Goal: Task Accomplishment & Management: Complete application form

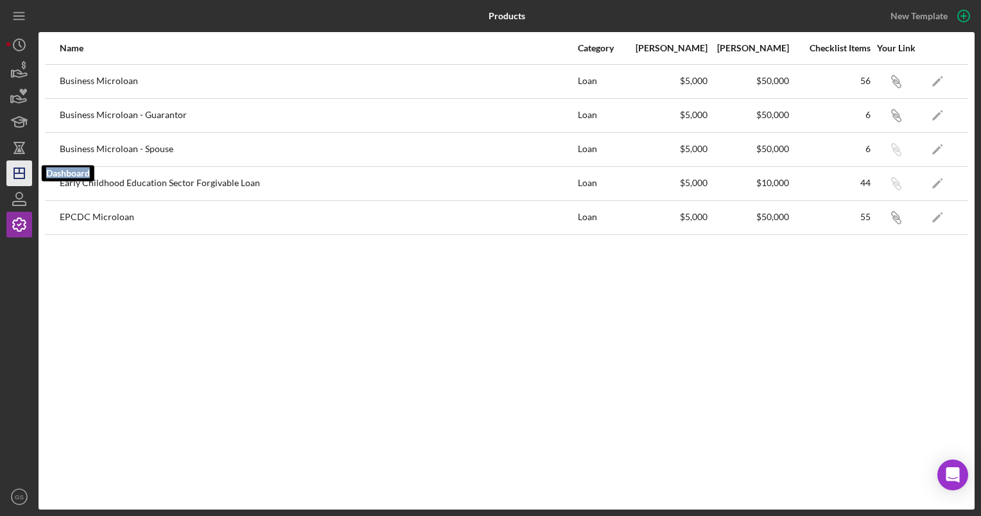
click at [21, 169] on icon "Icon/Dashboard" at bounding box center [19, 173] width 32 height 32
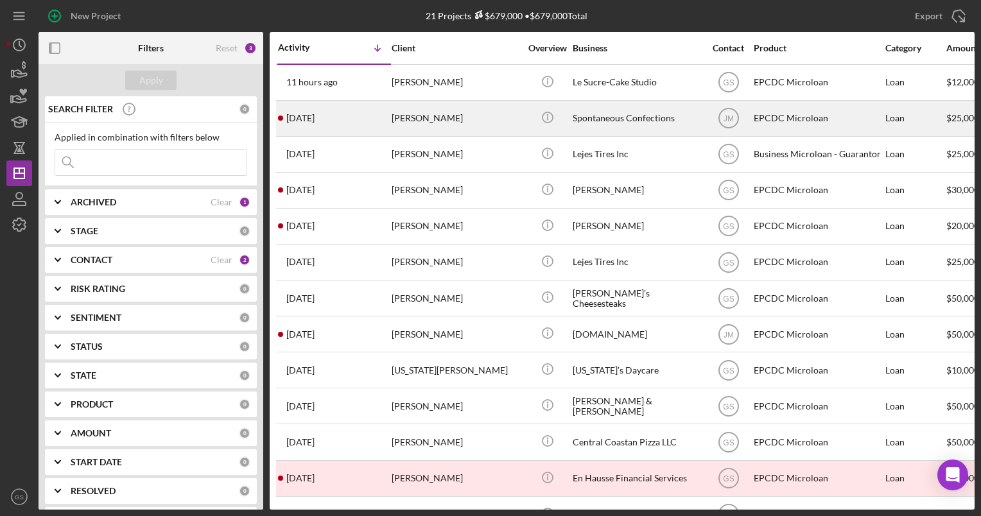
click at [435, 119] on div "[PERSON_NAME]" at bounding box center [455, 118] width 128 height 34
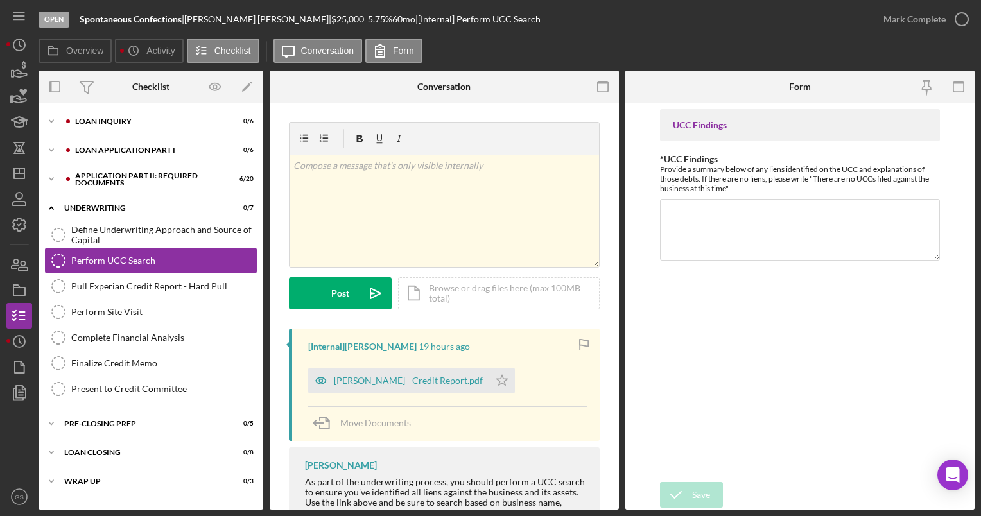
drag, startPoint x: 160, startPoint y: 231, endPoint x: 153, endPoint y: 271, distance: 40.9
click at [153, 271] on div "Define Underwriting Approach and Source of Capital Define Underwriting Approach…" at bounding box center [151, 315] width 225 height 186
click at [140, 121] on div "Loan Inquiry" at bounding box center [161, 121] width 172 height 8
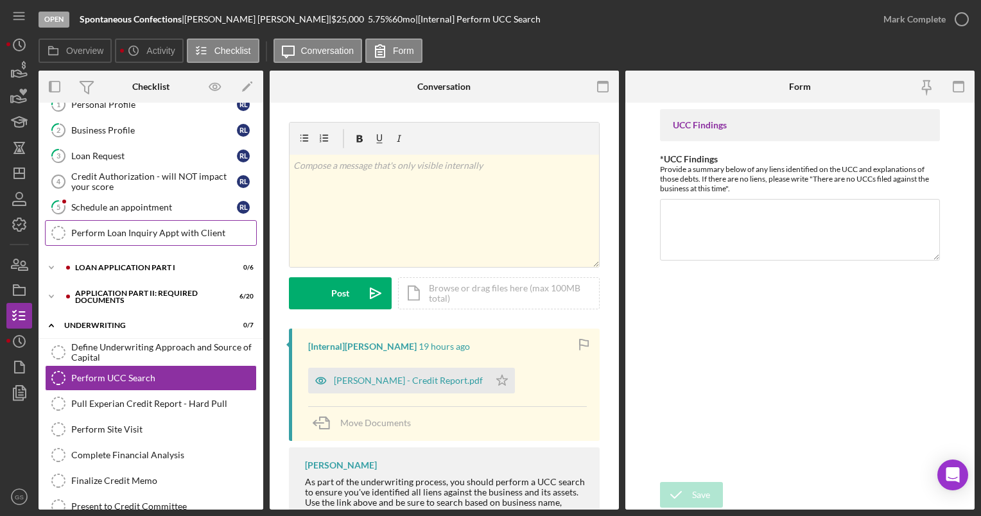
scroll to position [61, 0]
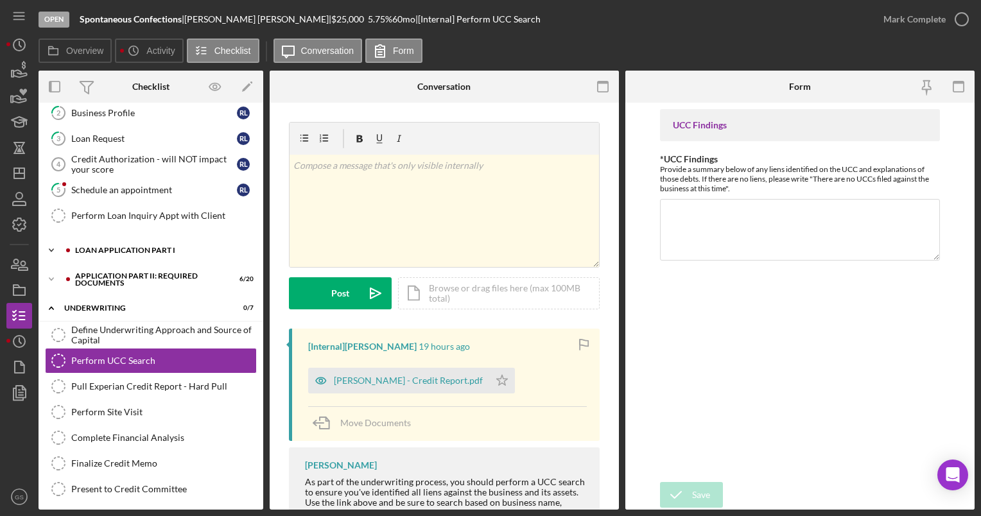
click at [198, 250] on div "Loan Application Part I" at bounding box center [161, 250] width 172 height 8
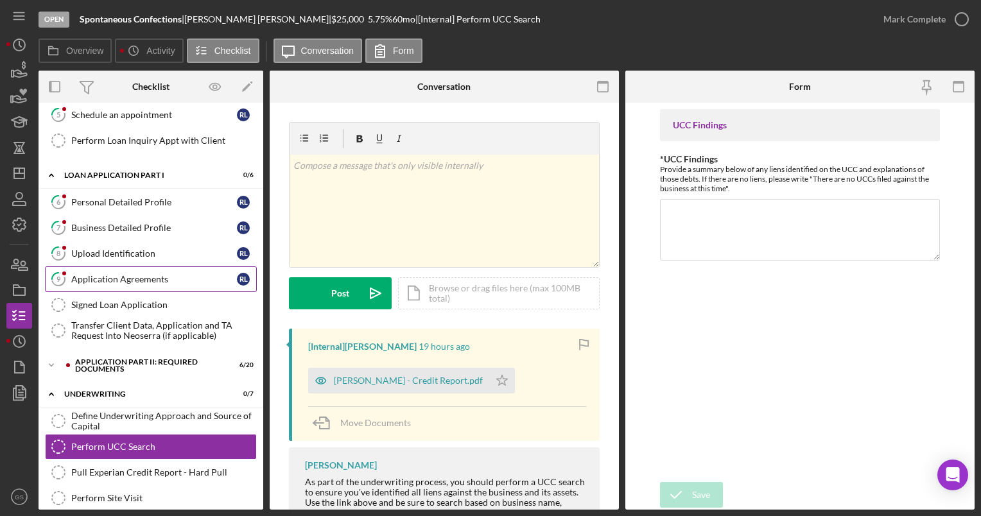
scroll to position [136, 0]
click at [132, 359] on div "Application Part II: Required Documents" at bounding box center [148, 365] width 146 height 15
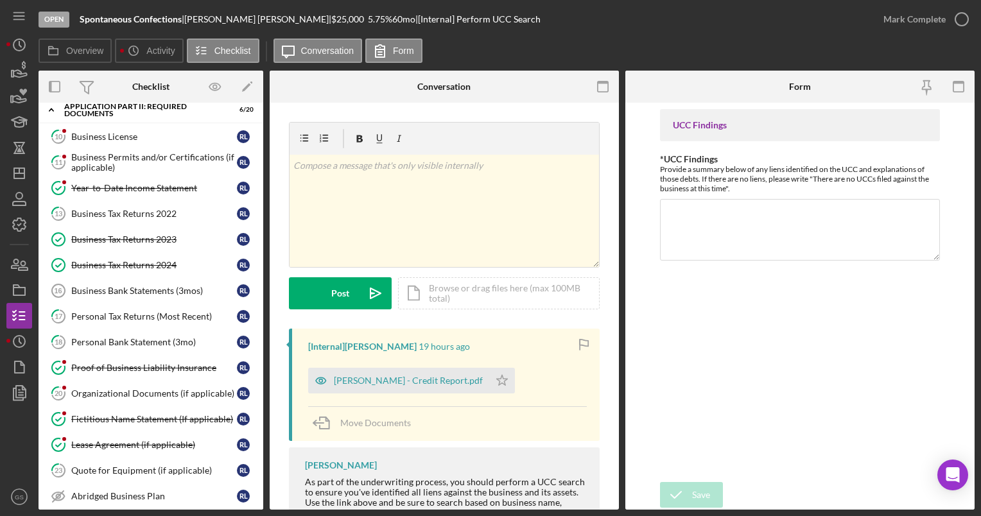
scroll to position [400, 0]
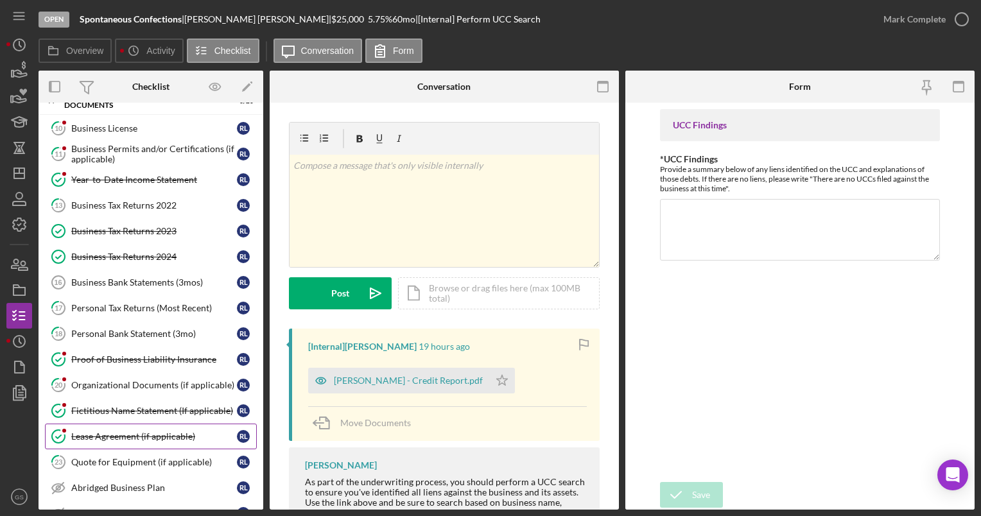
click at [136, 431] on div "Lease Agreement (if applicable)" at bounding box center [154, 436] width 166 height 10
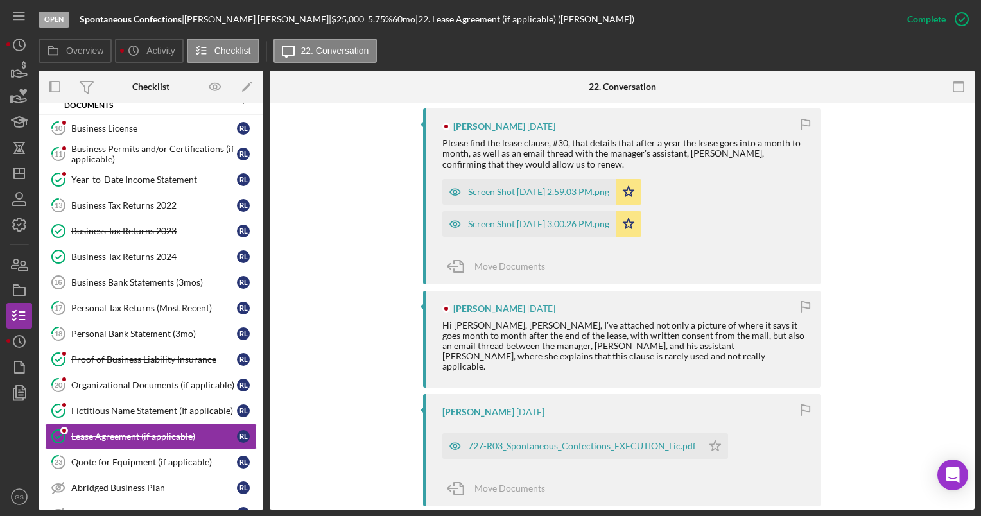
scroll to position [531, 0]
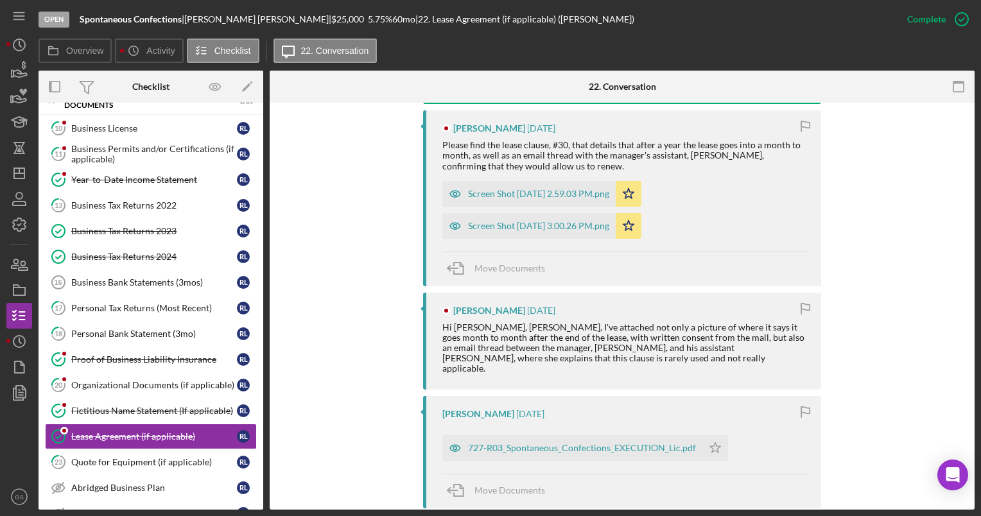
click at [725, 437] on div "727-R03_Spontaneous_Confections_EXECUTION_Lic.pdf Icon/Star" at bounding box center [588, 445] width 292 height 32
click at [571, 223] on div "Screen Shot 2025-09-04 at 3.00.26 PM.png" at bounding box center [538, 226] width 141 height 10
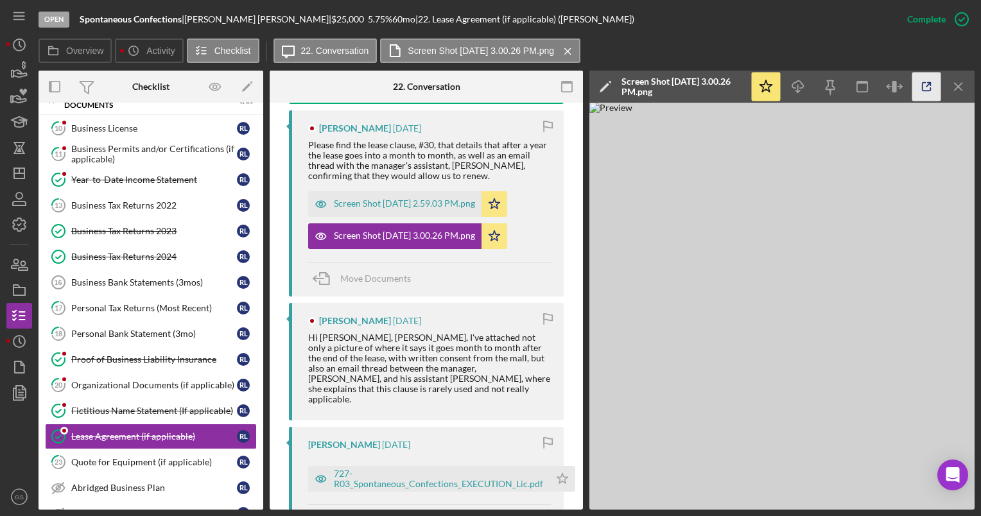
click at [923, 87] on icon "button" at bounding box center [926, 87] width 29 height 29
click at [452, 207] on div "Screen Shot 2025-09-04 at 2.59.03 PM.png" at bounding box center [404, 203] width 141 height 10
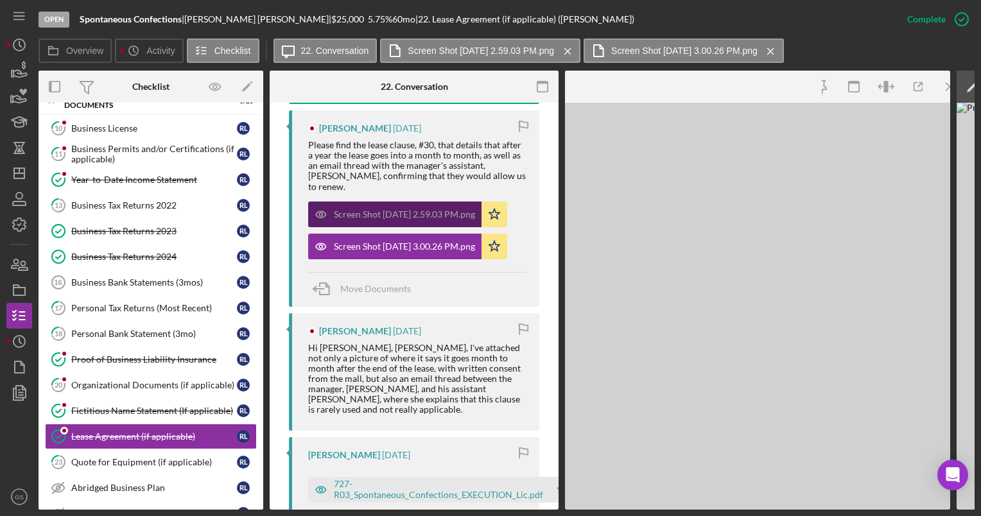
click at [452, 209] on div "Screen Shot 2025-09-04 at 2.59.03 PM.png" at bounding box center [404, 214] width 141 height 10
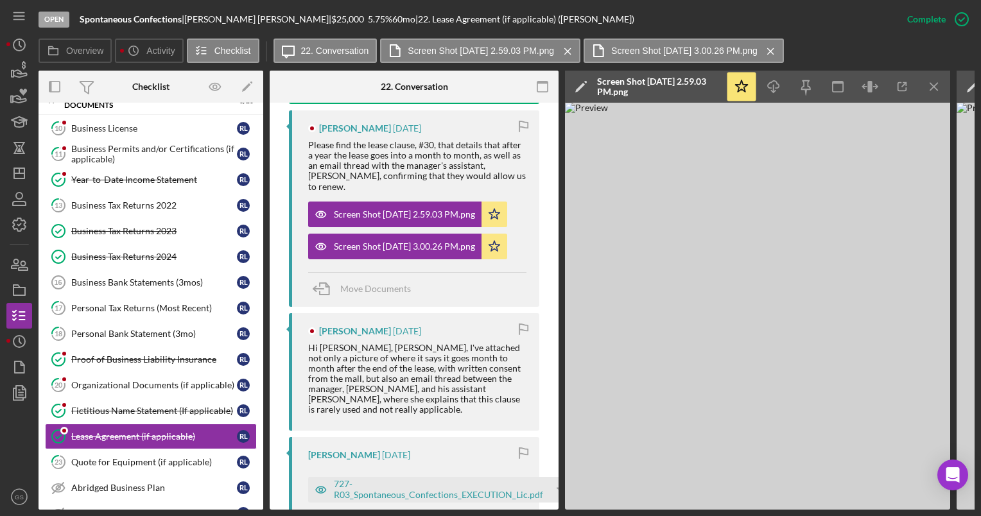
click at [525, 439] on icon "button" at bounding box center [523, 453] width 29 height 29
click at [174, 380] on div "Organizational Documents (if applicable)" at bounding box center [154, 385] width 166 height 10
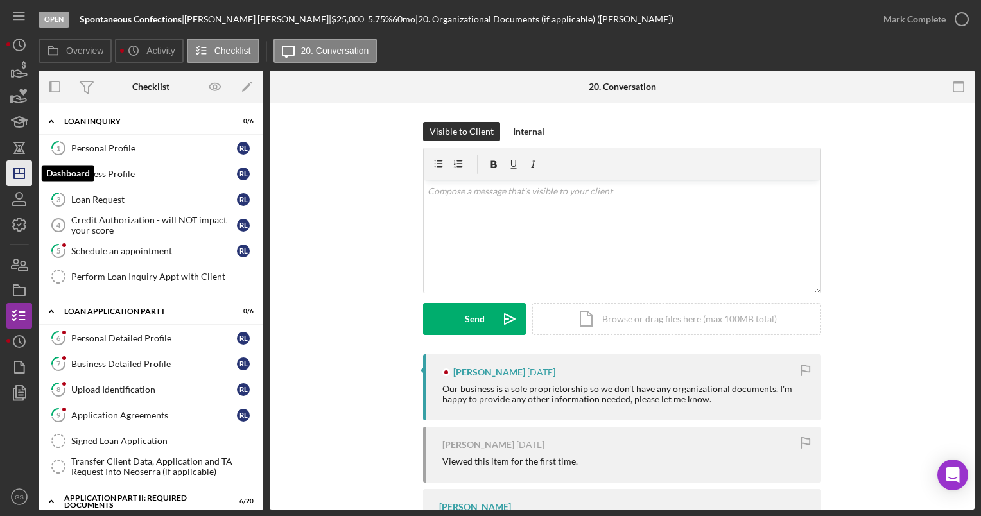
click at [18, 176] on icon "Icon/Dashboard" at bounding box center [19, 173] width 32 height 32
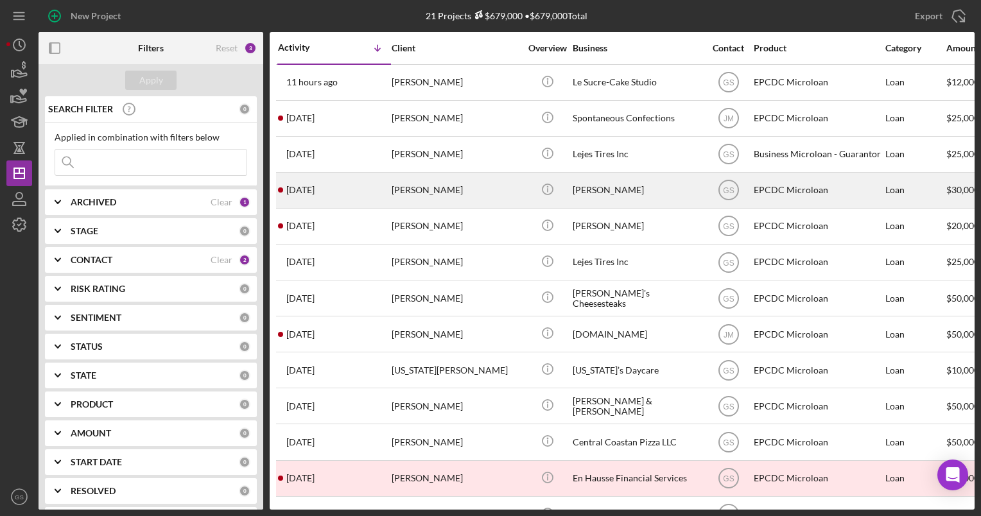
click at [490, 190] on div "[PERSON_NAME]" at bounding box center [455, 190] width 128 height 34
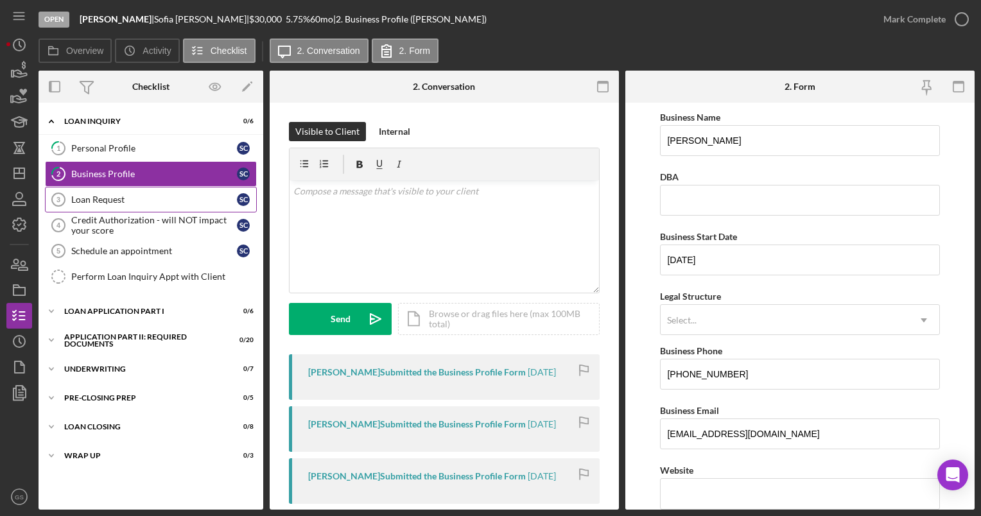
click at [172, 209] on link "Loan Request 3 Loan Request S C" at bounding box center [151, 200] width 212 height 26
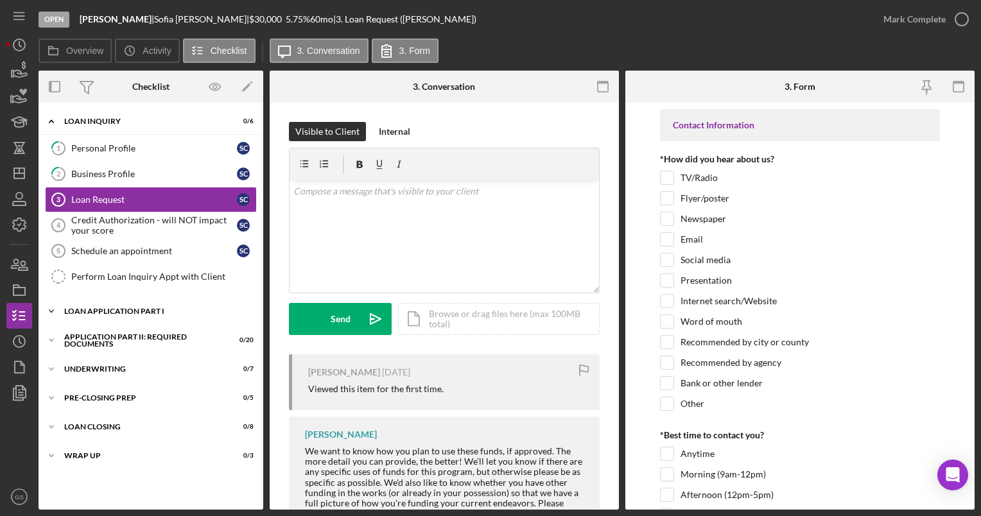
click at [172, 312] on div "Loan Application Part I" at bounding box center [155, 311] width 183 height 8
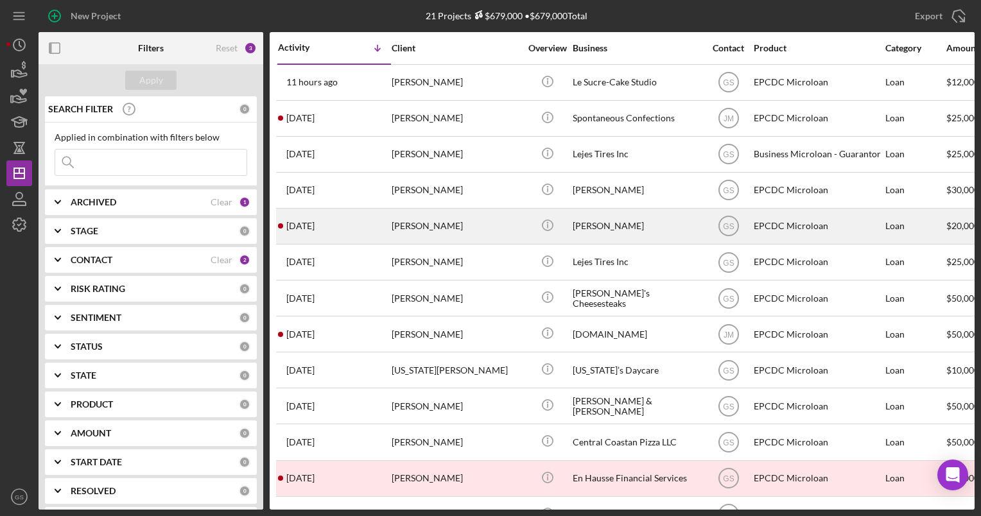
click at [426, 234] on div "[PERSON_NAME]" at bounding box center [455, 226] width 128 height 34
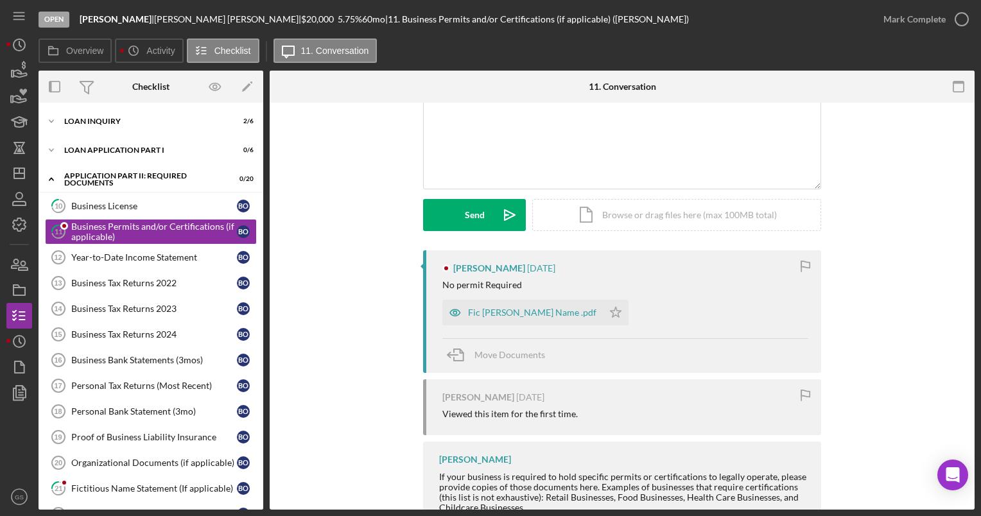
scroll to position [105, 0]
click at [603, 311] on icon "Icon/Star" at bounding box center [616, 311] width 26 height 26
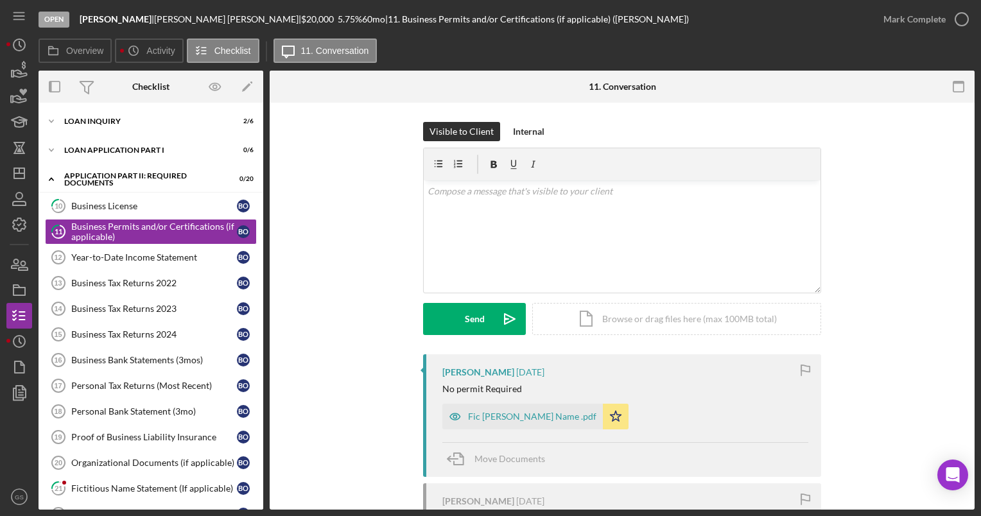
drag, startPoint x: 536, startPoint y: 127, endPoint x: 890, endPoint y: 121, distance: 354.3
click at [890, 121] on div "Visible to Client Internal v Color teal Color pink Remove color Add row above A…" at bounding box center [622, 381] width 705 height 556
click at [528, 131] on div "Internal" at bounding box center [528, 131] width 31 height 19
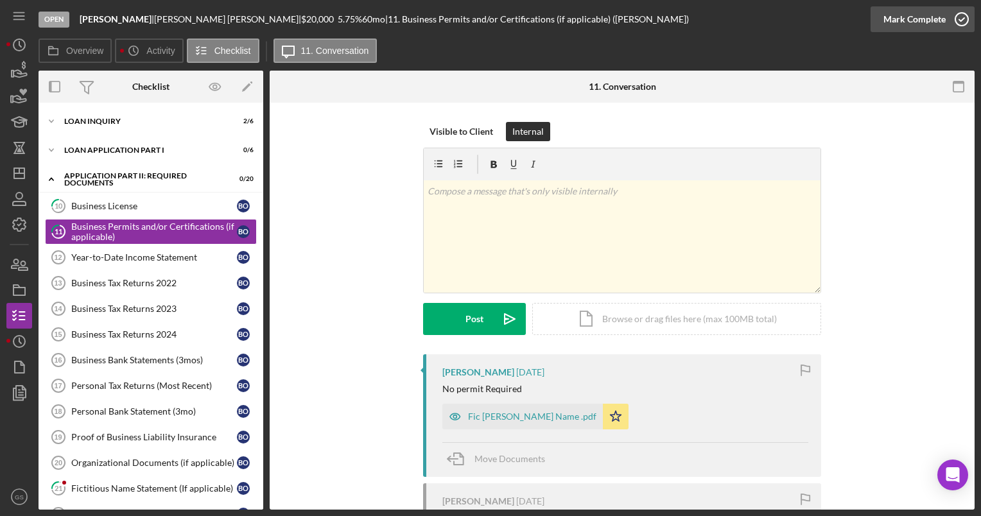
click at [957, 22] on icon "button" at bounding box center [961, 19] width 32 height 32
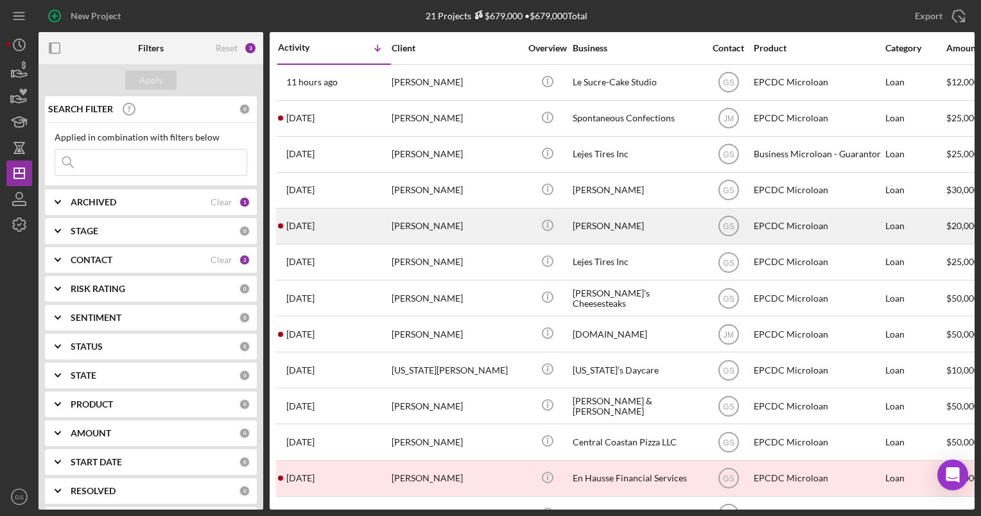
click at [382, 231] on div "2 weeks ago Belma Onofre" at bounding box center [334, 226] width 112 height 34
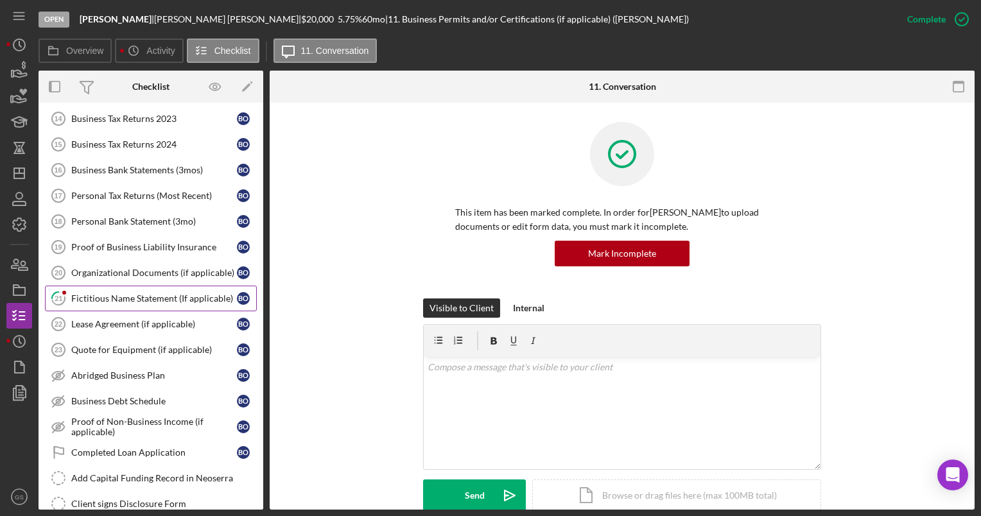
scroll to position [195, 0]
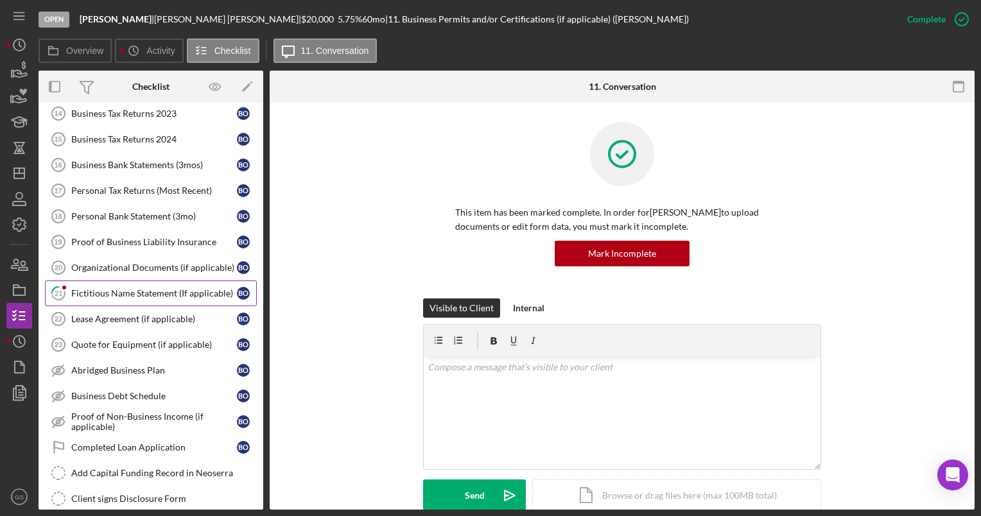
click at [183, 298] on link "21 Fictitious Name Statement (If applicable) B O" at bounding box center [151, 293] width 212 height 26
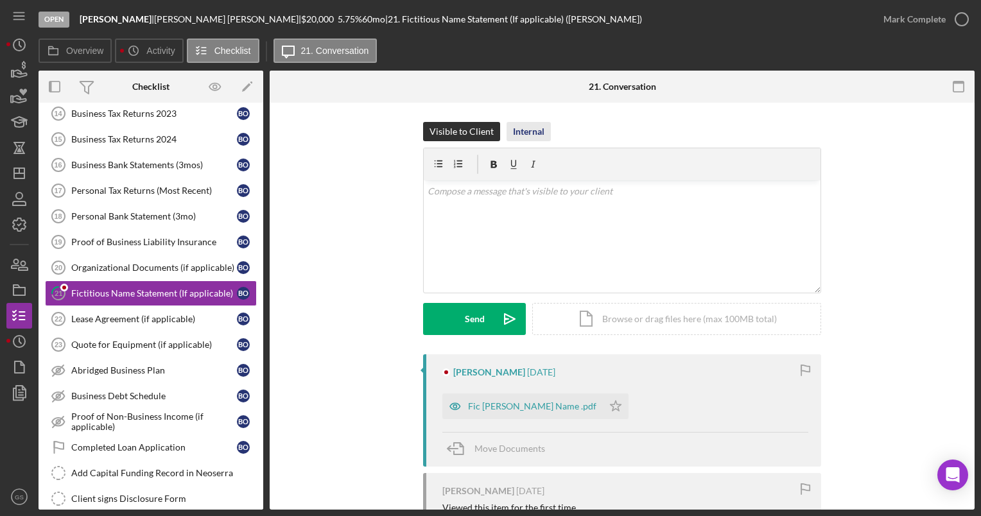
click at [539, 137] on div "Internal" at bounding box center [528, 131] width 31 height 19
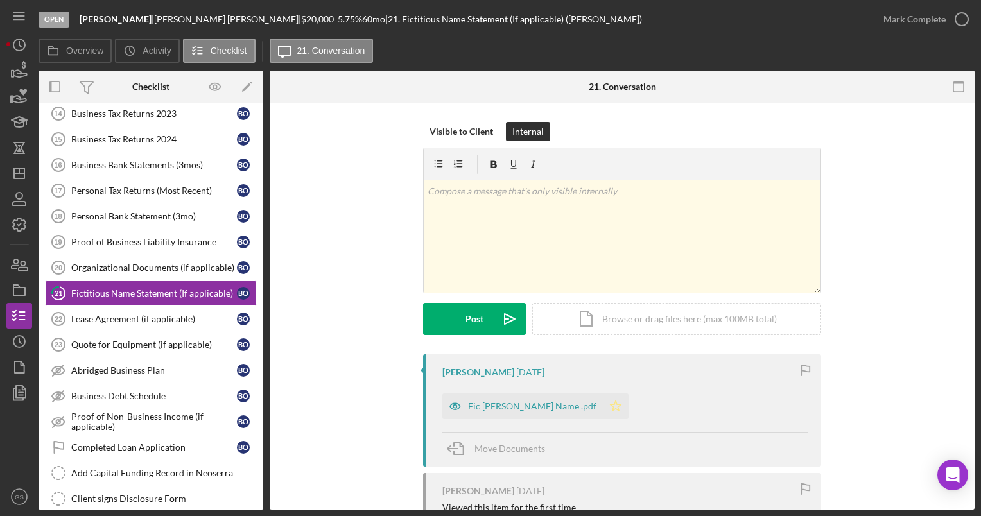
click at [603, 403] on icon "Icon/Star" at bounding box center [616, 406] width 26 height 26
click at [963, 27] on icon "button" at bounding box center [961, 19] width 32 height 32
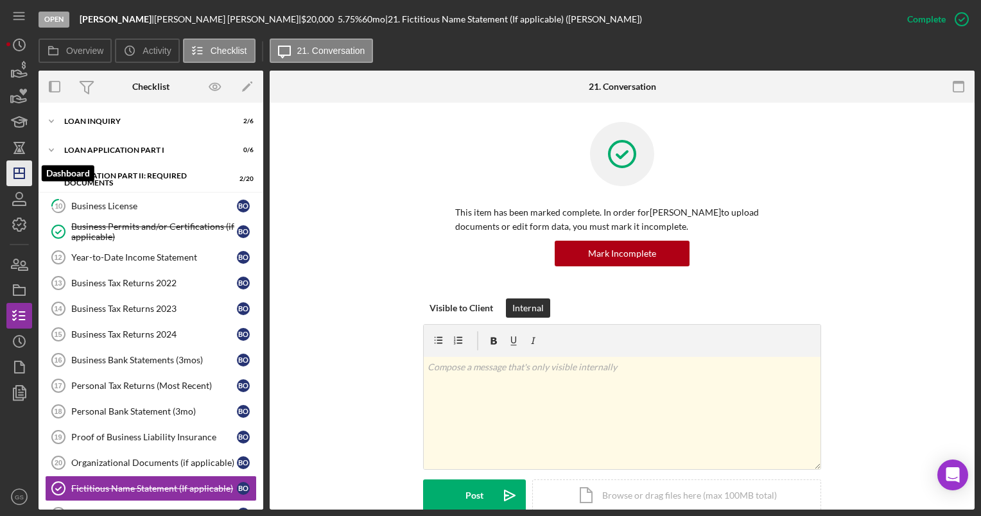
click at [19, 178] on polygon "button" at bounding box center [19, 173] width 10 height 10
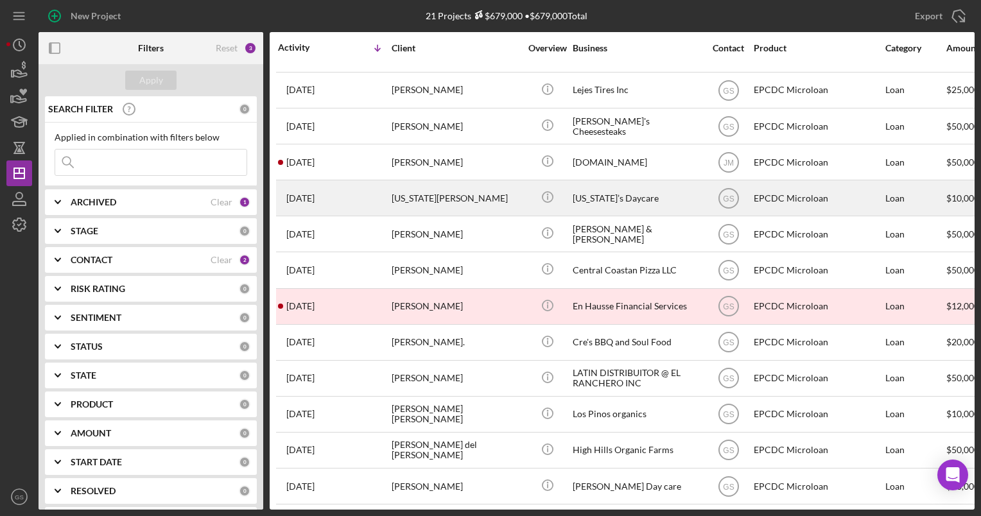
scroll to position [172, 0]
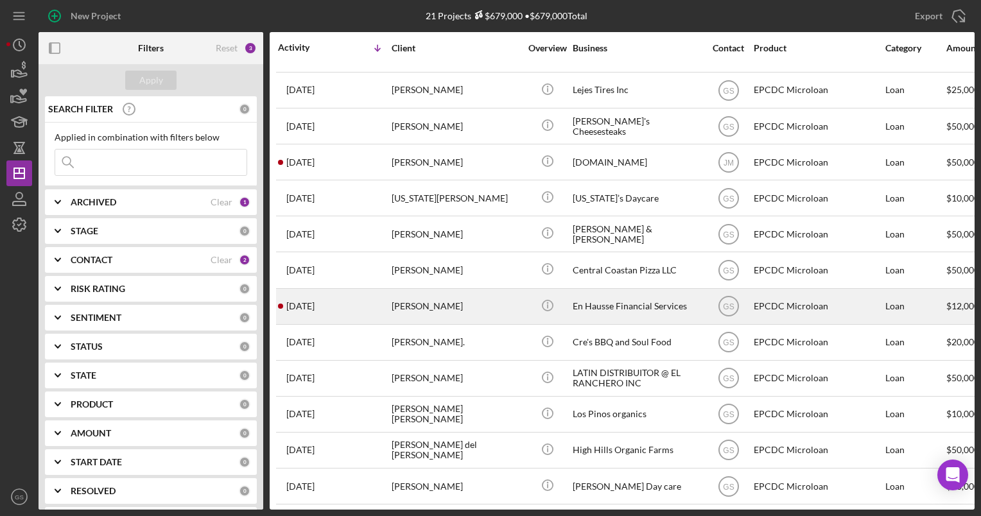
click at [479, 311] on div "[PERSON_NAME]" at bounding box center [455, 306] width 128 height 34
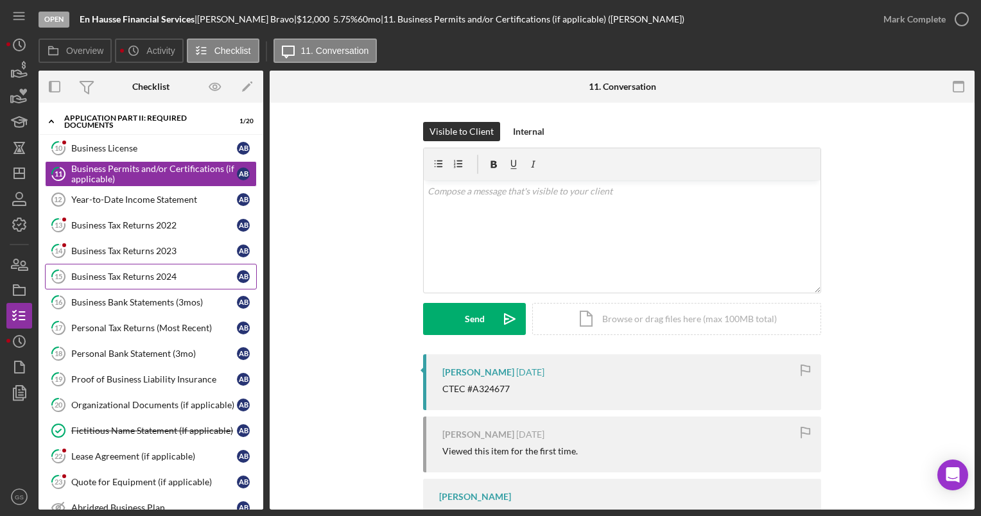
scroll to position [55, 0]
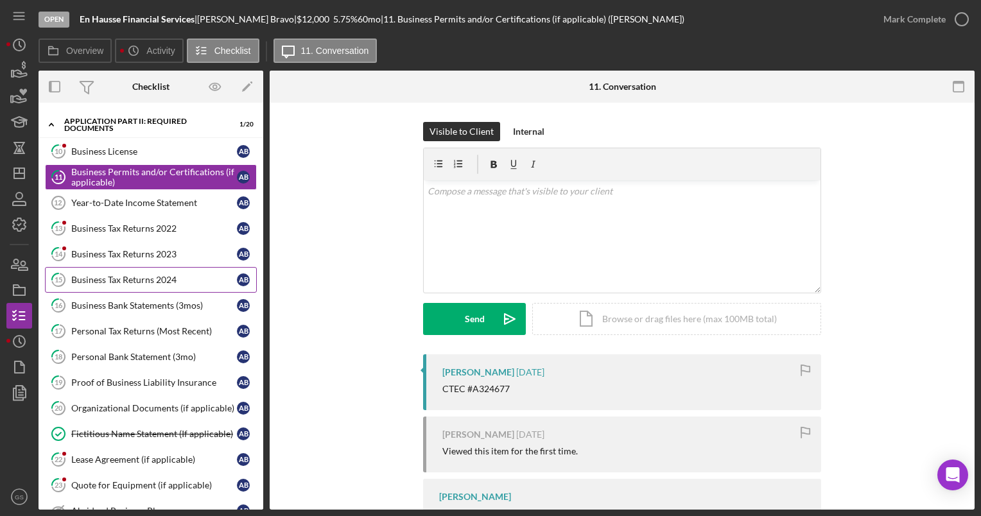
click at [135, 275] on div "Business Tax Returns 2024" at bounding box center [154, 280] width 166 height 10
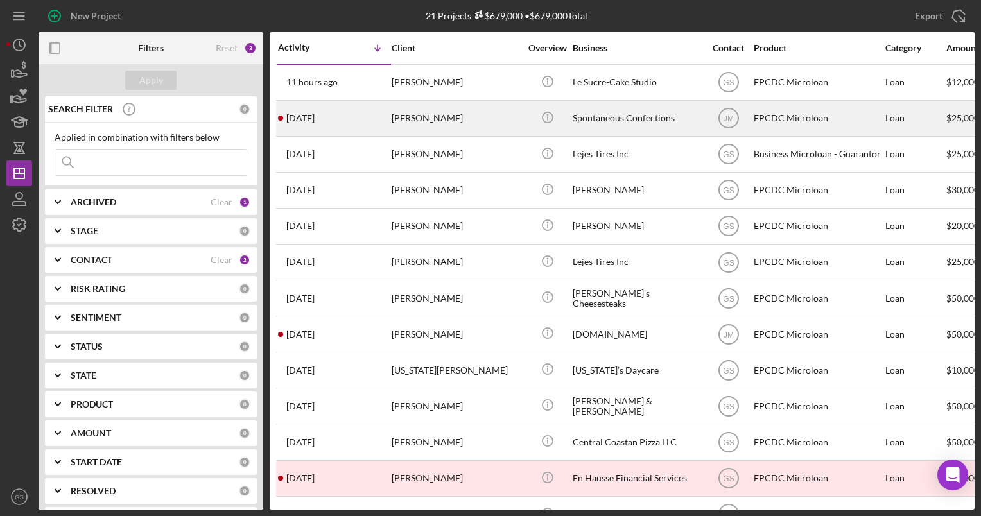
click at [488, 121] on div "[PERSON_NAME]" at bounding box center [455, 118] width 128 height 34
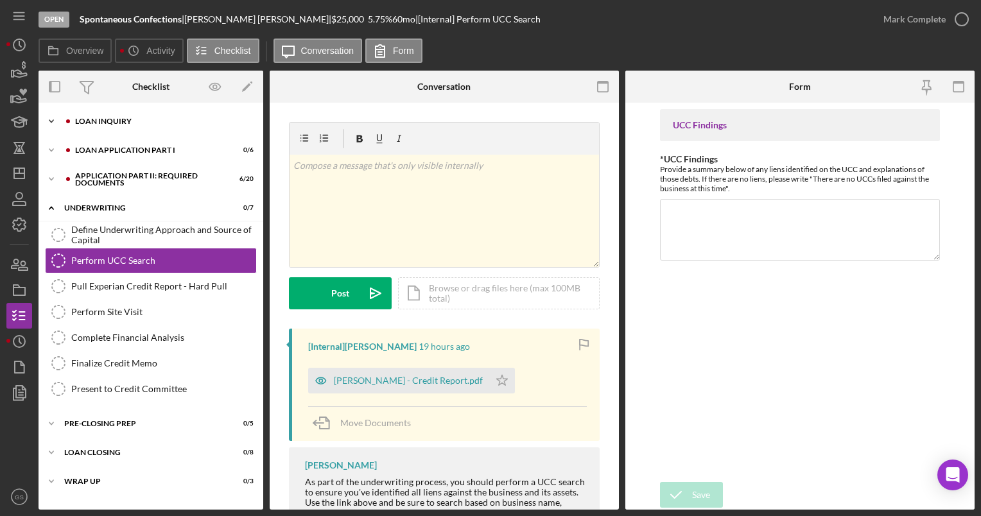
click at [175, 123] on div "Loan Inquiry" at bounding box center [161, 121] width 172 height 8
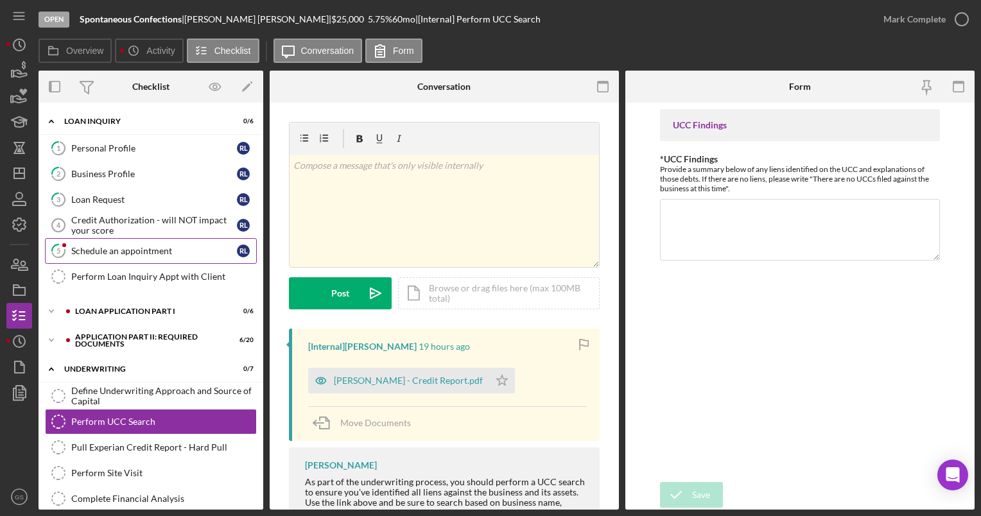
click at [141, 254] on div "Schedule an appointment" at bounding box center [154, 251] width 166 height 10
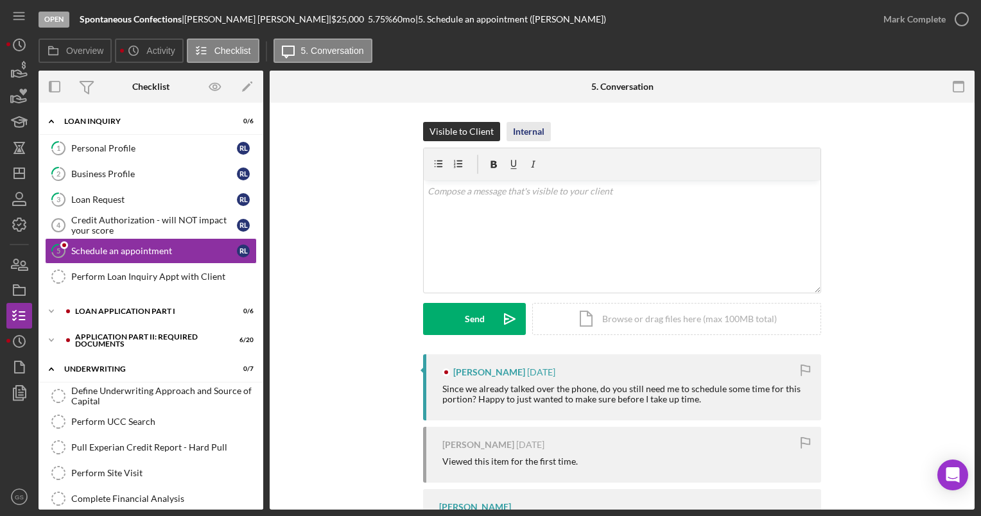
click at [536, 133] on div "Internal" at bounding box center [528, 131] width 31 height 19
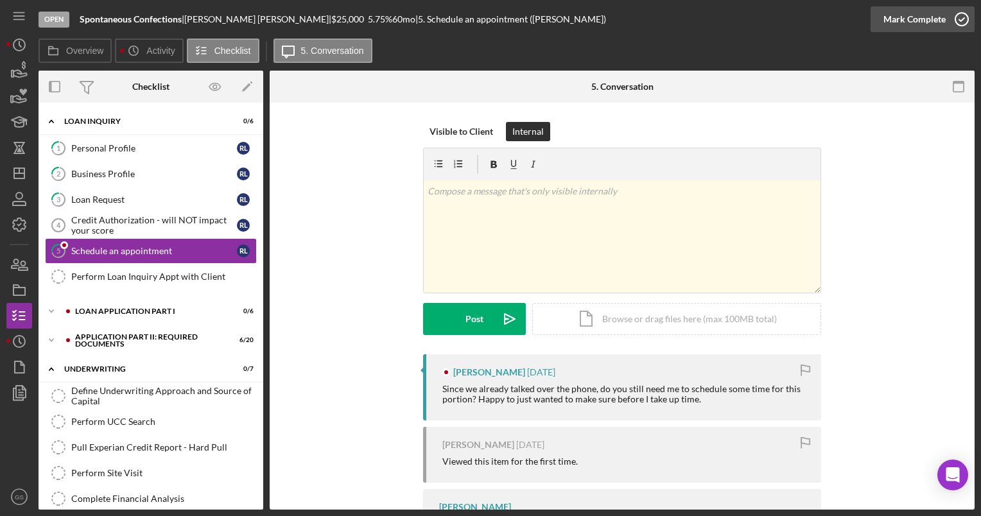
click at [958, 21] on icon "button" at bounding box center [961, 19] width 32 height 32
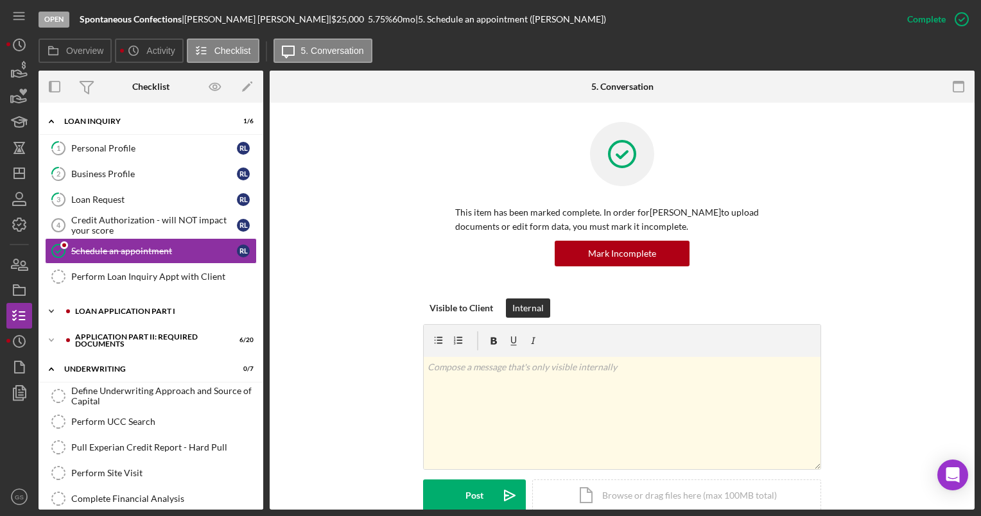
click at [185, 305] on div "Icon/Expander Loan Application Part I 0 / 6" at bounding box center [151, 311] width 225 height 26
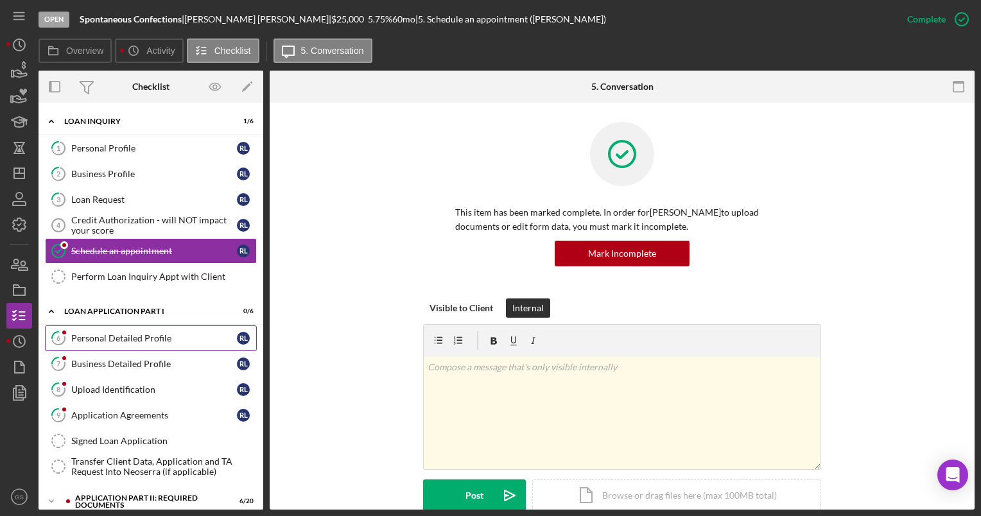
click at [151, 333] on div "Personal Detailed Profile" at bounding box center [154, 338] width 166 height 10
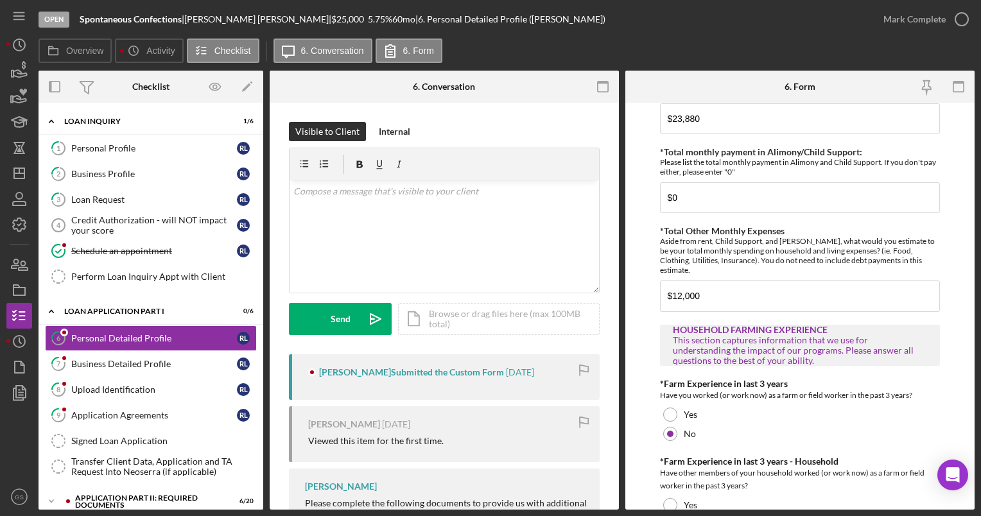
scroll to position [2191, 0]
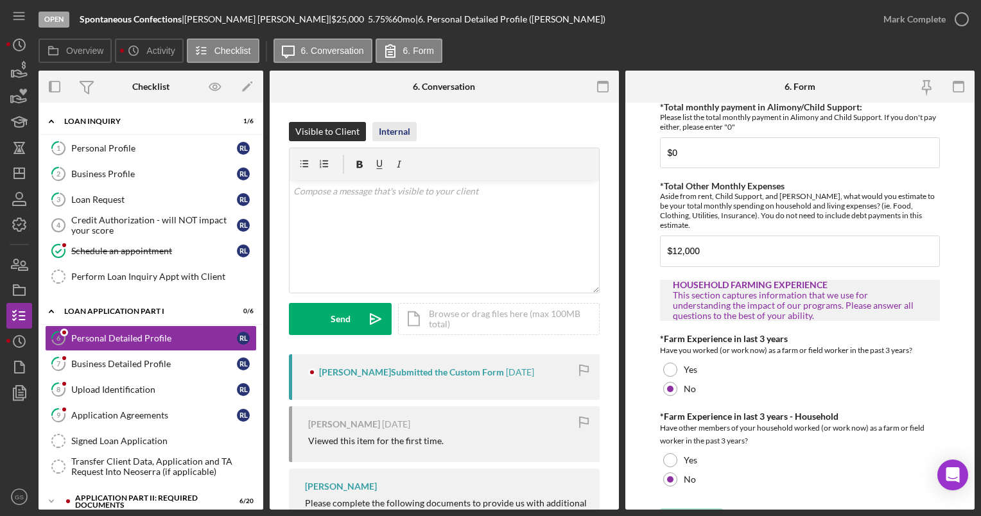
click at [398, 123] on div "Internal" at bounding box center [394, 131] width 31 height 19
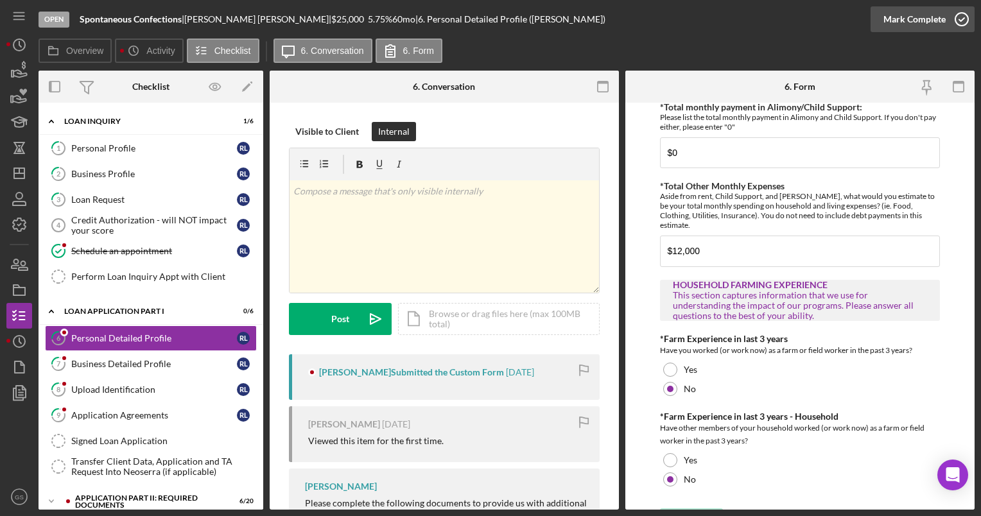
click at [957, 26] on icon "button" at bounding box center [961, 19] width 32 height 32
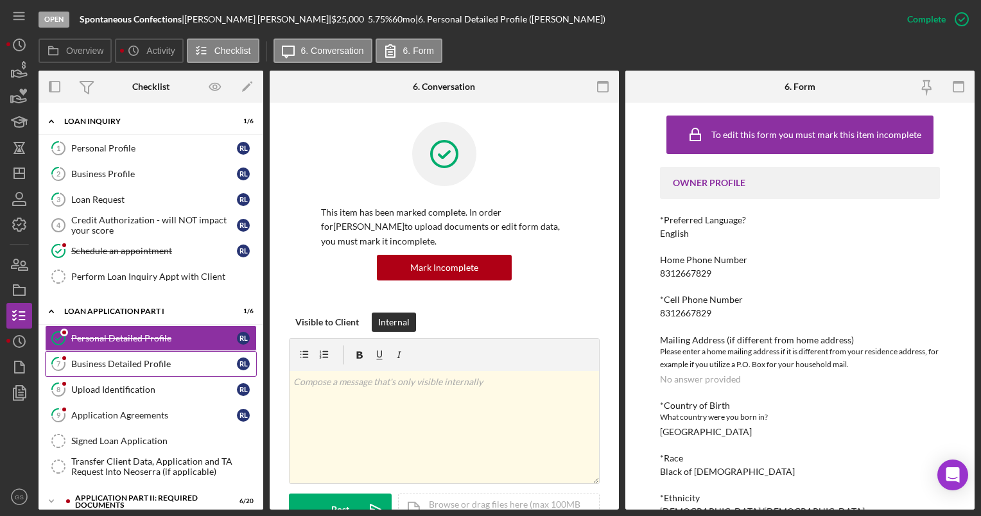
click at [199, 362] on div "Business Detailed Profile" at bounding box center [154, 364] width 166 height 10
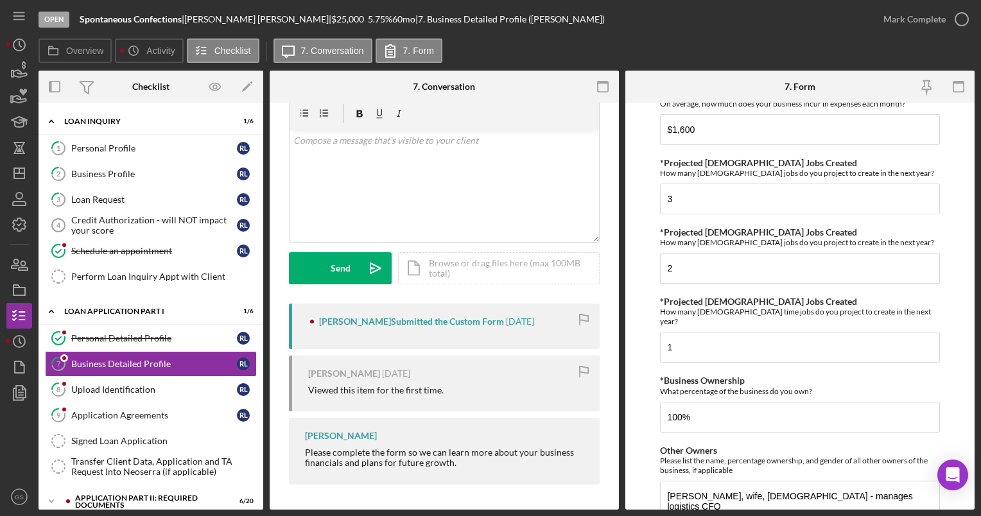
scroll to position [546, 0]
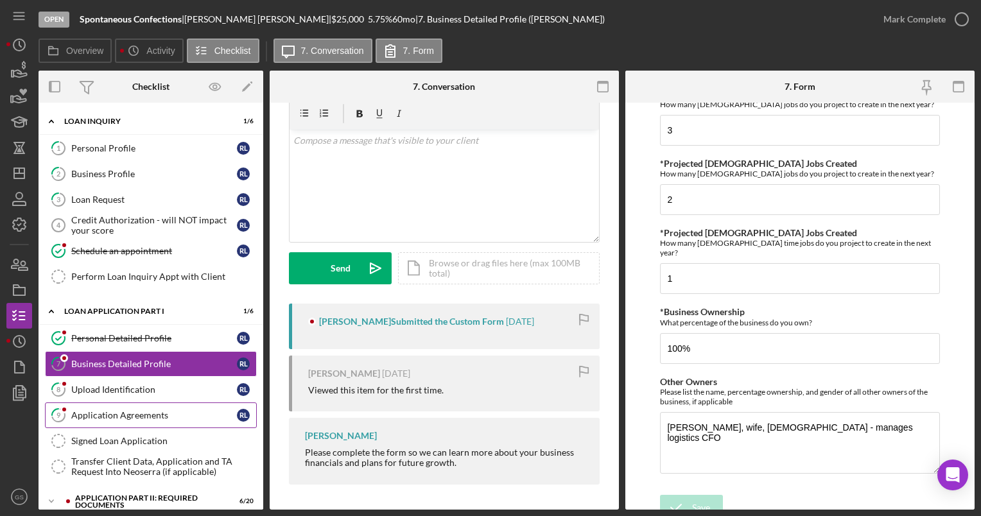
click at [139, 417] on div "Application Agreements" at bounding box center [154, 415] width 166 height 10
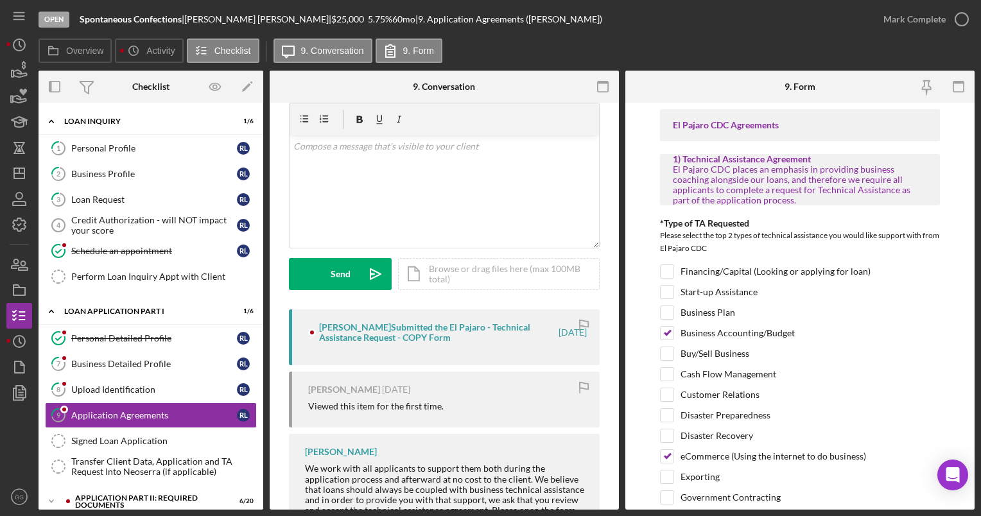
scroll to position [44, 0]
click at [480, 272] on div "Icon/Document Browse or drag files here (max 100MB total) Tap to choose files o…" at bounding box center [499, 275] width 202 height 32
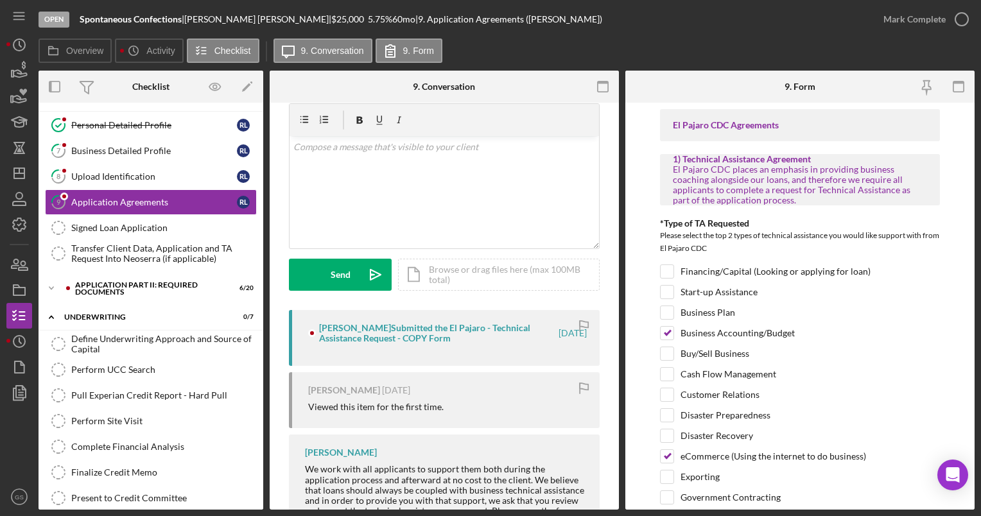
scroll to position [0, 0]
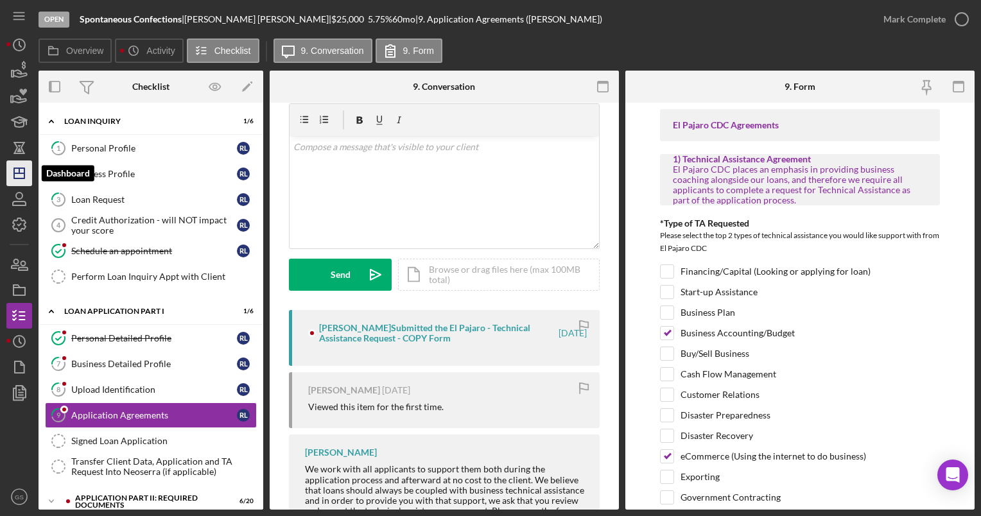
click at [21, 174] on icon "Icon/Dashboard" at bounding box center [19, 173] width 32 height 32
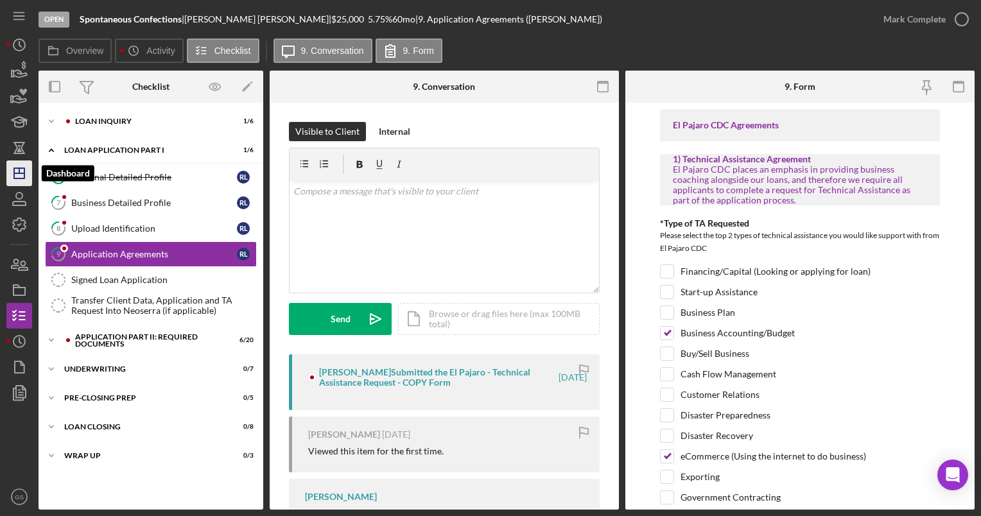
click at [11, 170] on icon "Icon/Dashboard" at bounding box center [19, 173] width 32 height 32
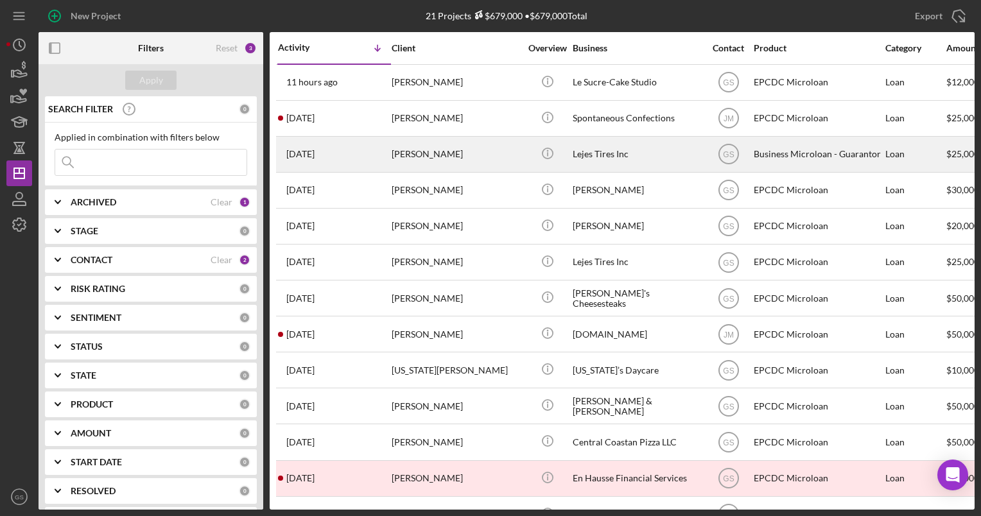
click at [463, 156] on div "[PERSON_NAME]" at bounding box center [455, 154] width 128 height 34
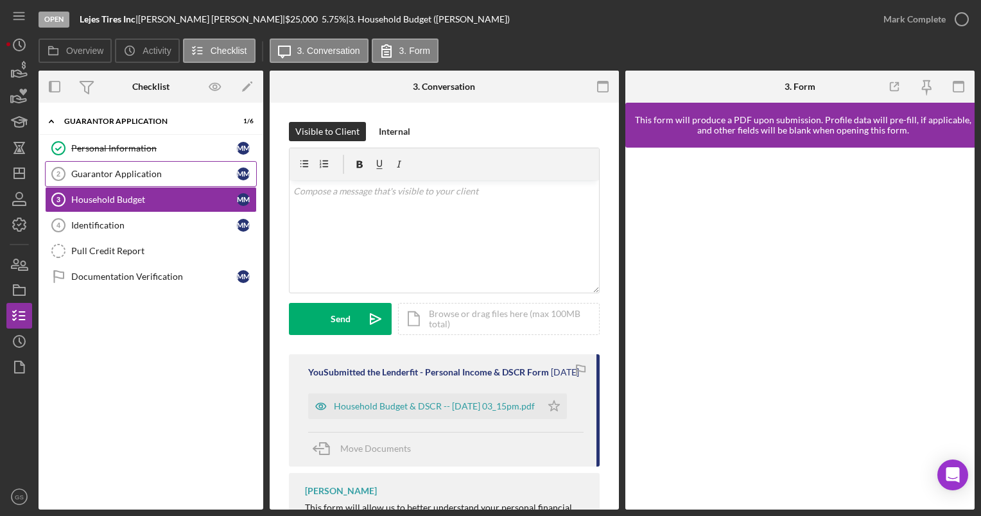
click at [180, 182] on link "Guarantor Application 2 Guarantor Application M M" at bounding box center [151, 174] width 212 height 26
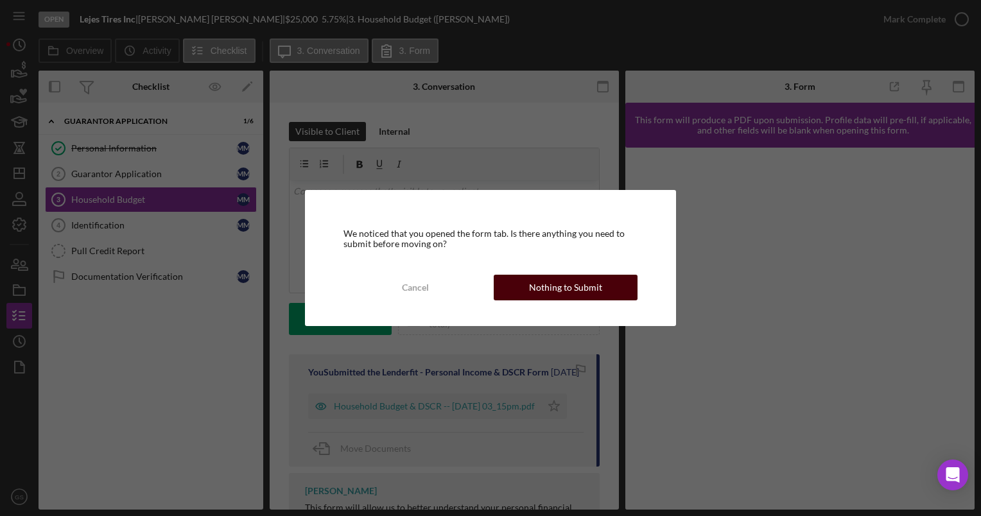
click at [556, 291] on div "Nothing to Submit" at bounding box center [565, 288] width 73 height 26
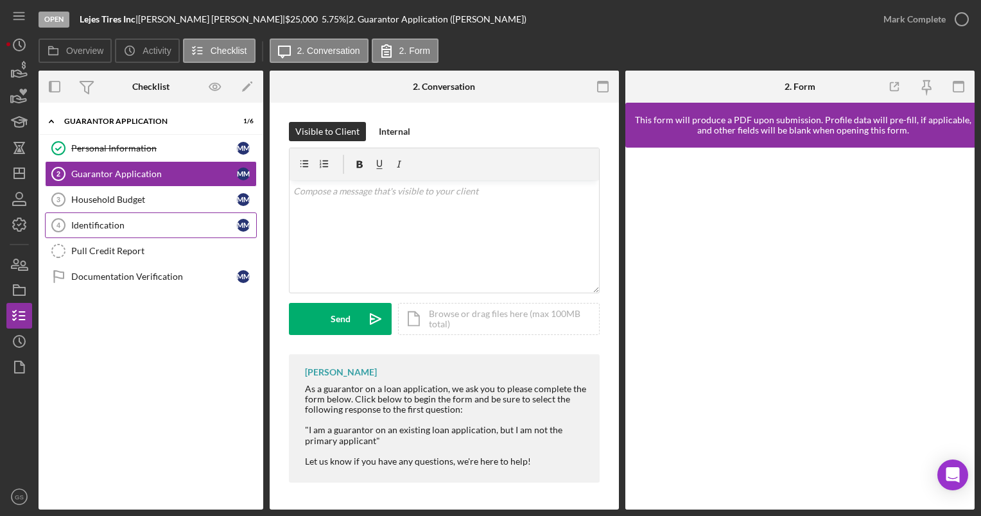
click at [150, 223] on div "Identification" at bounding box center [154, 225] width 166 height 10
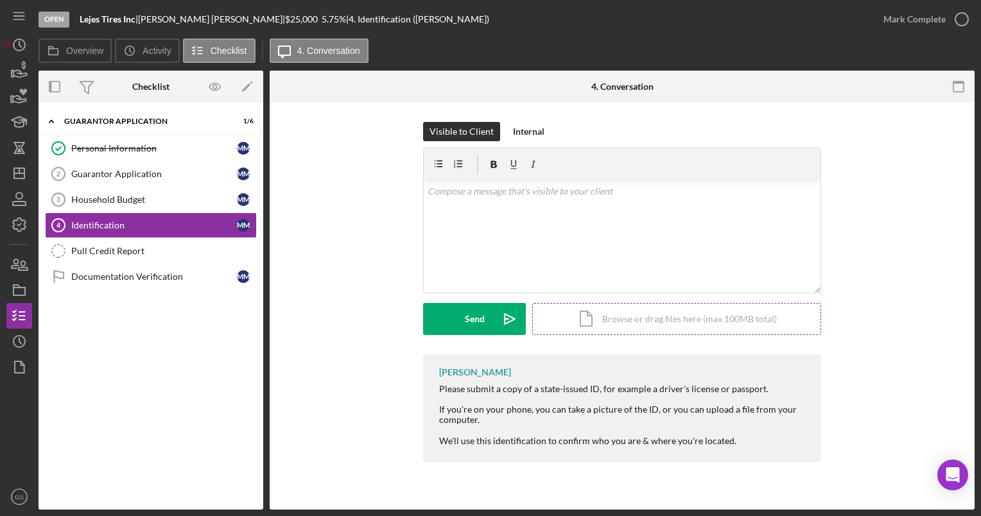
click at [634, 327] on div "Icon/Document Browse or drag files here (max 100MB total) Tap to choose files o…" at bounding box center [676, 319] width 289 height 32
click at [165, 178] on link "Guarantor Application 2 Guarantor Application M M" at bounding box center [151, 174] width 212 height 26
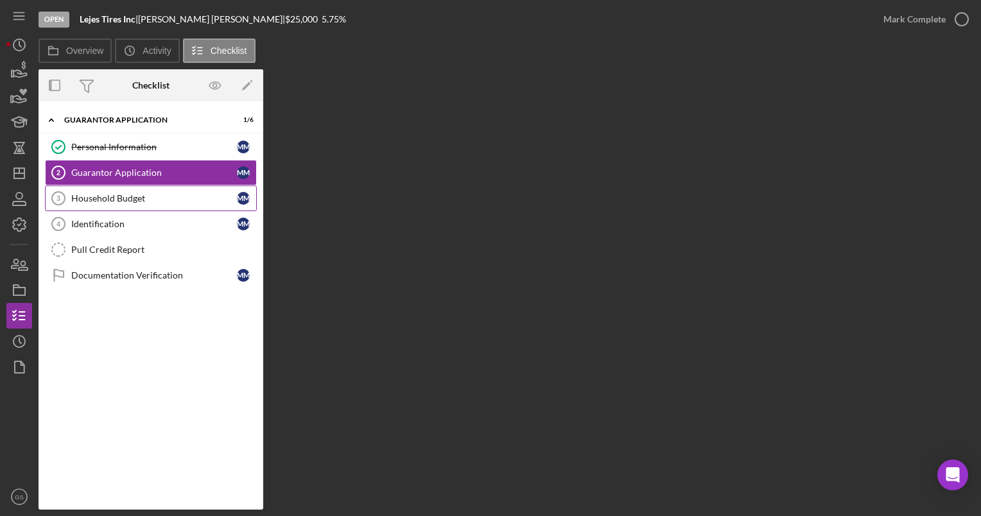
click at [154, 193] on div "Household Budget" at bounding box center [154, 198] width 166 height 10
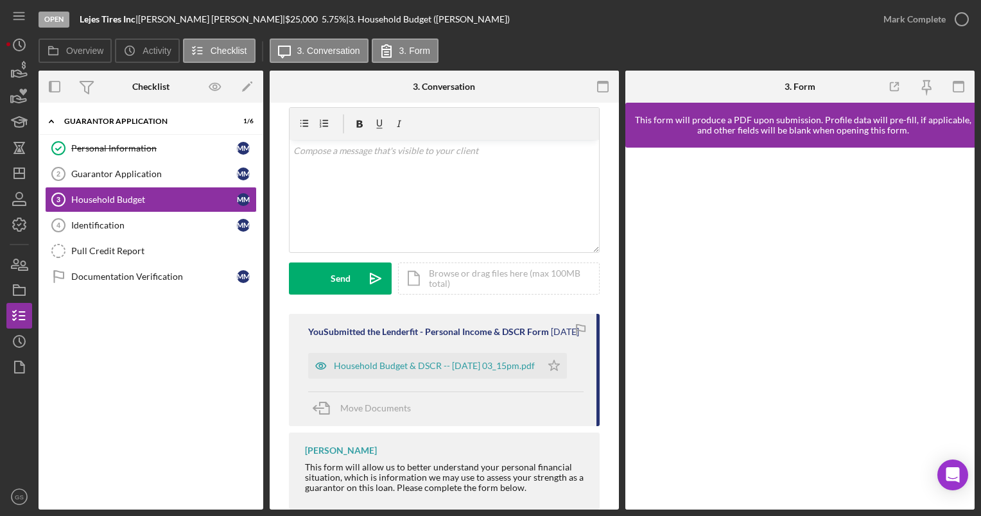
scroll to position [75, 0]
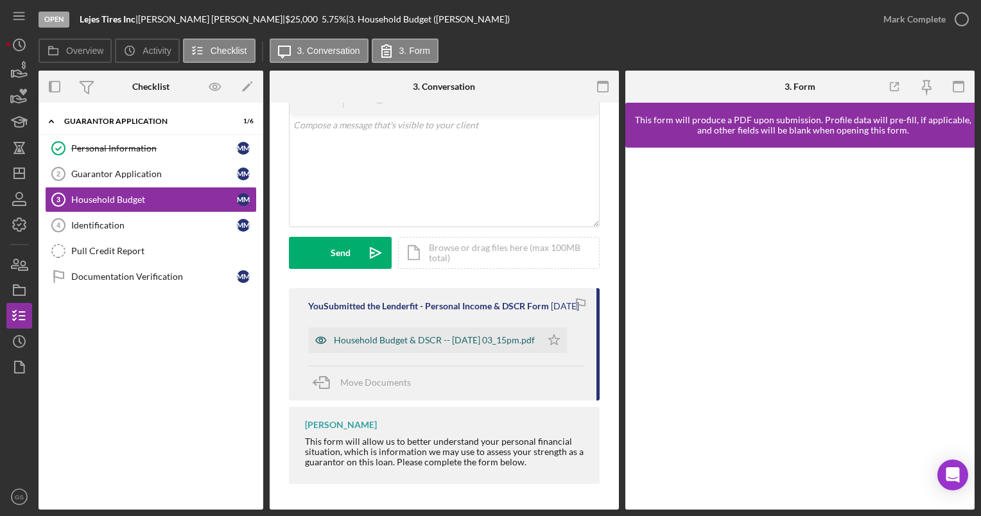
click at [424, 335] on div "Household Budget & DSCR -- [DATE] 03_15pm.pdf" at bounding box center [434, 340] width 201 height 10
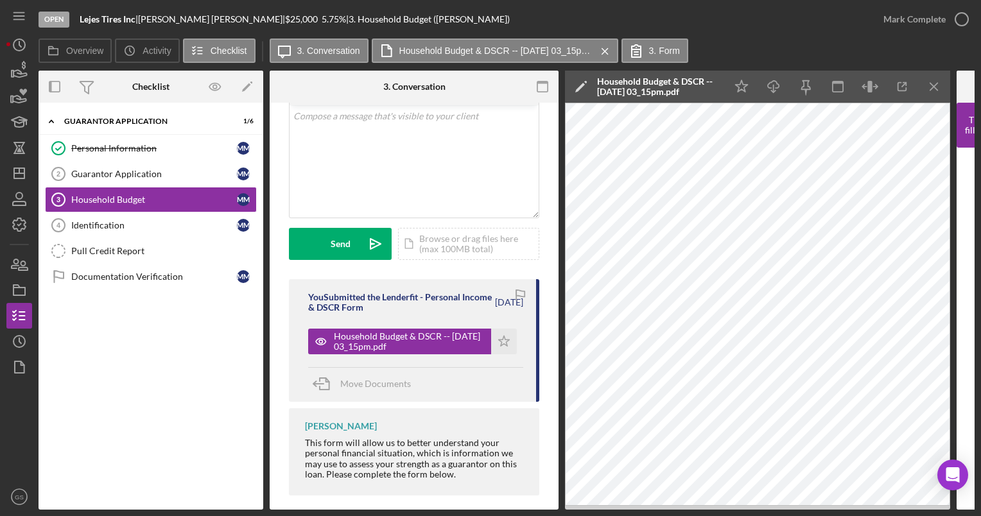
scroll to position [67, 0]
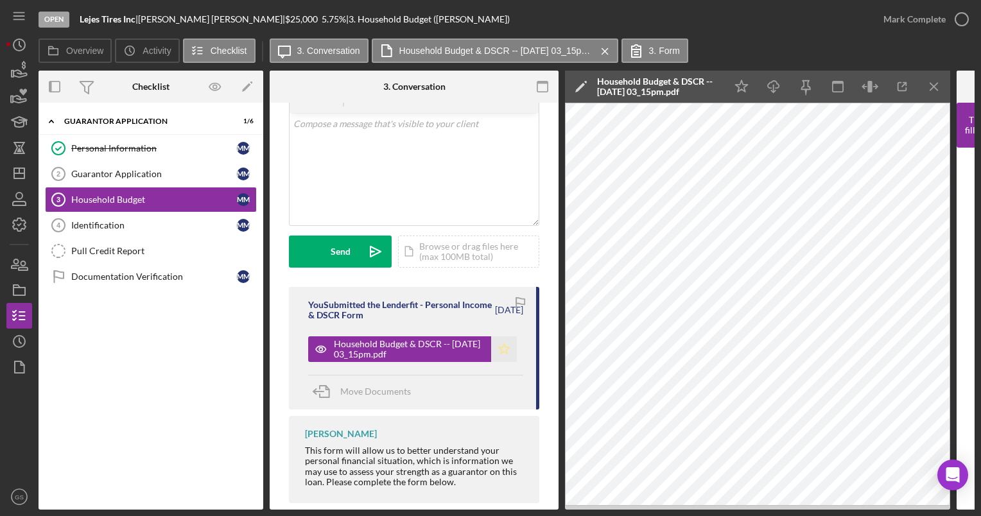
click at [504, 348] on polygon "button" at bounding box center [504, 348] width 11 height 10
click at [968, 17] on icon "button" at bounding box center [961, 19] width 32 height 32
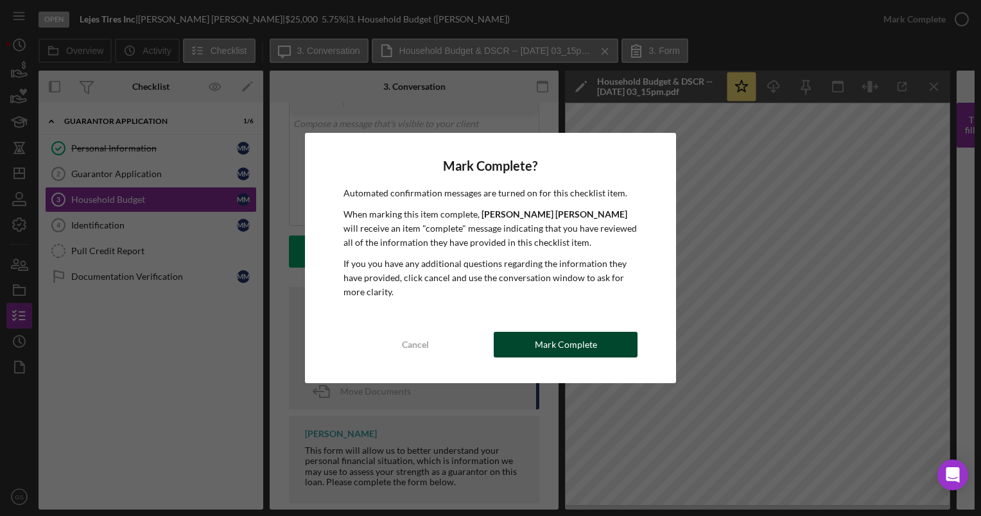
click at [562, 343] on div "Mark Complete" at bounding box center [566, 345] width 62 height 26
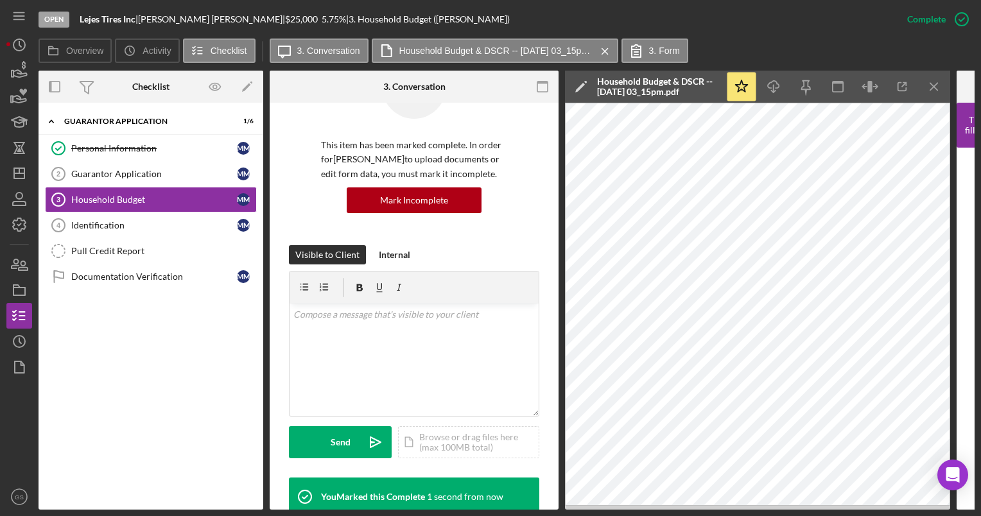
scroll to position [258, 0]
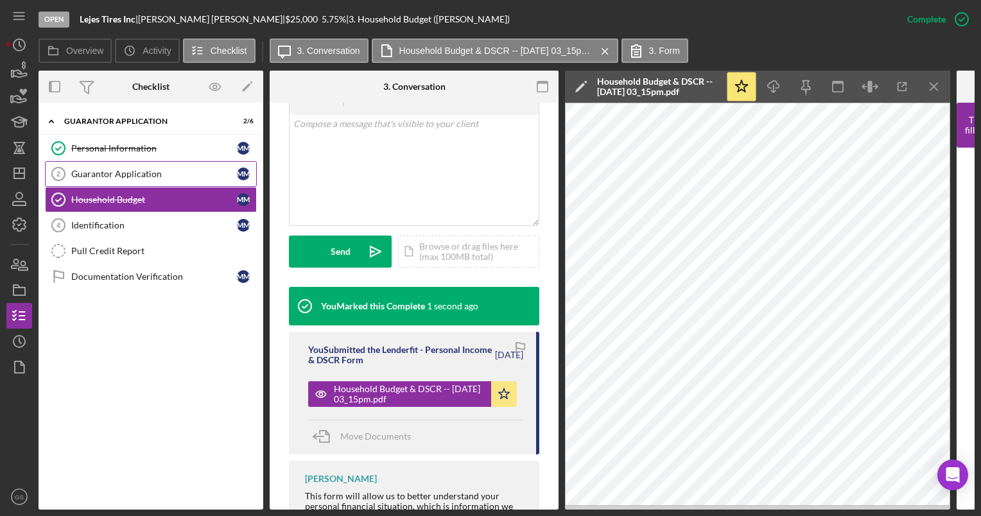
click at [154, 175] on div "Guarantor Application" at bounding box center [154, 174] width 166 height 10
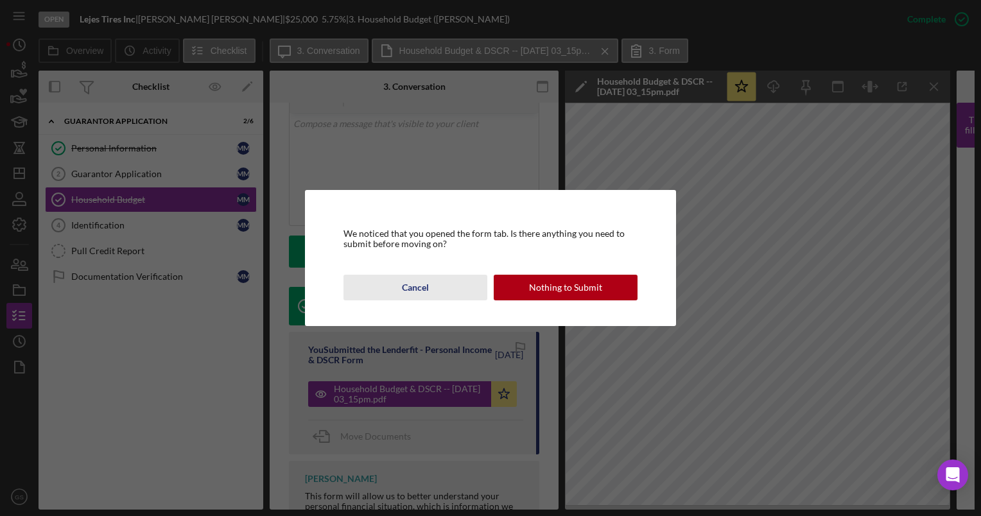
click at [420, 286] on div "Cancel" at bounding box center [415, 288] width 27 height 26
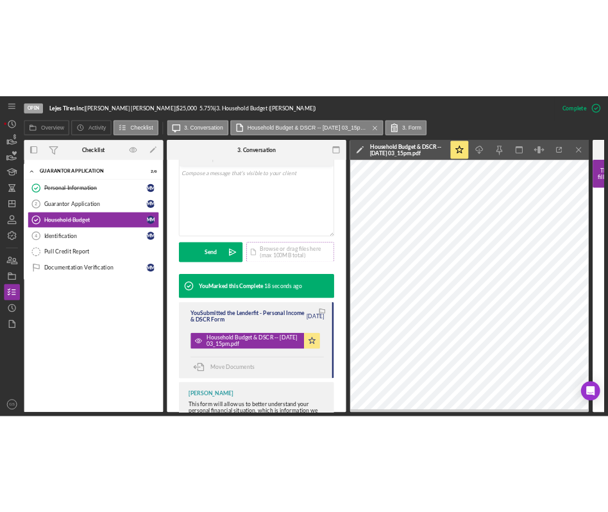
scroll to position [0, 0]
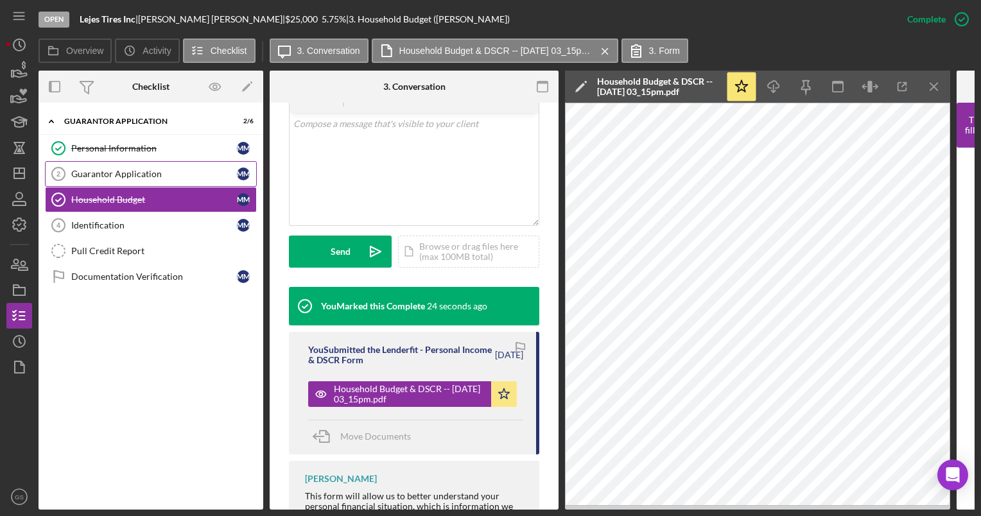
click at [146, 180] on link "Guarantor Application 2 Guarantor Application M M" at bounding box center [151, 174] width 212 height 26
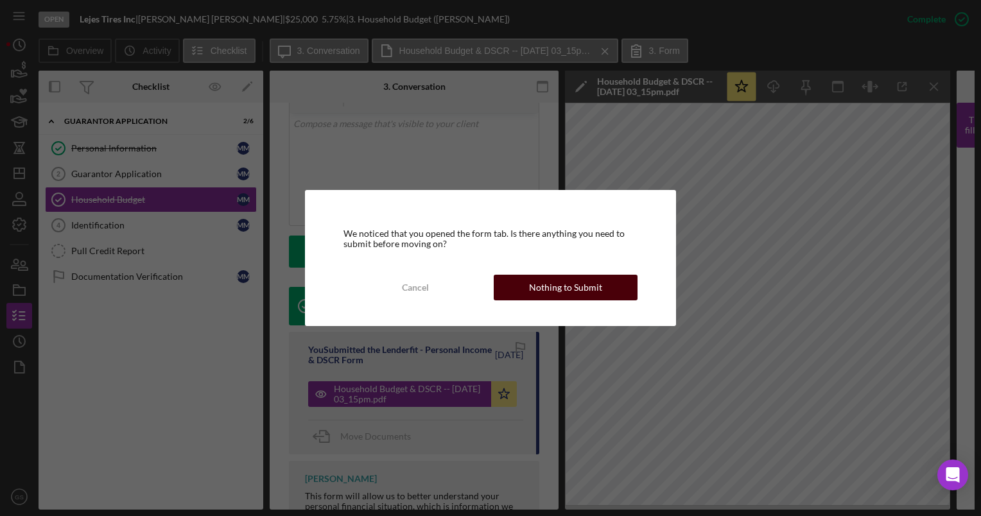
click at [542, 287] on div "Nothing to Submit" at bounding box center [565, 288] width 73 height 26
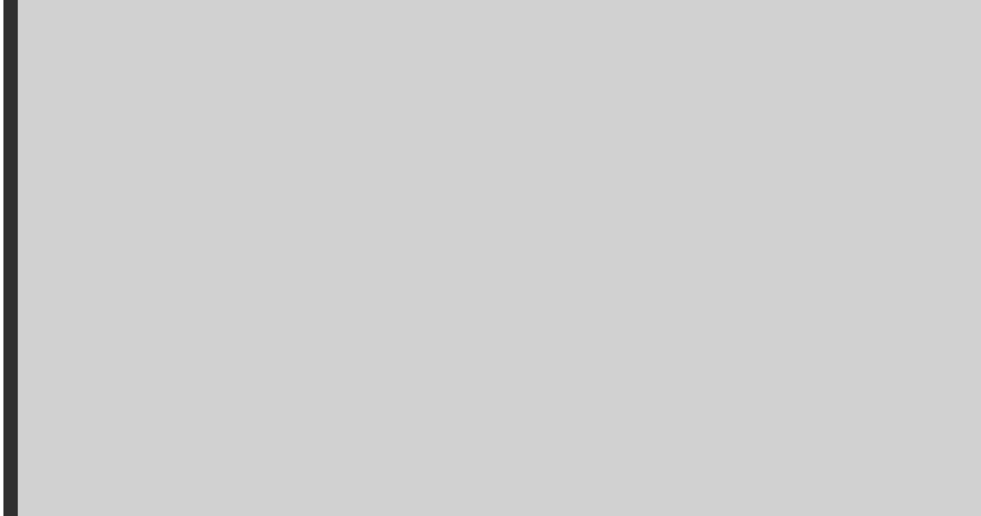
click at [603, 389] on img at bounding box center [638, 288] width 673 height 442
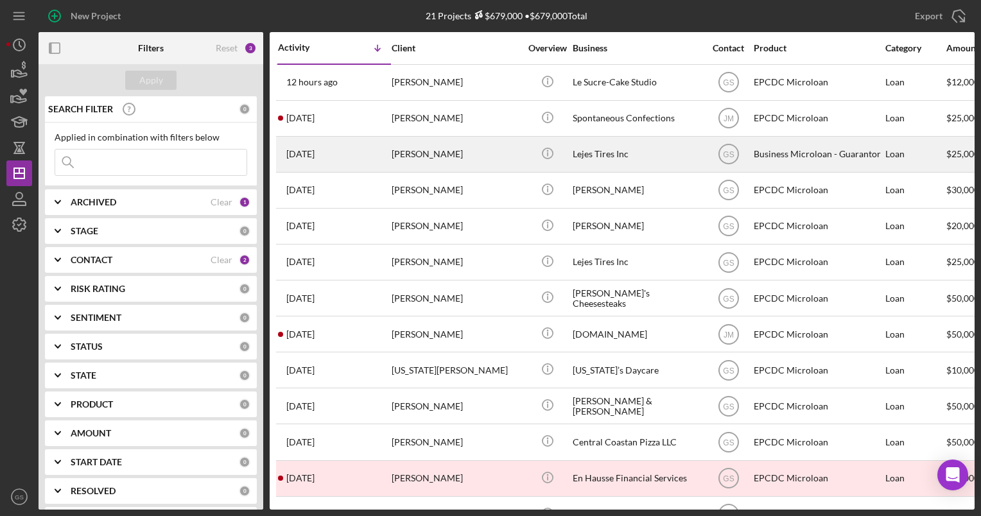
click at [456, 152] on div "[PERSON_NAME]" at bounding box center [455, 154] width 128 height 34
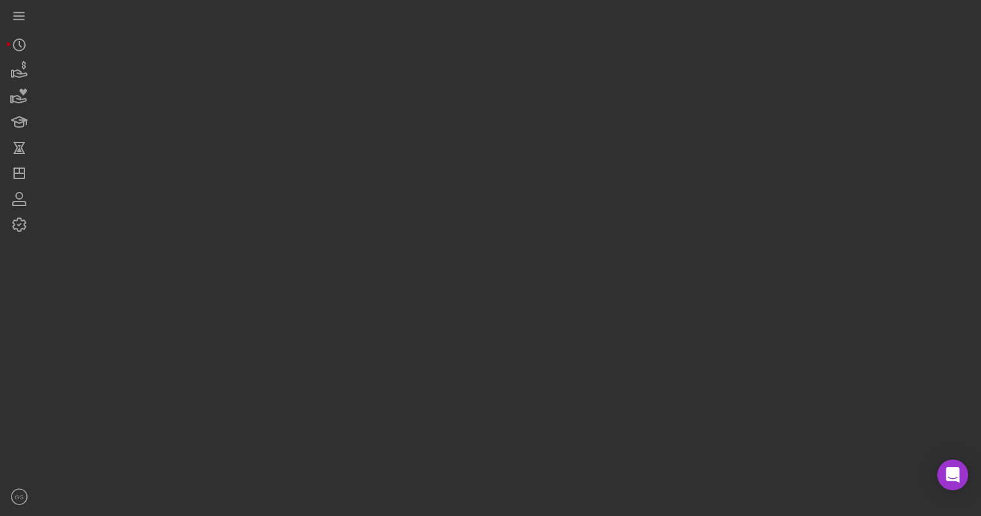
click at [456, 152] on div at bounding box center [507, 255] width 936 height 510
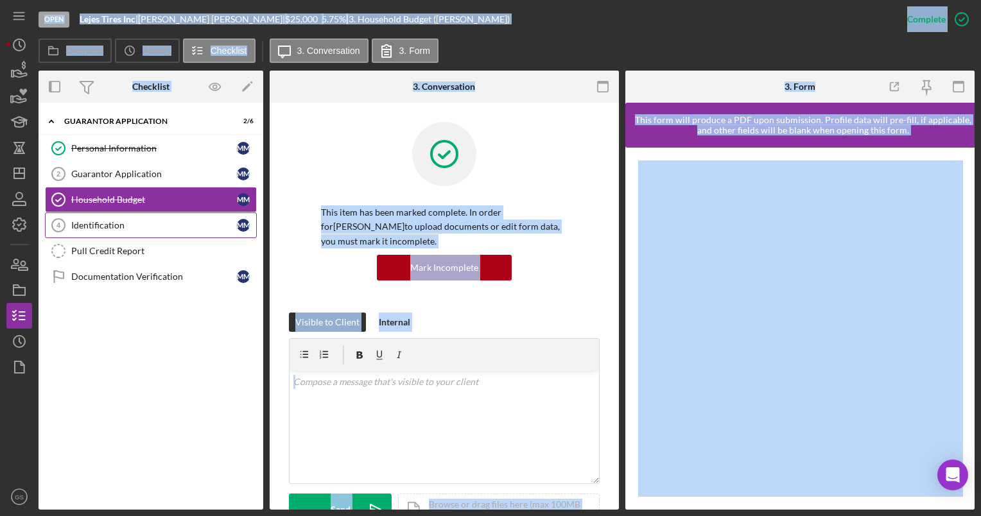
click at [114, 221] on div "Identification" at bounding box center [154, 225] width 166 height 10
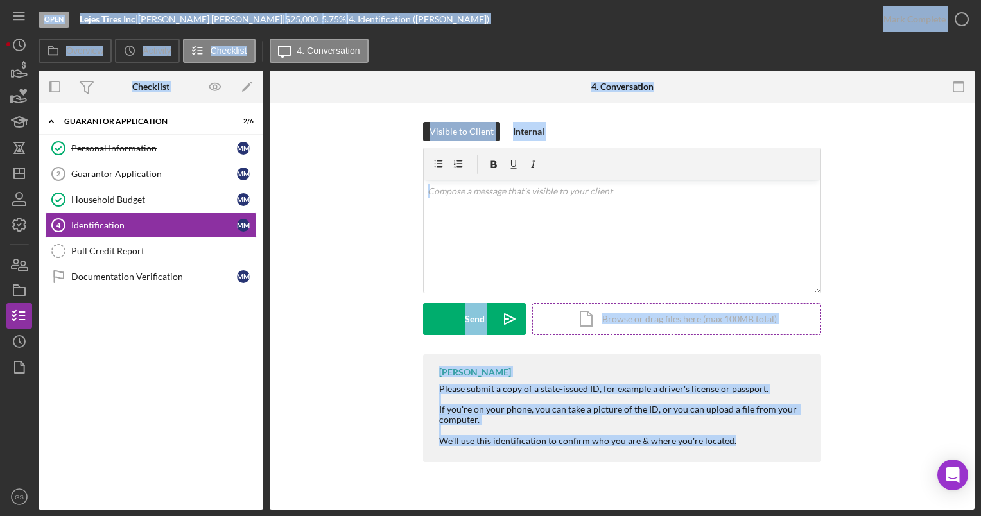
click at [640, 323] on div "Icon/Document Browse or drag files here (max 100MB total) Tap to choose files o…" at bounding box center [676, 319] width 289 height 32
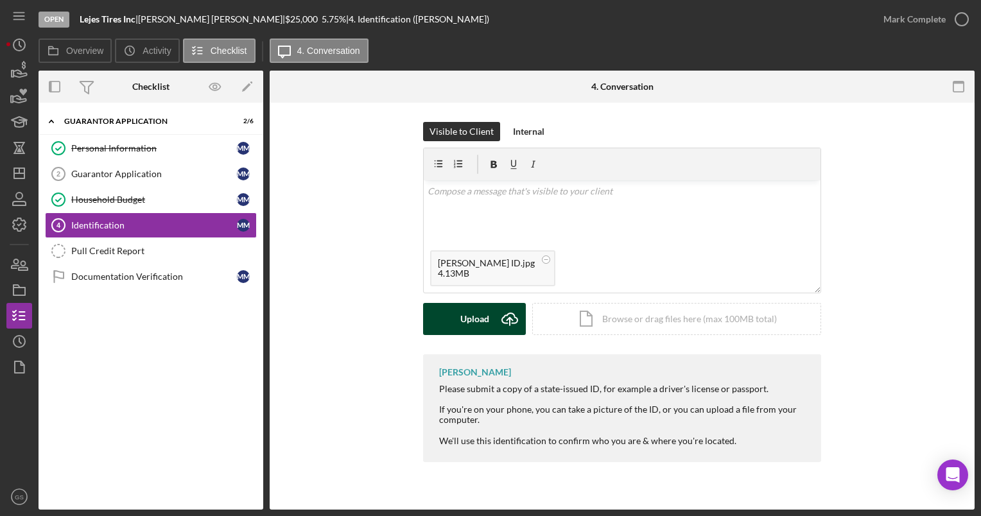
click at [486, 321] on div "Upload" at bounding box center [474, 319] width 29 height 32
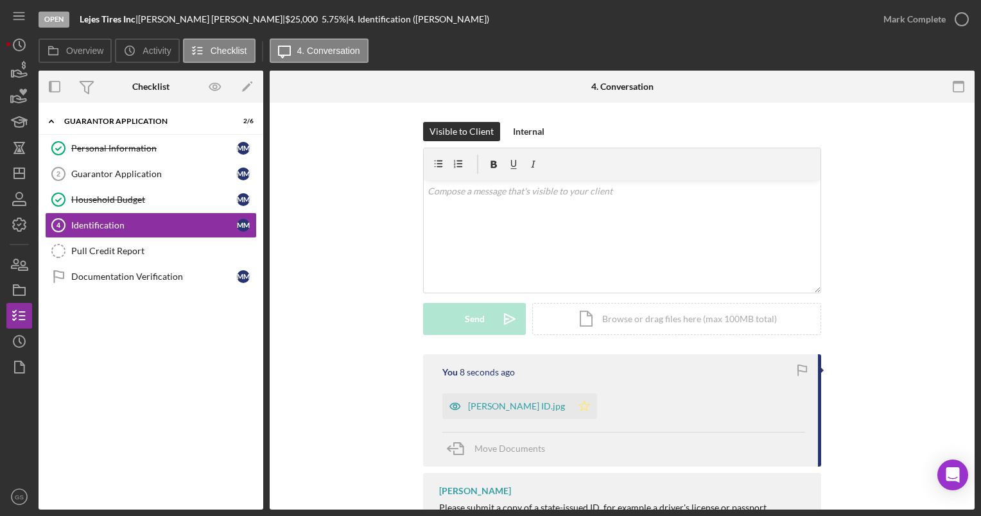
click at [571, 400] on icon "Icon/Star" at bounding box center [584, 406] width 26 height 26
click at [968, 20] on icon "button" at bounding box center [961, 19] width 32 height 32
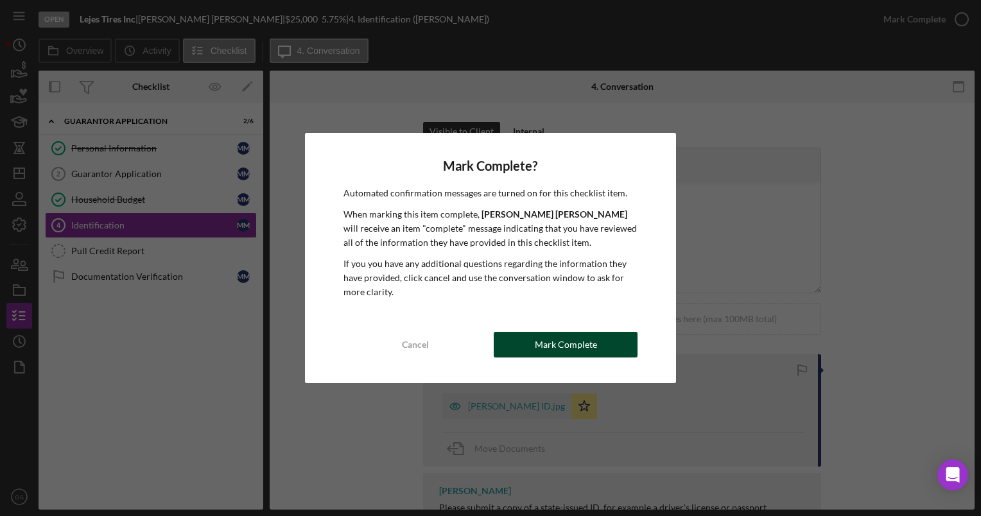
click at [583, 343] on div "Mark Complete" at bounding box center [566, 345] width 62 height 26
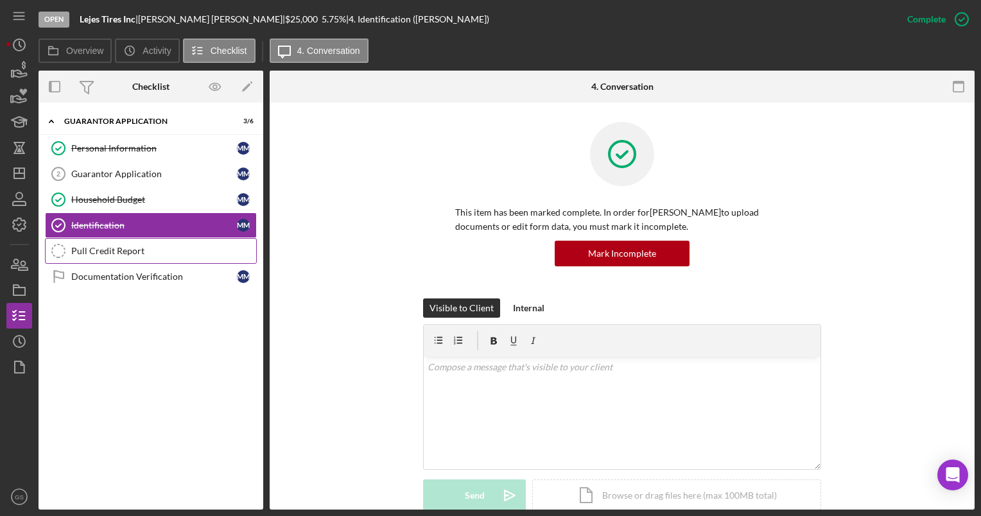
click at [149, 246] on div "Pull Credit Report" at bounding box center [163, 251] width 185 height 10
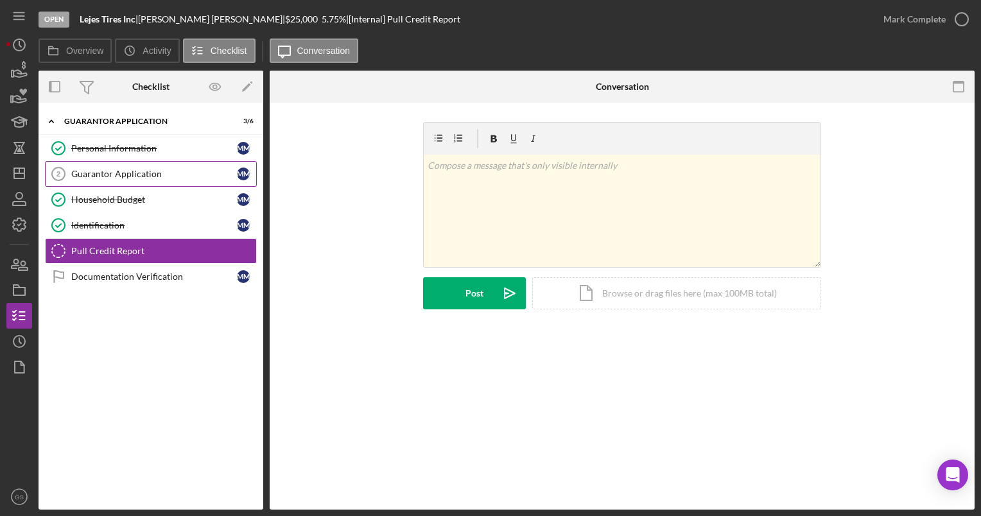
click at [167, 169] on div "Guarantor Application" at bounding box center [154, 174] width 166 height 10
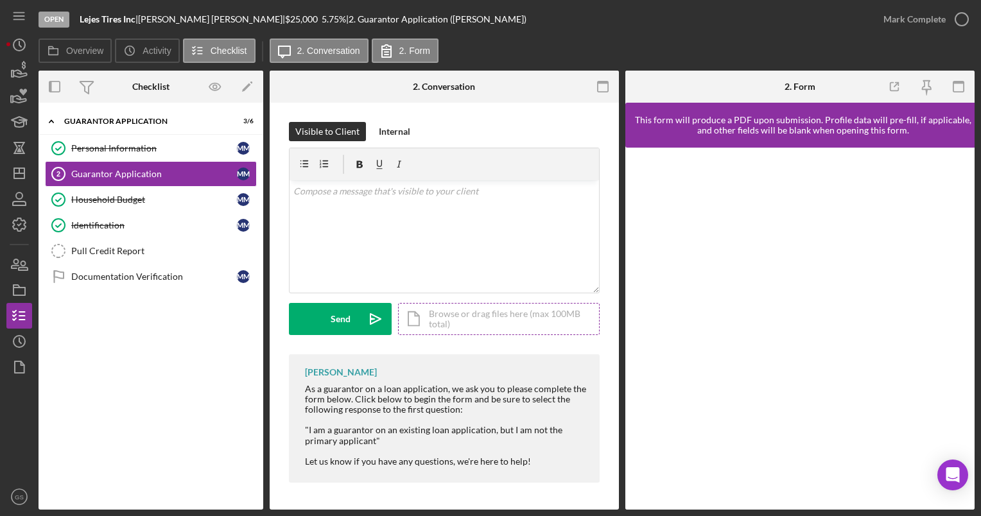
click at [480, 326] on div "Icon/Document Browse or drag files here (max 100MB total) Tap to choose files o…" at bounding box center [499, 319] width 202 height 32
click at [390, 126] on div "Internal" at bounding box center [394, 131] width 31 height 19
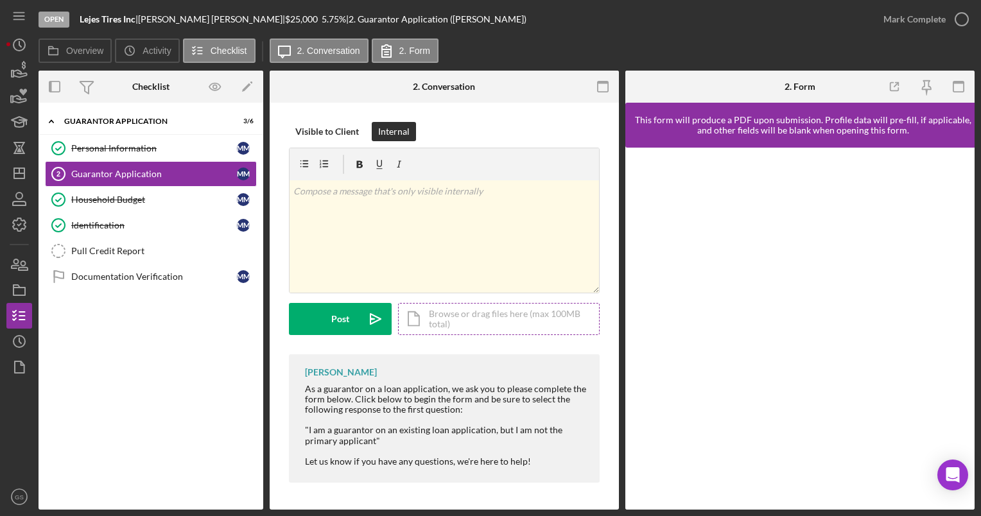
click at [478, 332] on div "Icon/Document Browse or drag files here (max 100MB total) Tap to choose files o…" at bounding box center [499, 319] width 202 height 32
click at [148, 243] on link "Pull Credit Report Pull Credit Report" at bounding box center [151, 251] width 212 height 26
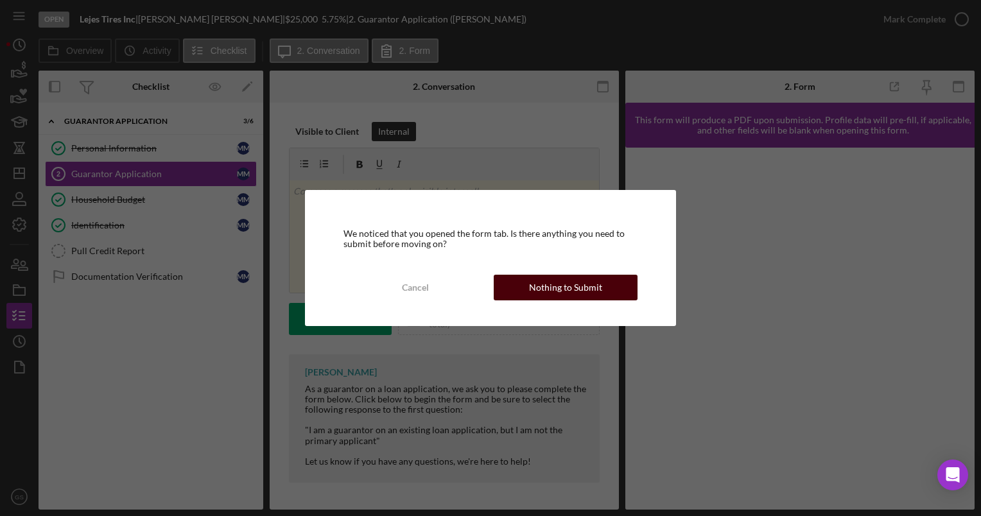
click at [551, 284] on div "Nothing to Submit" at bounding box center [565, 288] width 73 height 26
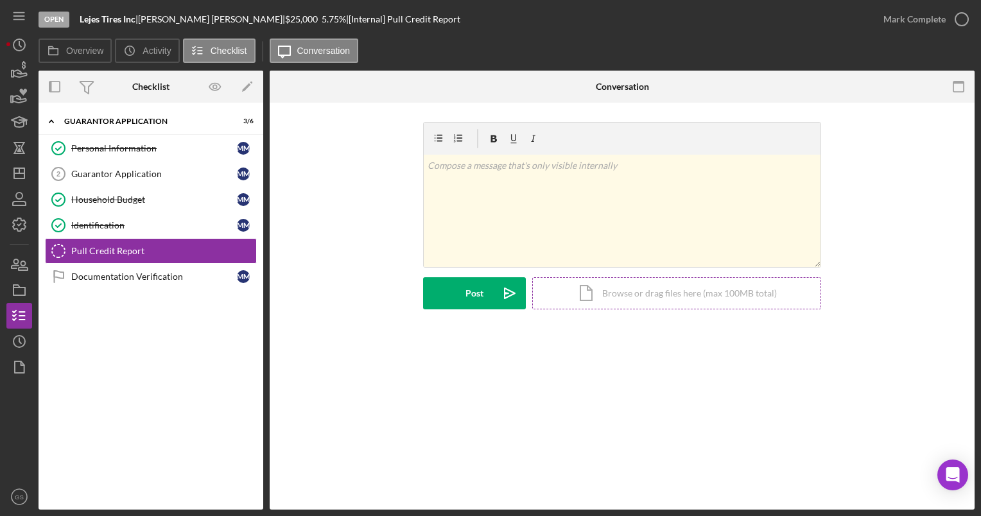
click at [634, 298] on div "Icon/Document Browse or drag files here (max 100MB total) Tap to choose files o…" at bounding box center [676, 293] width 289 height 32
click at [583, 290] on div "Icon/Document Browse or drag files here (max 100MB total) Tap to choose files o…" at bounding box center [676, 293] width 289 height 32
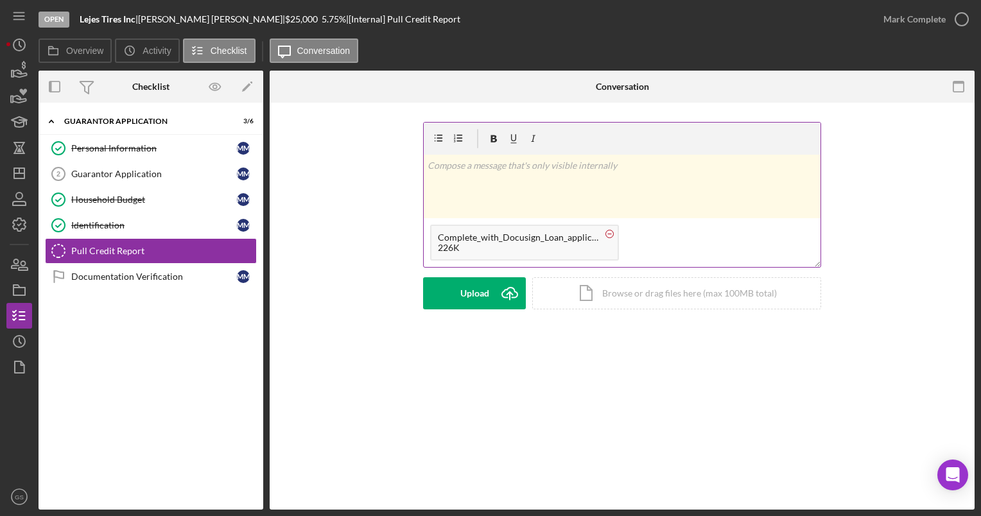
click at [610, 234] on rect at bounding box center [610, 234] width 4 height 1
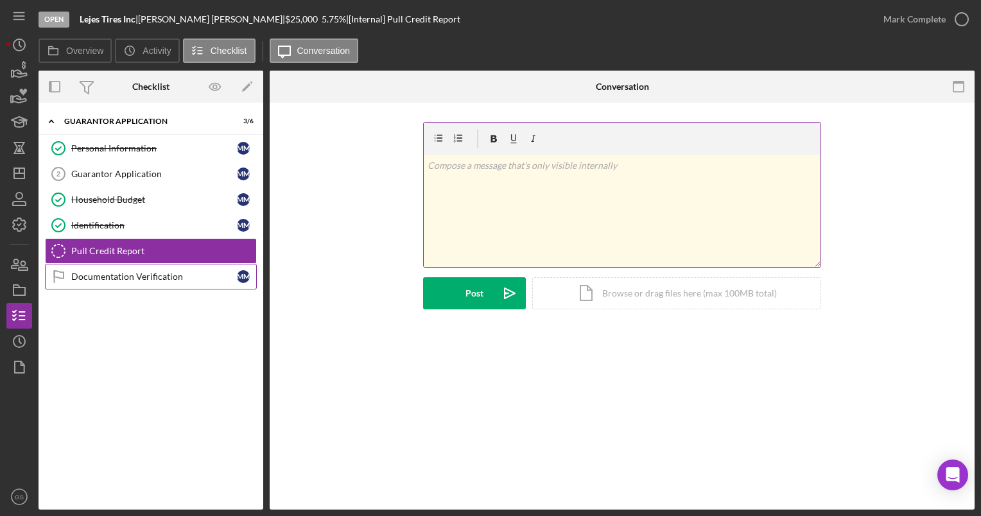
click at [189, 275] on div "Documentation Verification" at bounding box center [154, 276] width 166 height 10
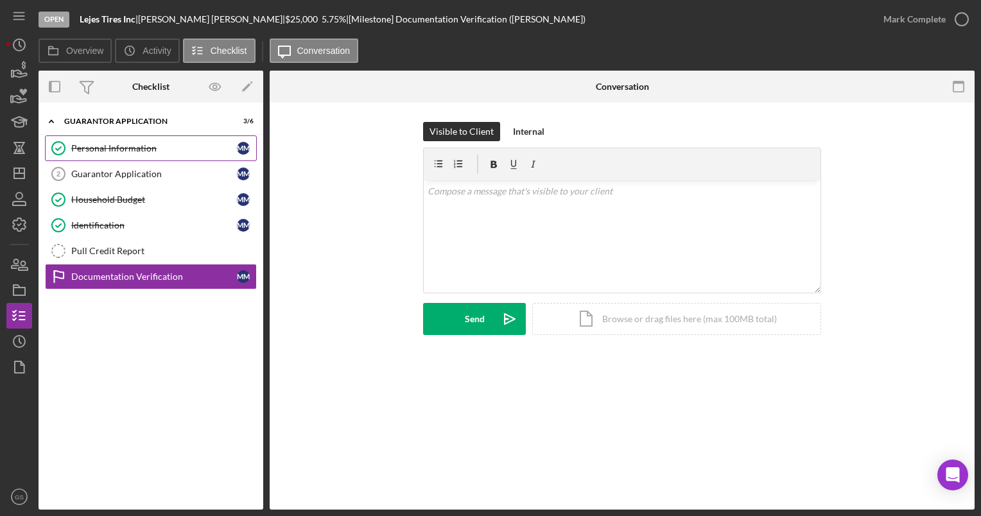
click at [167, 151] on div "Personal Information" at bounding box center [154, 148] width 166 height 10
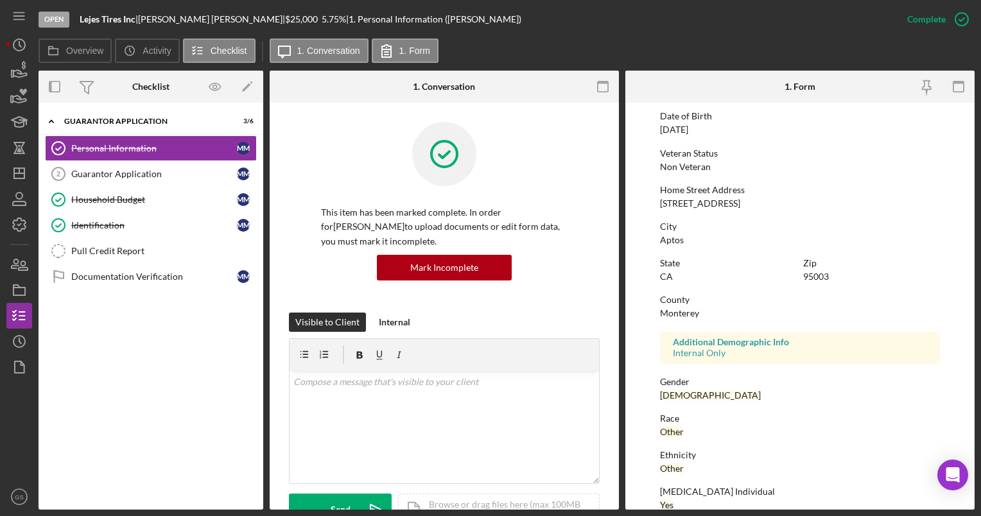
scroll to position [192, 0]
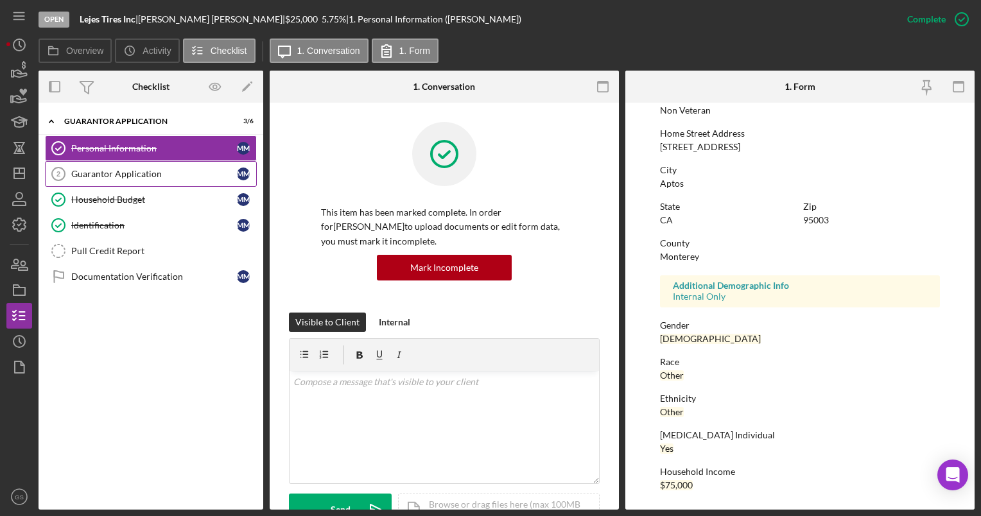
click at [164, 177] on div "Guarantor Application" at bounding box center [154, 174] width 166 height 10
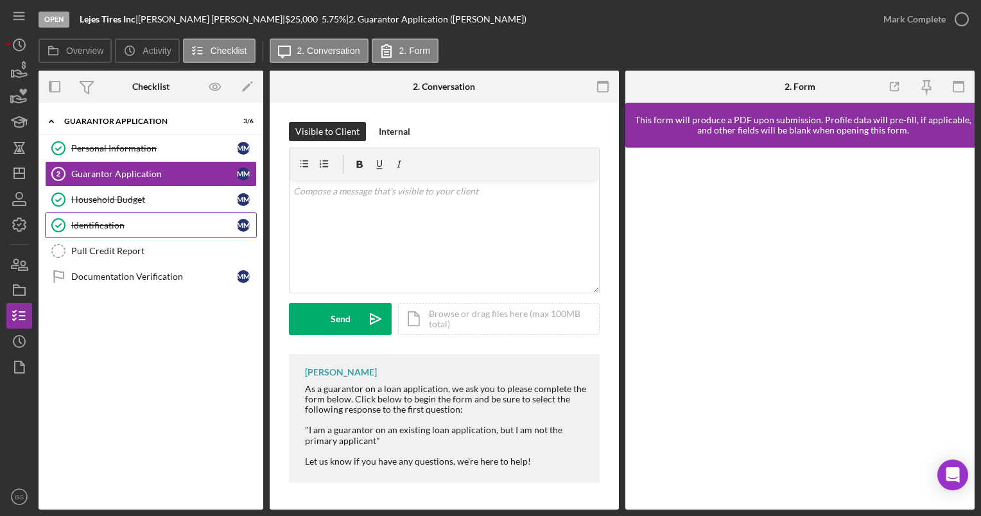
click at [146, 218] on link "Identification Identification M M" at bounding box center [151, 225] width 212 height 26
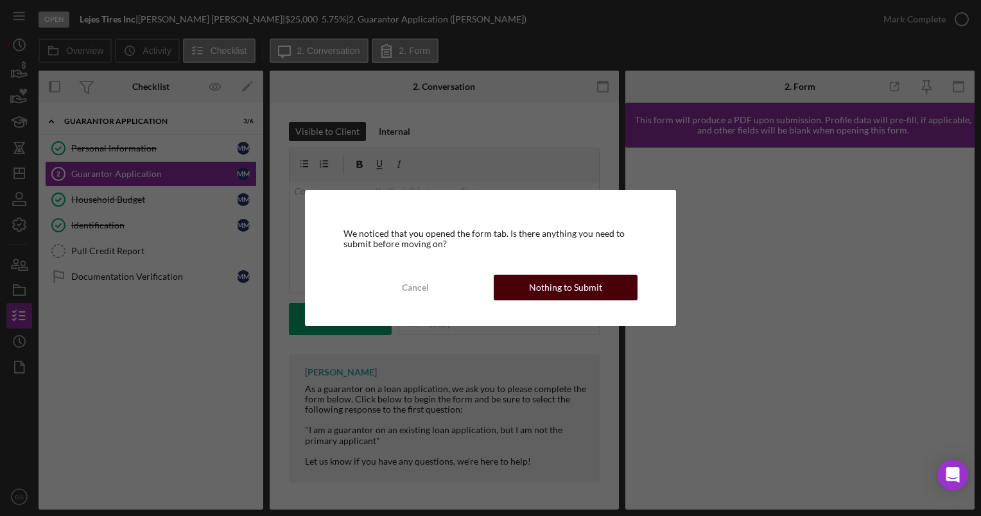
click at [580, 289] on div "Nothing to Submit" at bounding box center [565, 288] width 73 height 26
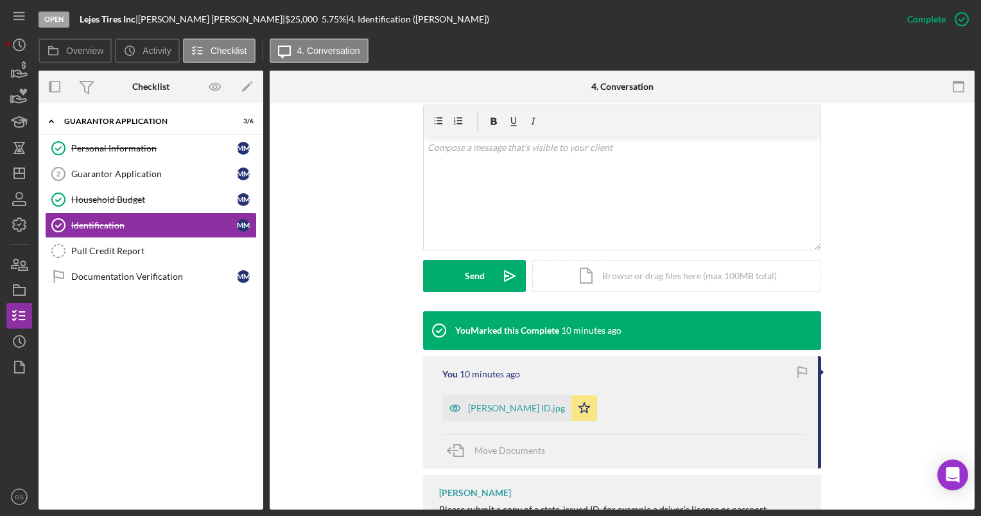
scroll to position [225, 0]
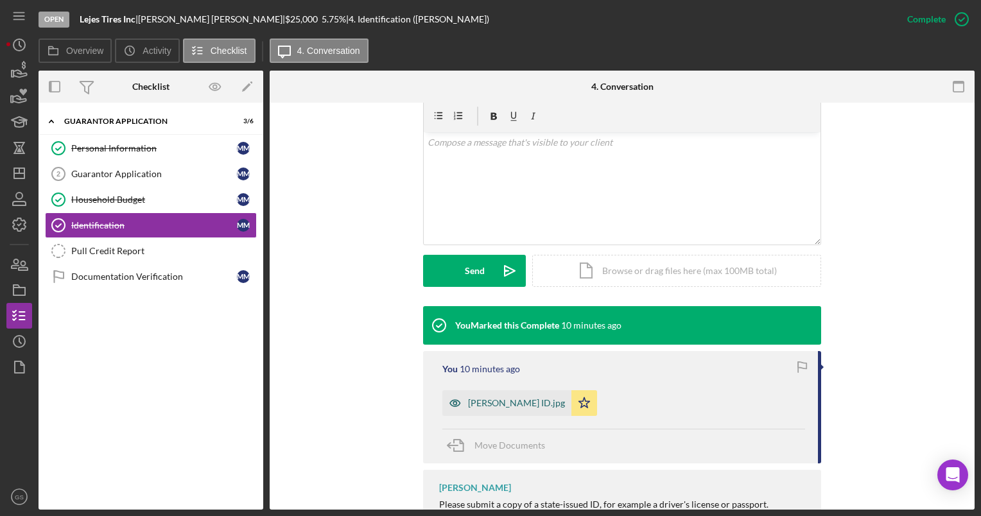
click at [501, 404] on div "[PERSON_NAME] ID.jpg" at bounding box center [516, 403] width 97 height 10
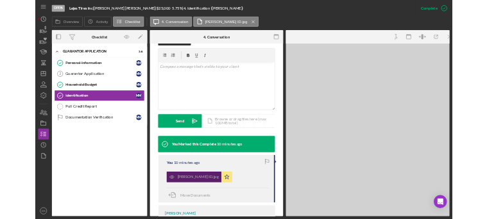
scroll to position [239, 0]
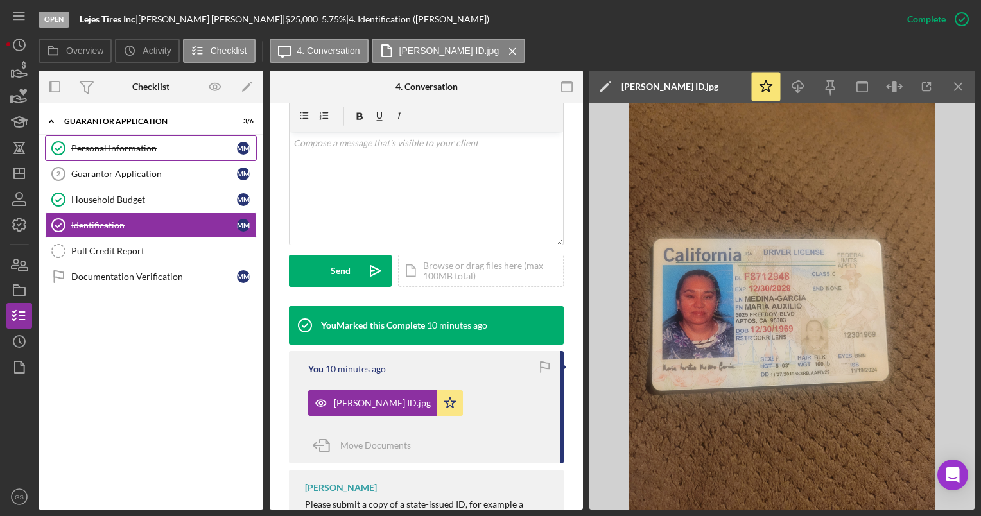
click at [106, 154] on link "Personal Information Personal Information M M" at bounding box center [151, 148] width 212 height 26
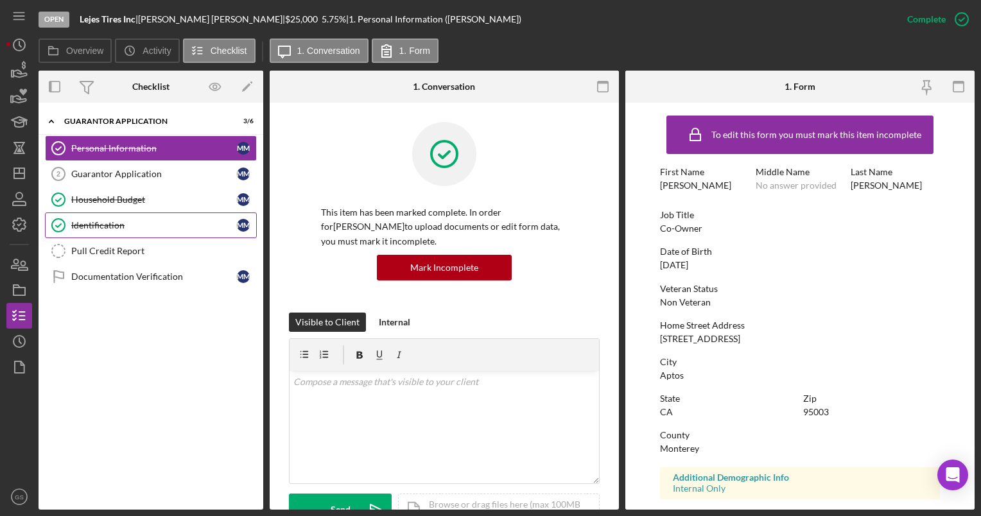
click at [126, 227] on div "Identification" at bounding box center [154, 225] width 166 height 10
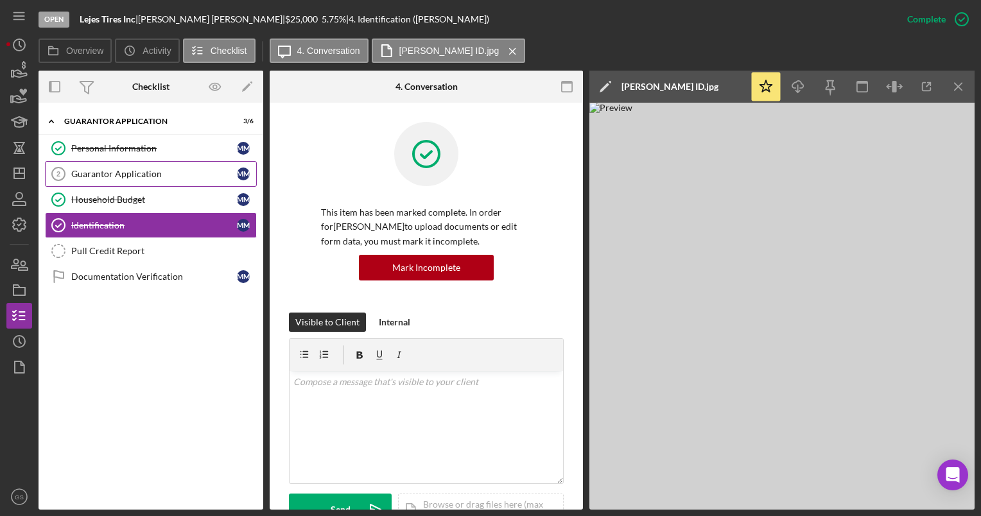
click at [157, 181] on link "Guarantor Application 2 Guarantor Application M M" at bounding box center [151, 174] width 212 height 26
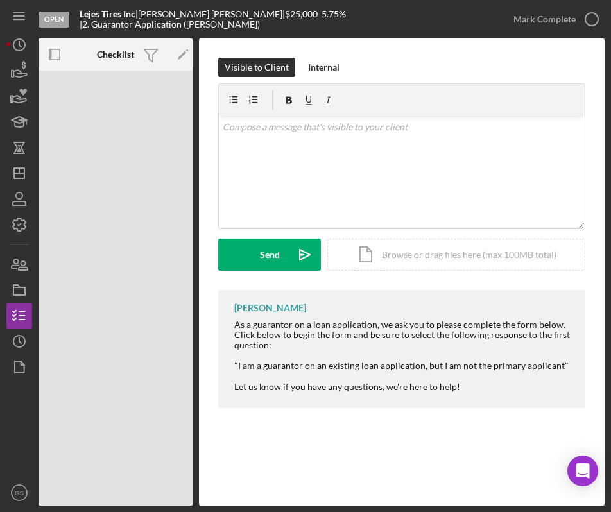
click at [302, 49] on div "Visible to Client Internal v Color teal Color pink Remove color Add row above A…" at bounding box center [402, 236] width 406 height 395
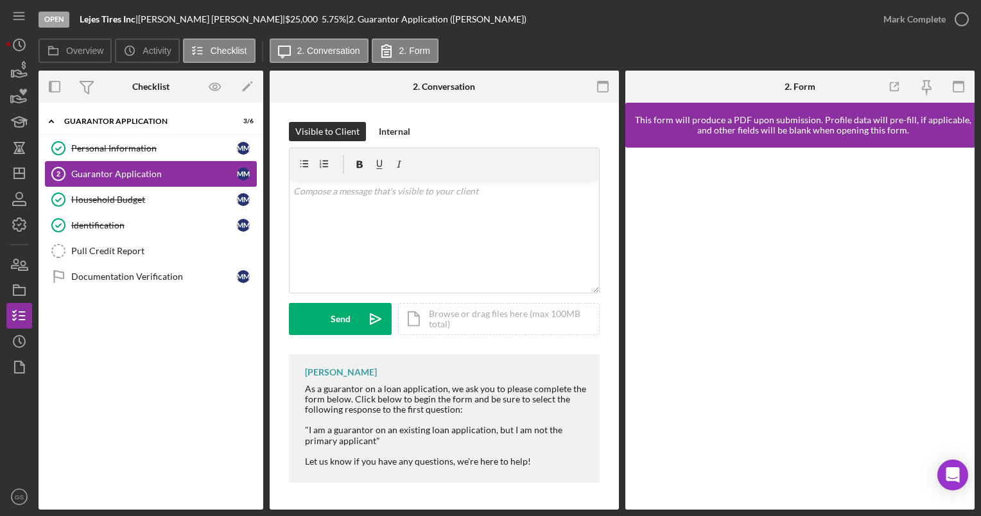
click at [157, 175] on div "Guarantor Application" at bounding box center [154, 174] width 166 height 10
click at [965, 193] on div at bounding box center [799, 329] width 349 height 362
click at [177, 253] on div "Pull Credit Report" at bounding box center [163, 251] width 185 height 10
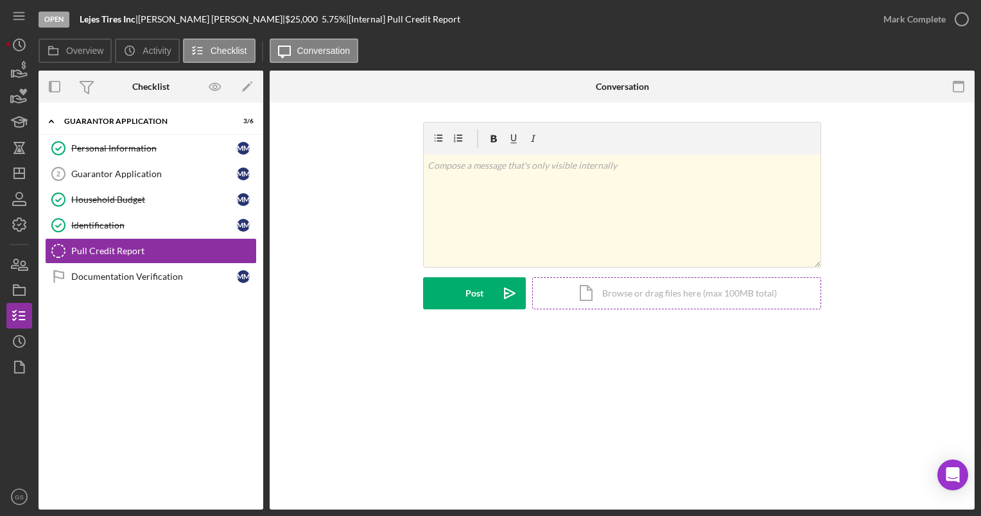
click at [642, 302] on div "Icon/Document Browse or drag files here (max 100MB total) Tap to choose files o…" at bounding box center [676, 293] width 289 height 32
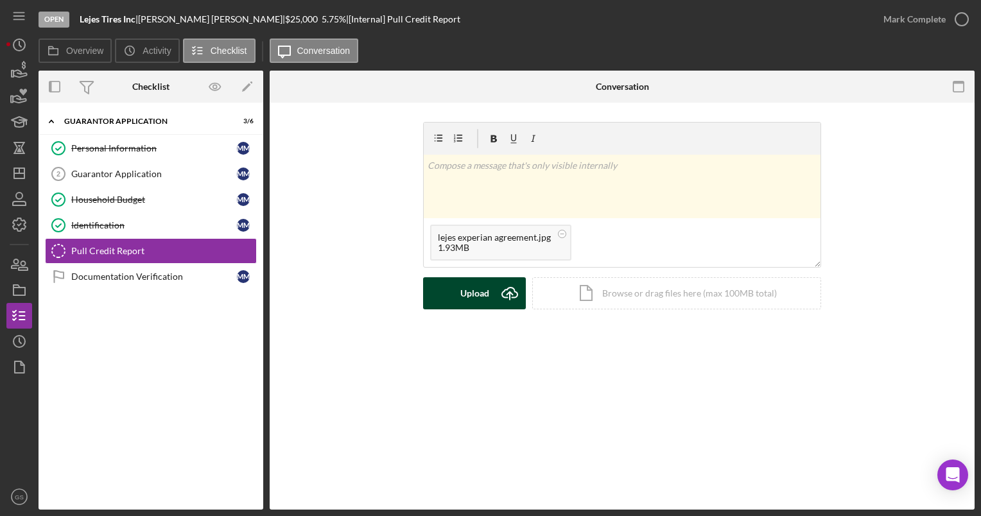
click at [493, 291] on button "Upload Icon/Upload" at bounding box center [474, 293] width 103 height 32
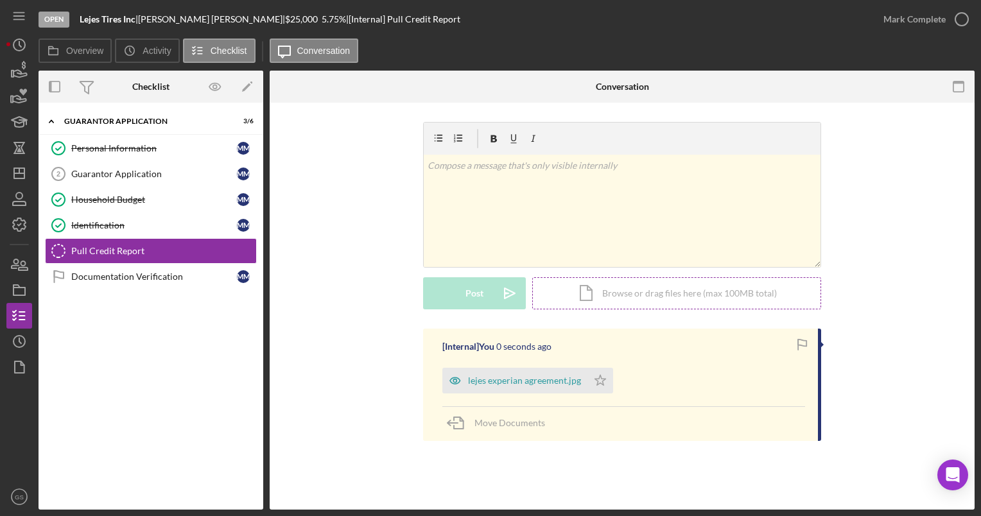
click at [598, 295] on div "Icon/Document Browse or drag files here (max 100MB total) Tap to choose files o…" at bounding box center [676, 293] width 289 height 32
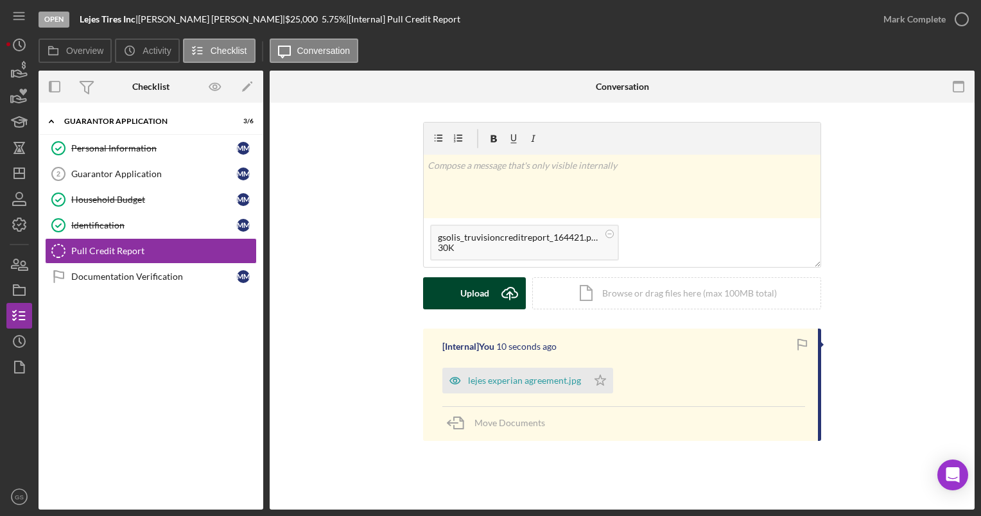
click at [488, 293] on div "Upload" at bounding box center [474, 293] width 29 height 32
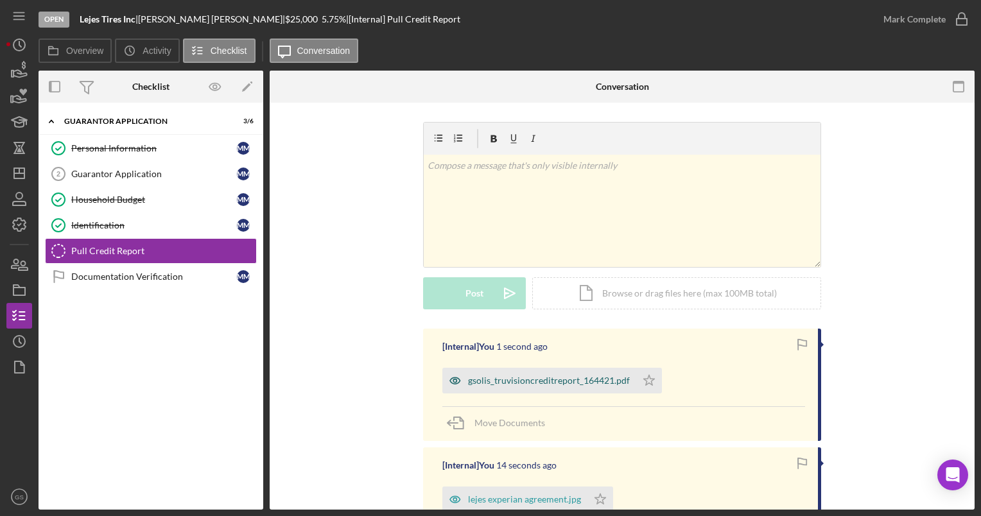
click at [565, 377] on div "gsolis_truvisioncreditreport_164421.pdf" at bounding box center [549, 380] width 162 height 10
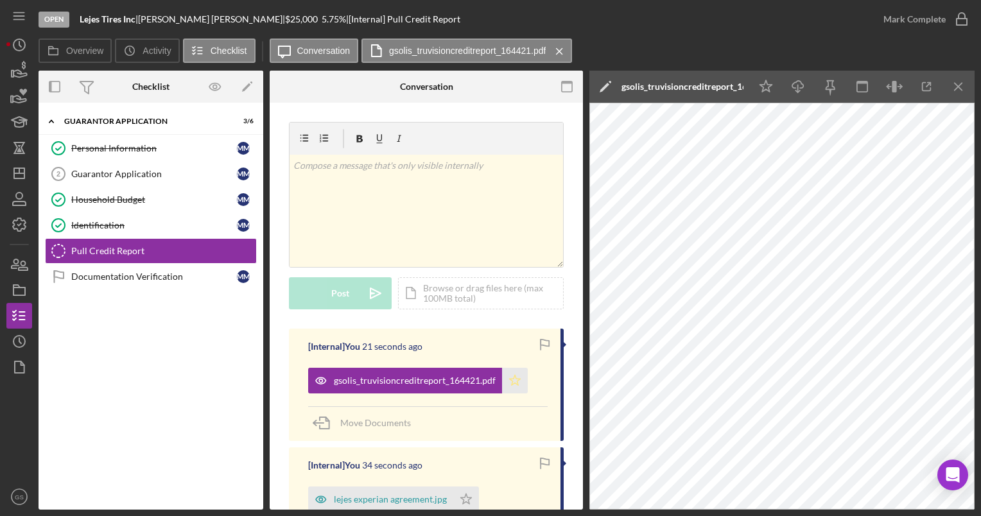
click at [515, 376] on icon "Icon/Star" at bounding box center [515, 381] width 26 height 26
click at [451, 502] on div "lejes experian agreement.jpg" at bounding box center [380, 499] width 145 height 26
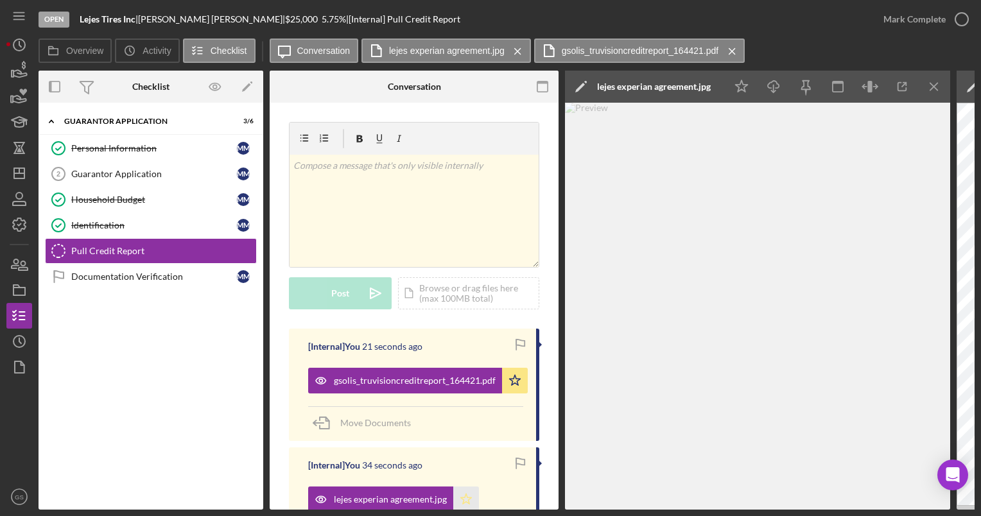
click at [466, 501] on icon "Icon/Star" at bounding box center [466, 499] width 26 height 26
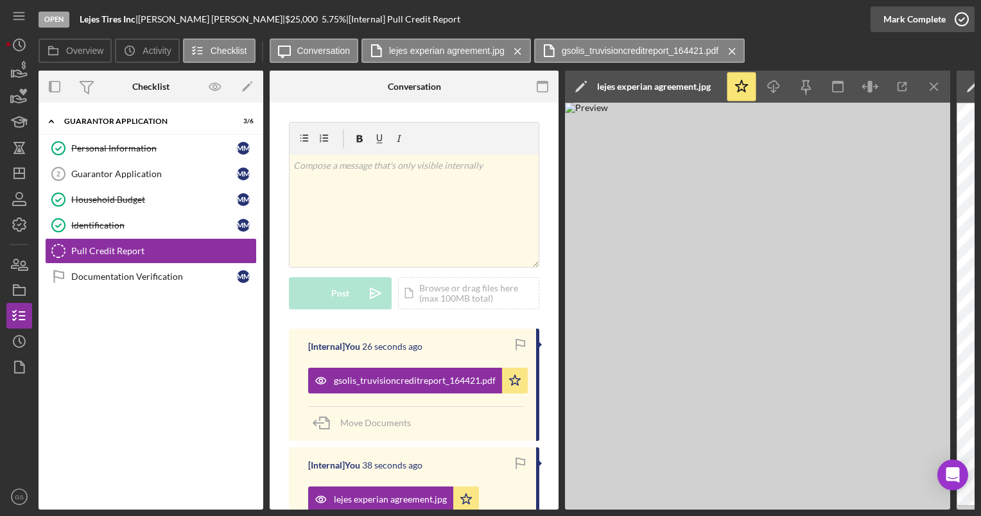
click at [956, 22] on icon "button" at bounding box center [961, 19] width 32 height 32
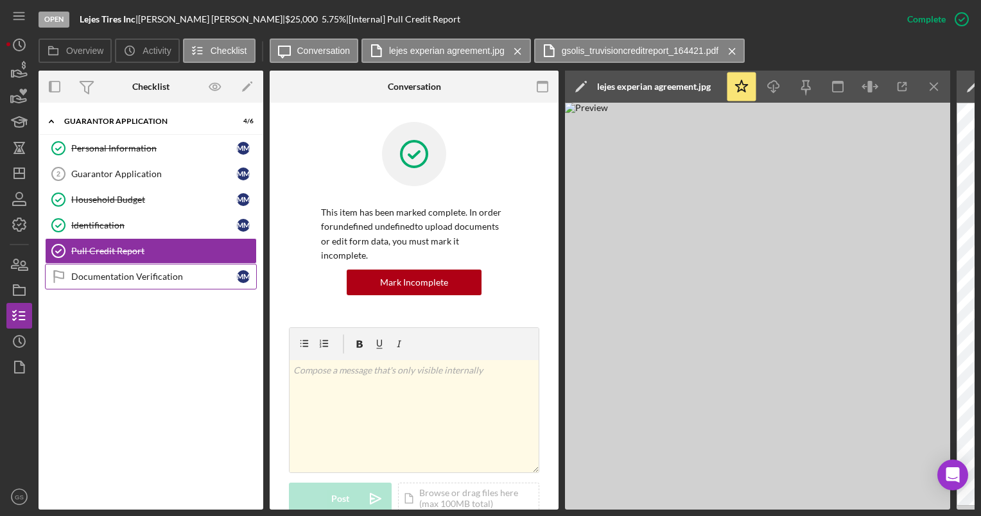
click at [187, 277] on div "Documentation Verification" at bounding box center [154, 276] width 166 height 10
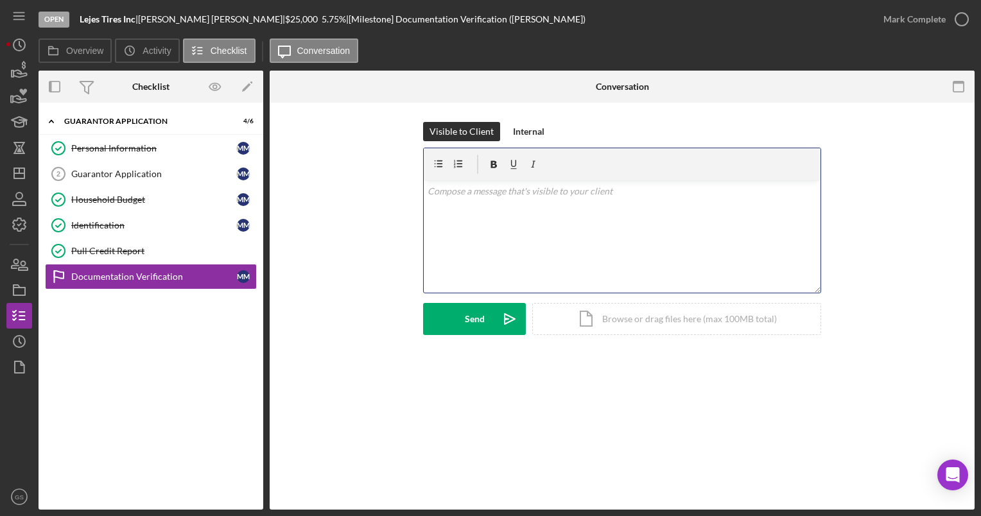
click at [449, 205] on div "v Color teal Color pink Remove color Add row above Add row below Add column bef…" at bounding box center [622, 236] width 397 height 112
click at [528, 128] on div "Internal" at bounding box center [528, 131] width 31 height 19
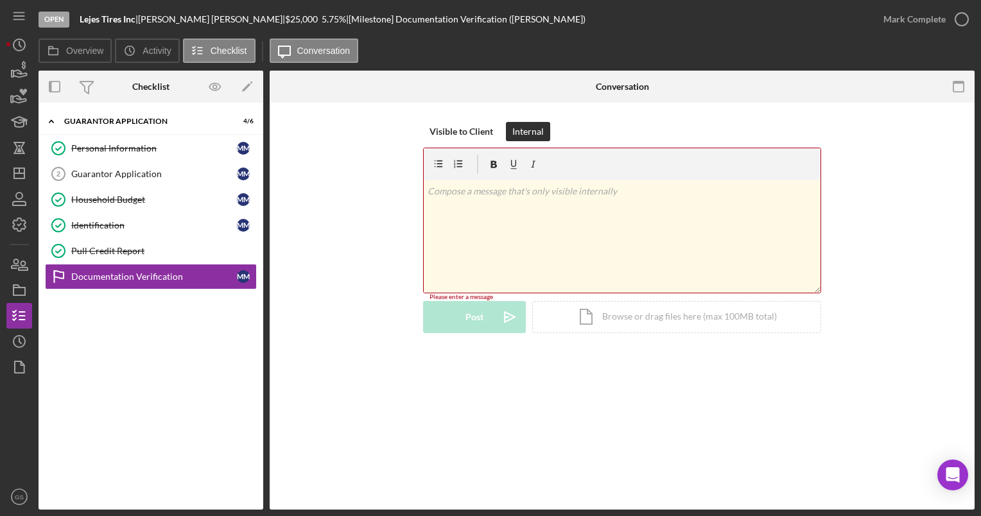
click at [528, 204] on div "v Color teal Color pink Remove color Add row above Add row below Add column bef…" at bounding box center [622, 236] width 397 height 112
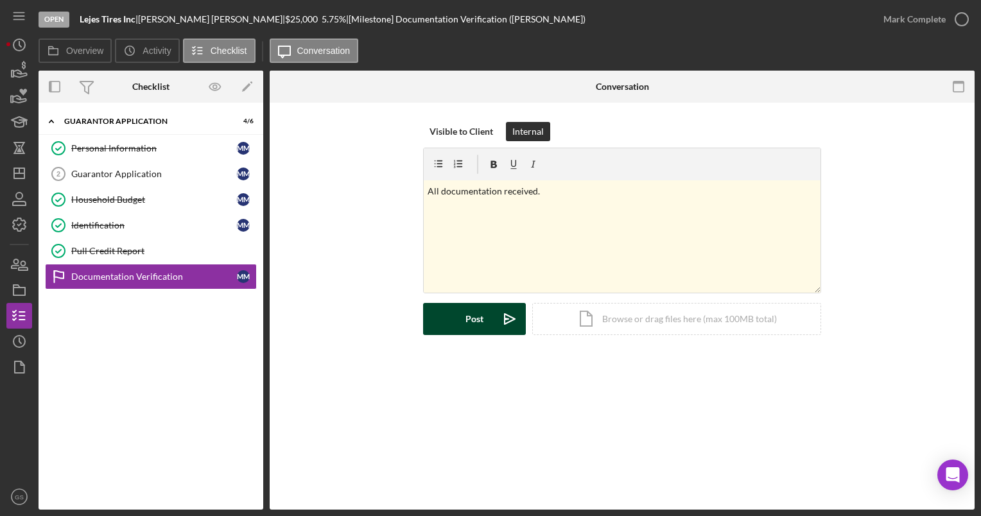
click at [488, 308] on button "Post Icon/icon-invite-send" at bounding box center [474, 319] width 103 height 32
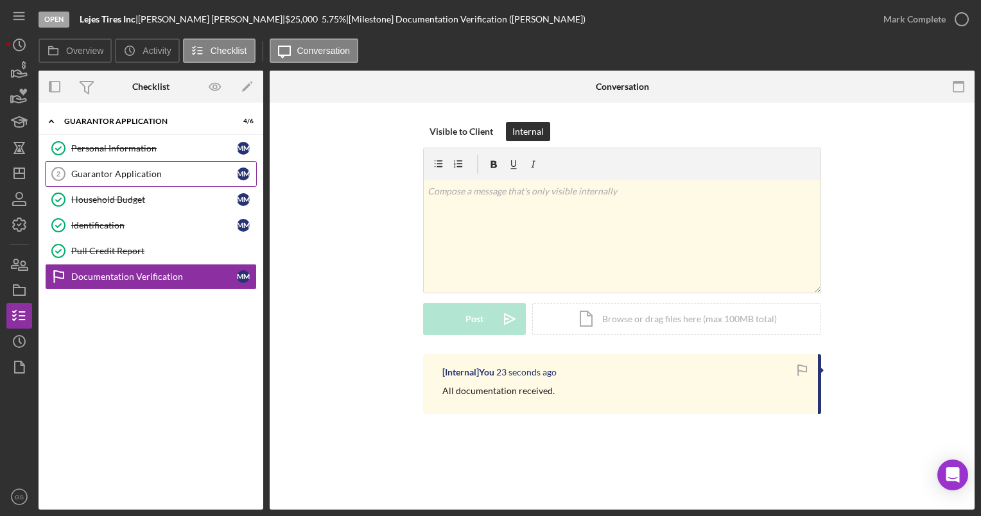
click at [183, 169] on div "Guarantor Application" at bounding box center [154, 174] width 166 height 10
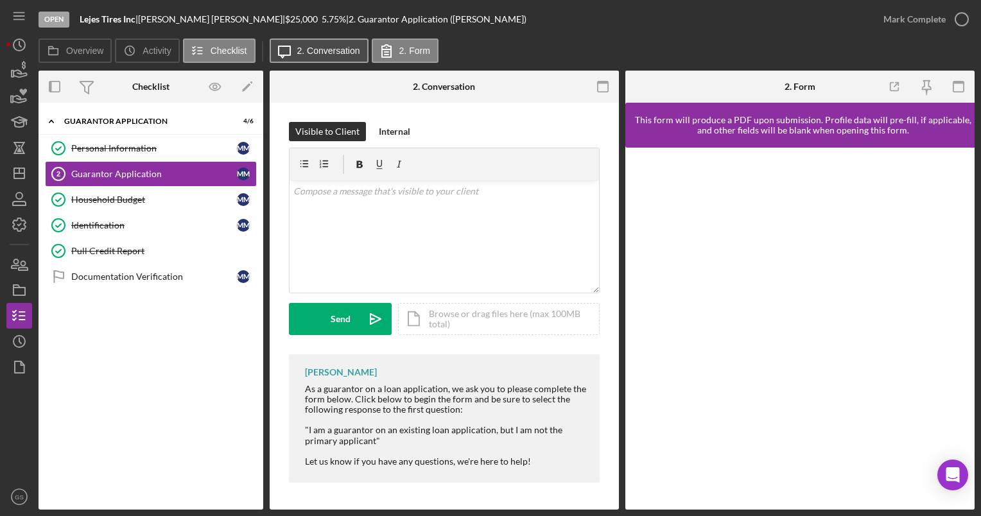
click at [361, 46] on button "Icon/Message 2. Conversation" at bounding box center [319, 51] width 99 height 24
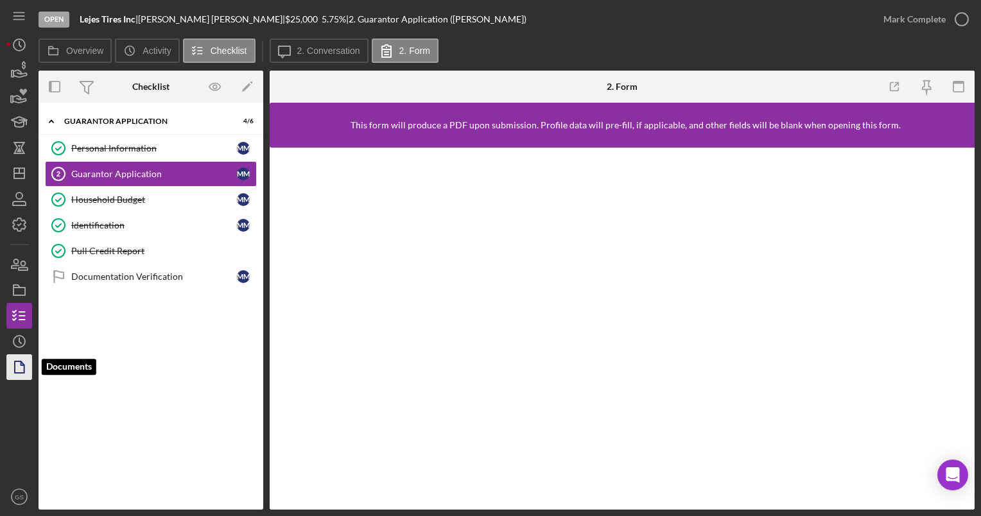
click at [21, 356] on icon "button" at bounding box center [19, 367] width 32 height 32
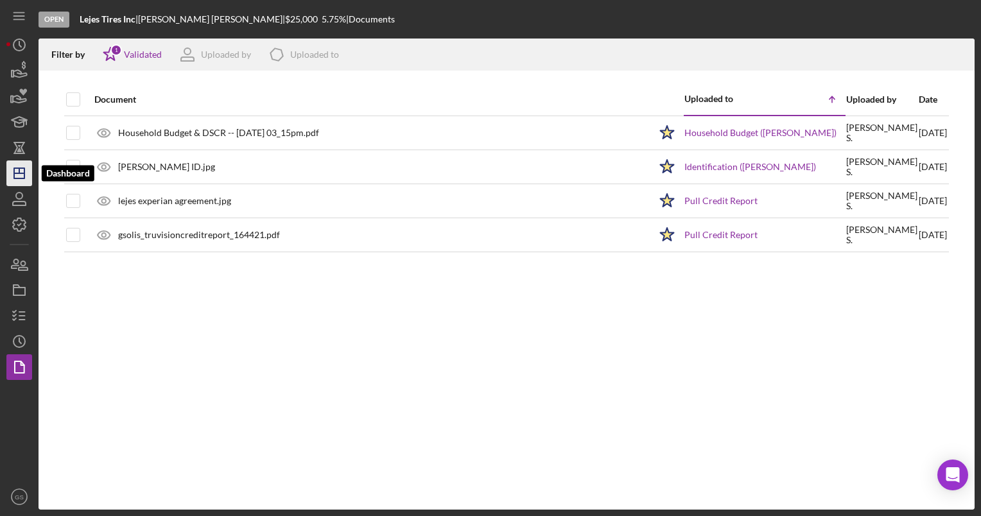
click at [21, 180] on icon "Icon/Dashboard" at bounding box center [19, 173] width 32 height 32
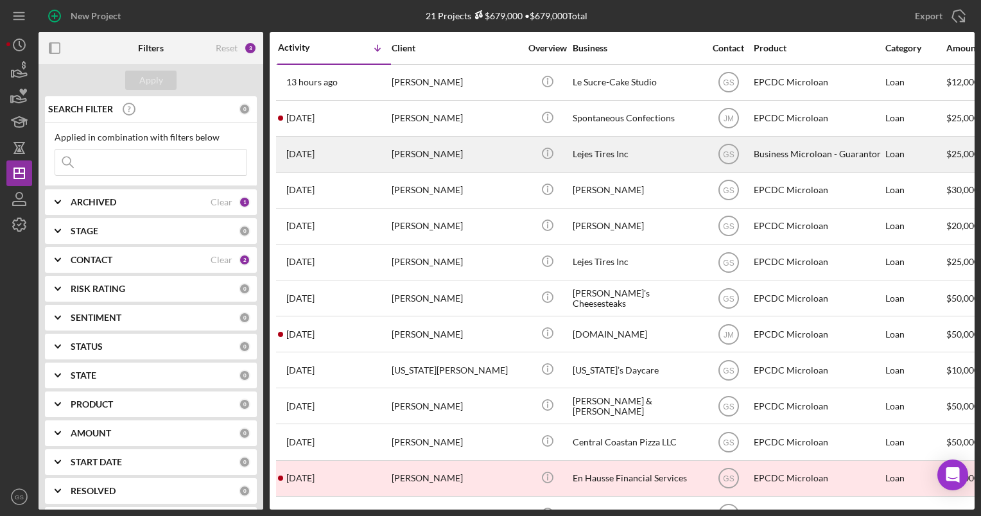
click at [452, 162] on div "[PERSON_NAME]" at bounding box center [455, 154] width 128 height 34
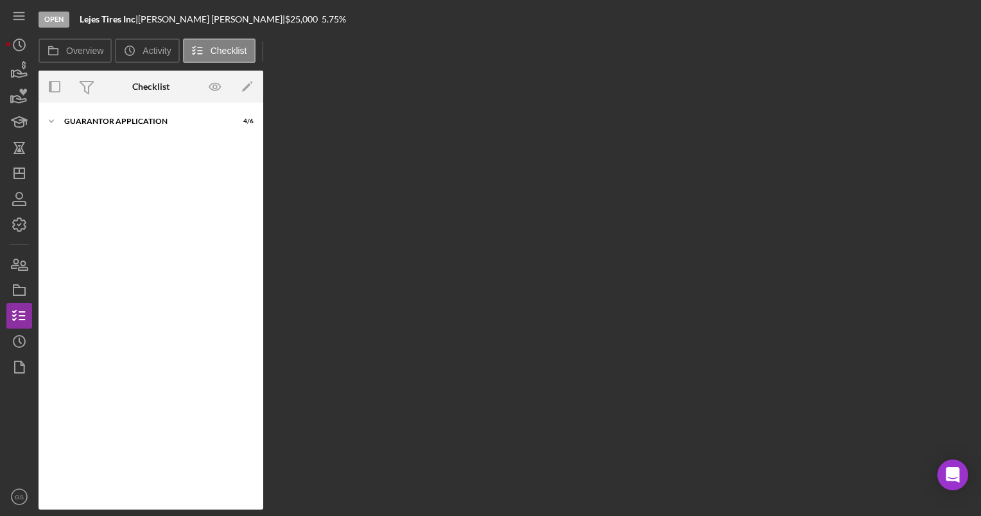
click at [452, 162] on div "Overview Internal Workflow Stage Open Icon/Dropdown Arrow Archive (can unarchiv…" at bounding box center [507, 290] width 936 height 439
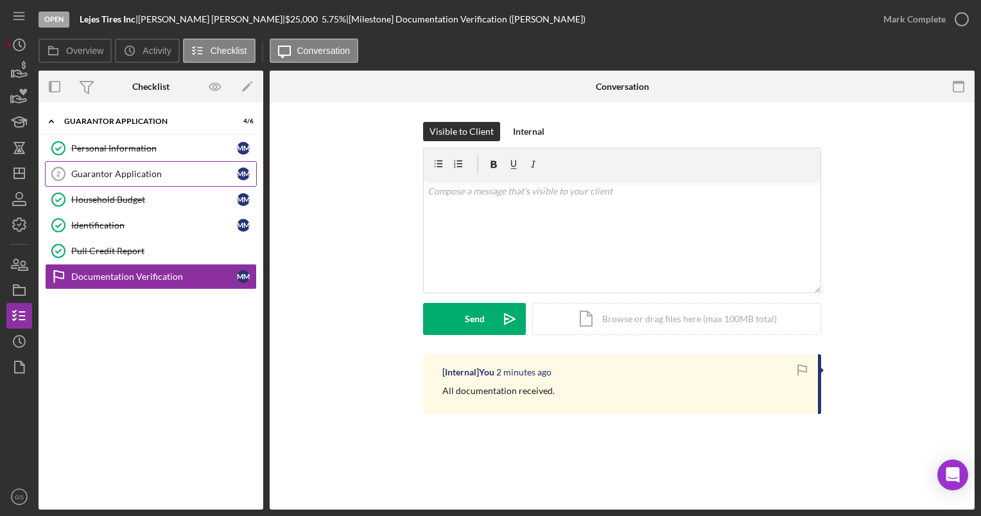
click at [172, 178] on div "Guarantor Application" at bounding box center [154, 174] width 166 height 10
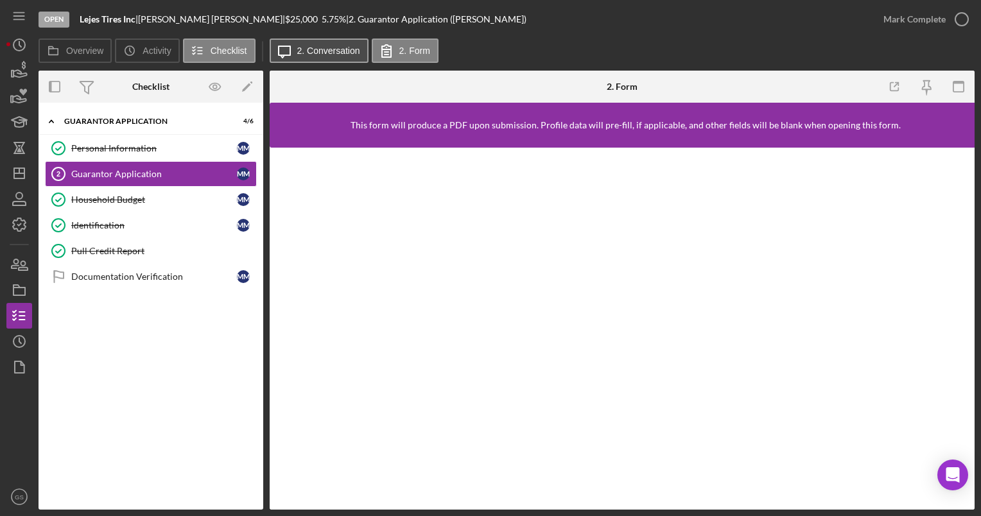
click at [323, 51] on label "2. Conversation" at bounding box center [328, 51] width 63 height 10
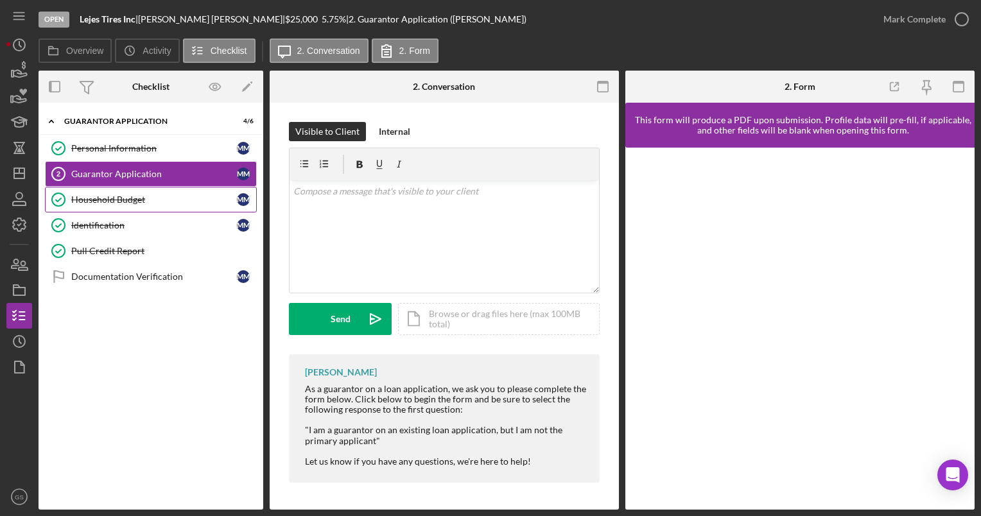
click at [148, 196] on div "Household Budget" at bounding box center [154, 199] width 166 height 10
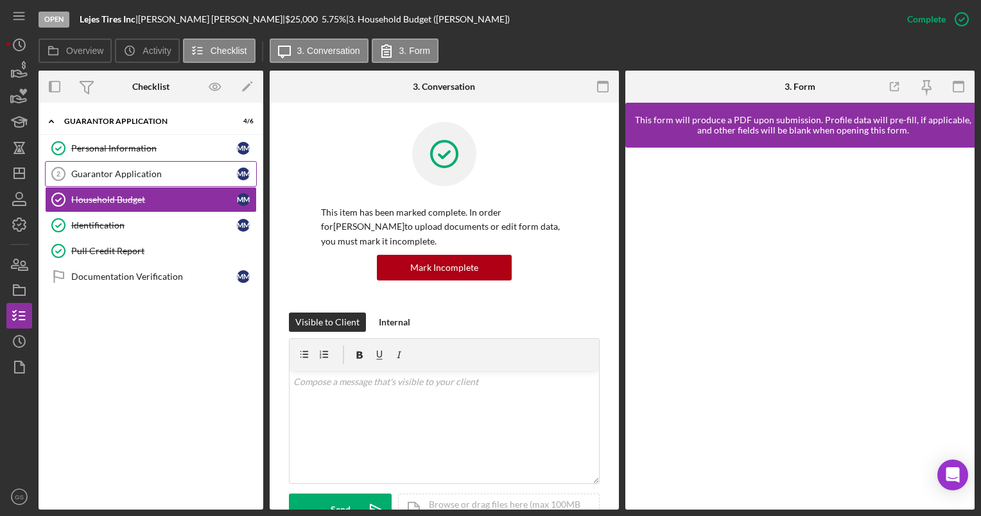
click at [147, 177] on div "Guarantor Application" at bounding box center [154, 174] width 166 height 10
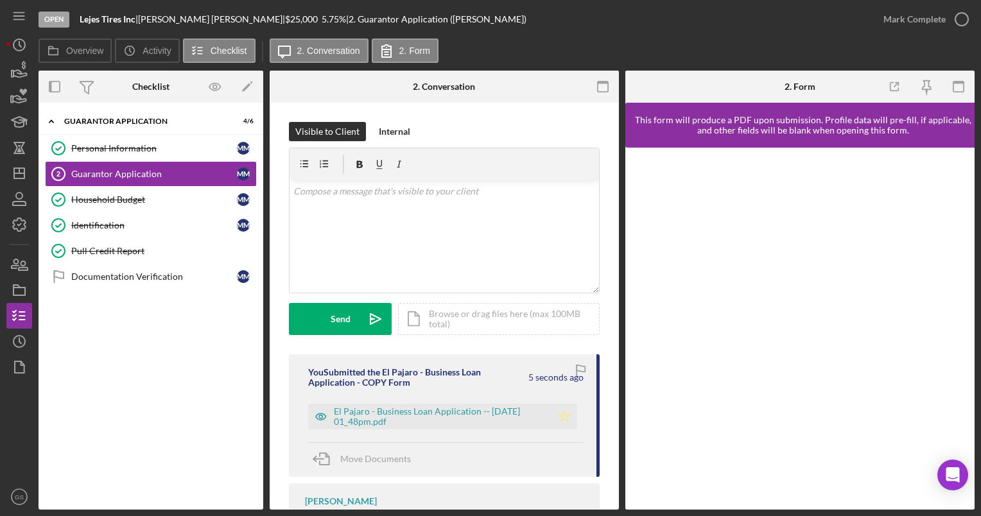
click at [559, 413] on polygon "button" at bounding box center [564, 416] width 11 height 10
click at [959, 12] on icon "button" at bounding box center [961, 19] width 32 height 32
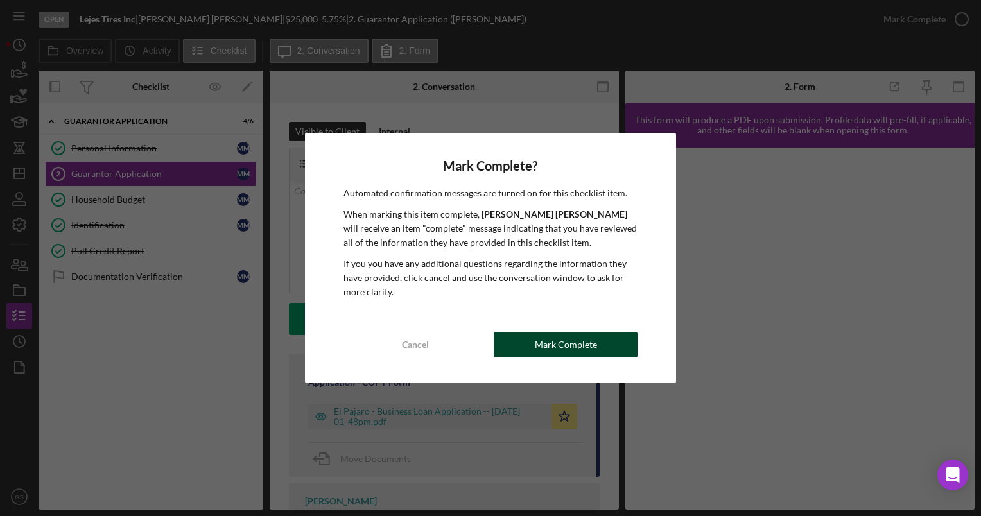
click at [594, 339] on div "Mark Complete" at bounding box center [566, 345] width 62 height 26
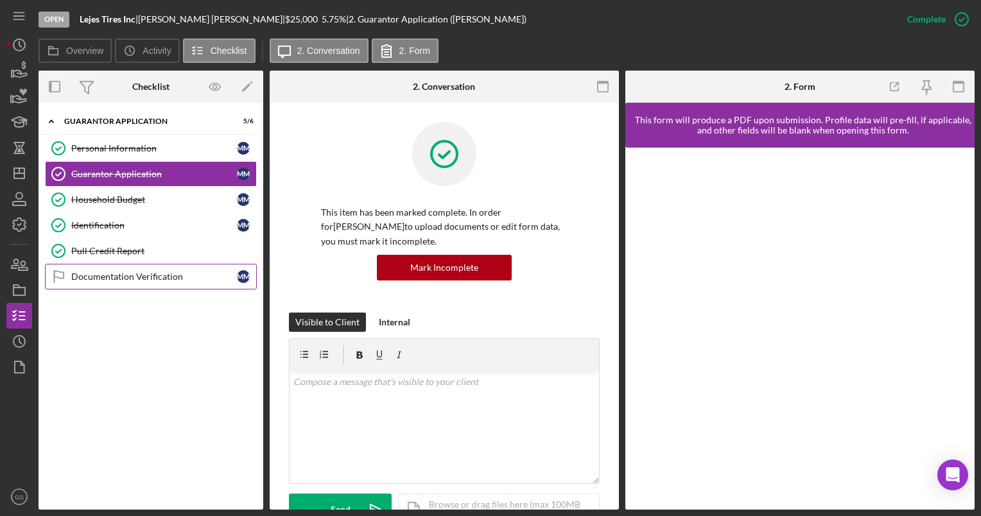
click at [176, 286] on link "Documentation Verification Documentation Verification M M" at bounding box center [151, 277] width 212 height 26
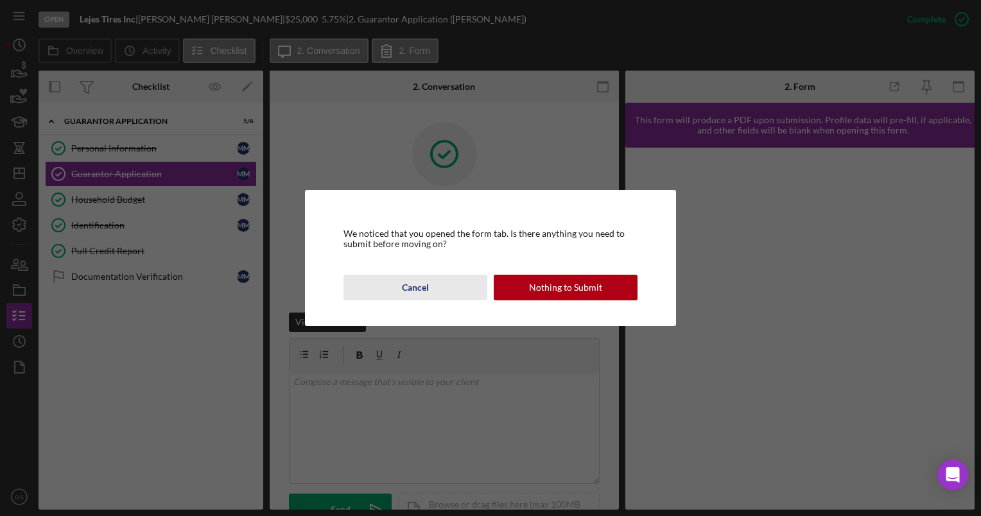
click at [408, 287] on div "Cancel" at bounding box center [415, 288] width 27 height 26
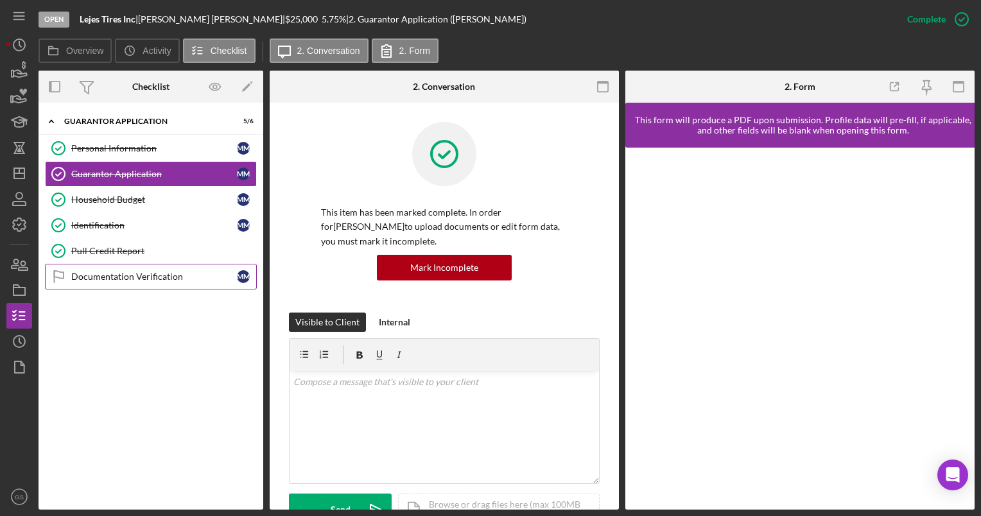
click at [159, 273] on div "Documentation Verification" at bounding box center [154, 276] width 166 height 10
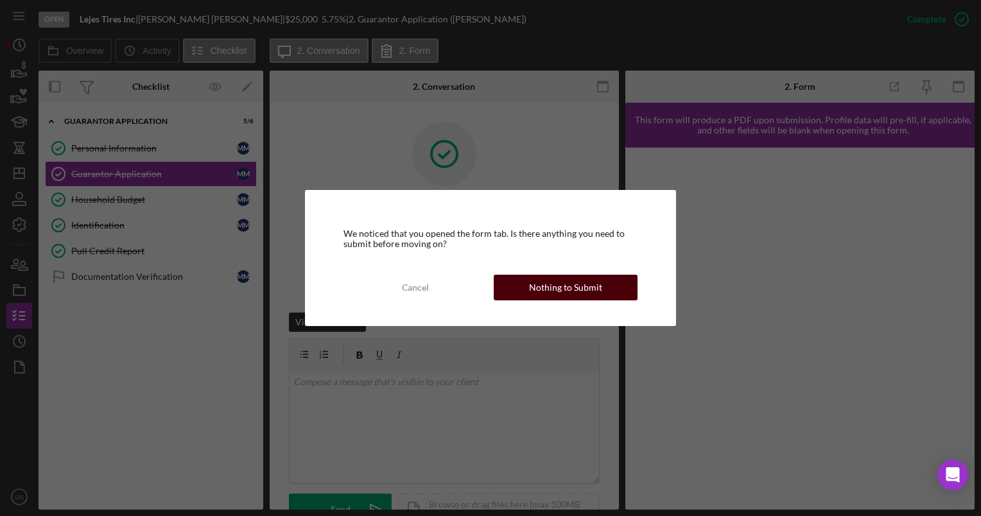
click at [585, 293] on div "Nothing to Submit" at bounding box center [565, 288] width 73 height 26
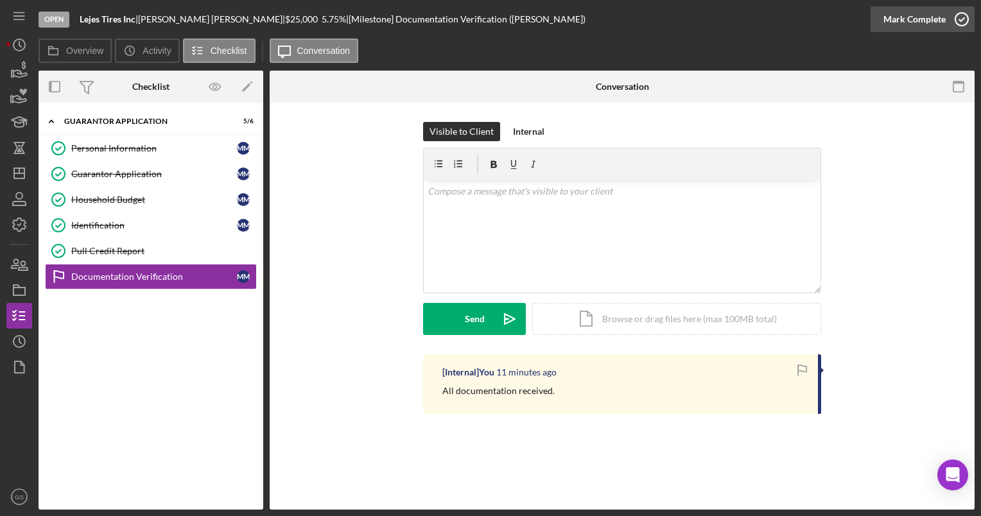
click at [960, 19] on icon "button" at bounding box center [961, 19] width 32 height 32
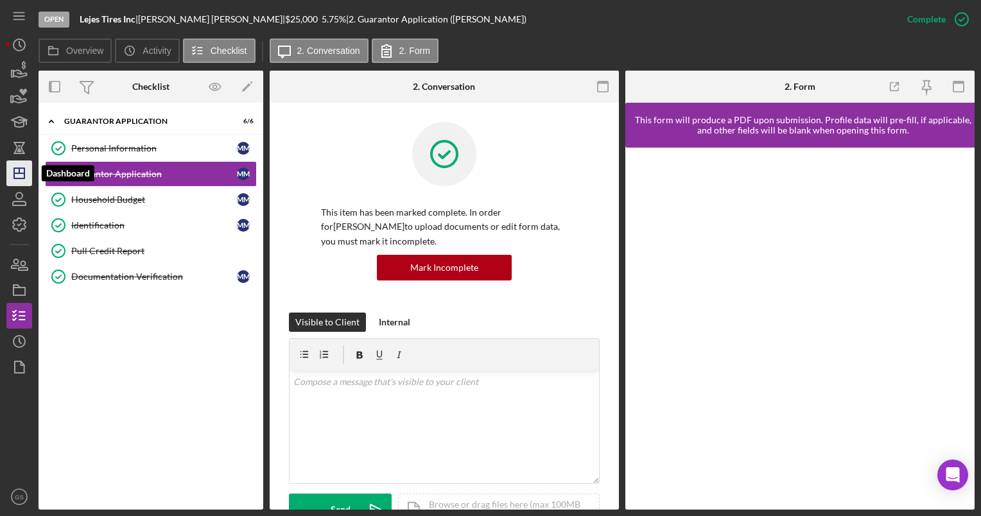
click at [18, 173] on line "button" at bounding box center [19, 173] width 10 height 0
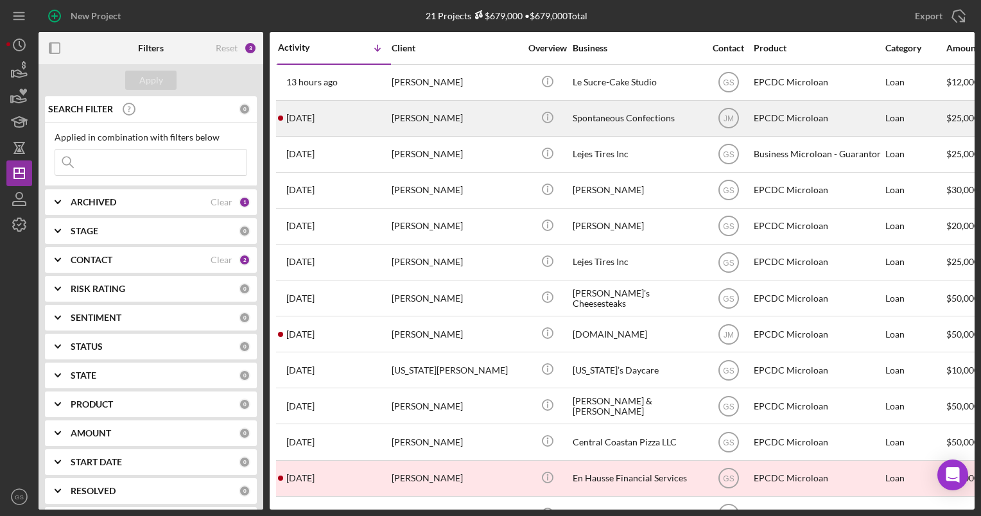
click at [502, 114] on div "[PERSON_NAME]" at bounding box center [455, 118] width 128 height 34
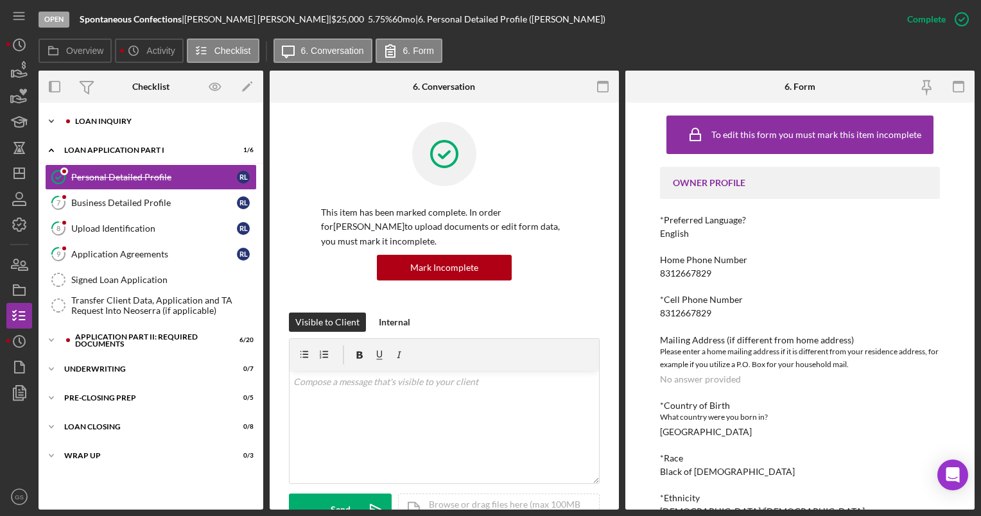
click at [151, 119] on div "Loan Inquiry" at bounding box center [161, 121] width 172 height 8
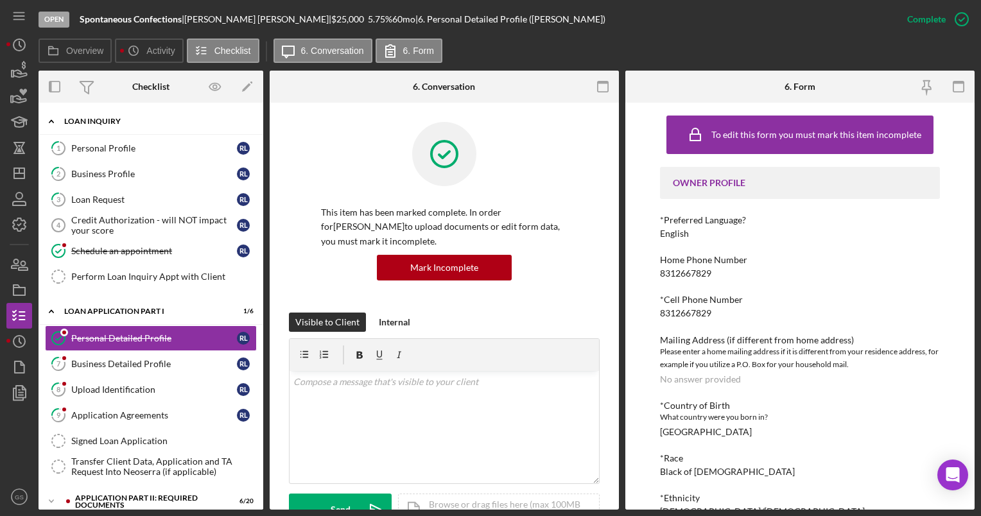
click at [151, 119] on div "Loan Inquiry" at bounding box center [155, 121] width 183 height 8
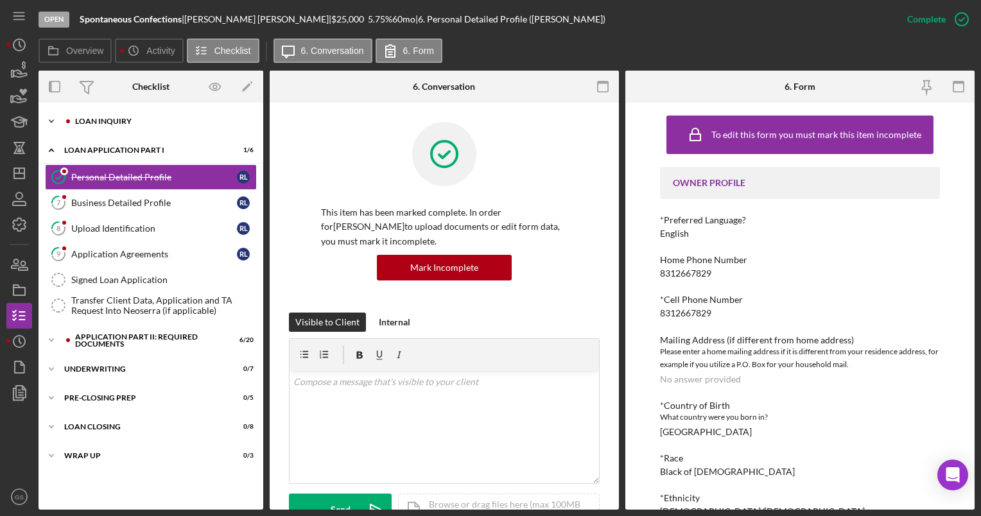
click at [151, 119] on div "Loan Inquiry" at bounding box center [161, 121] width 172 height 8
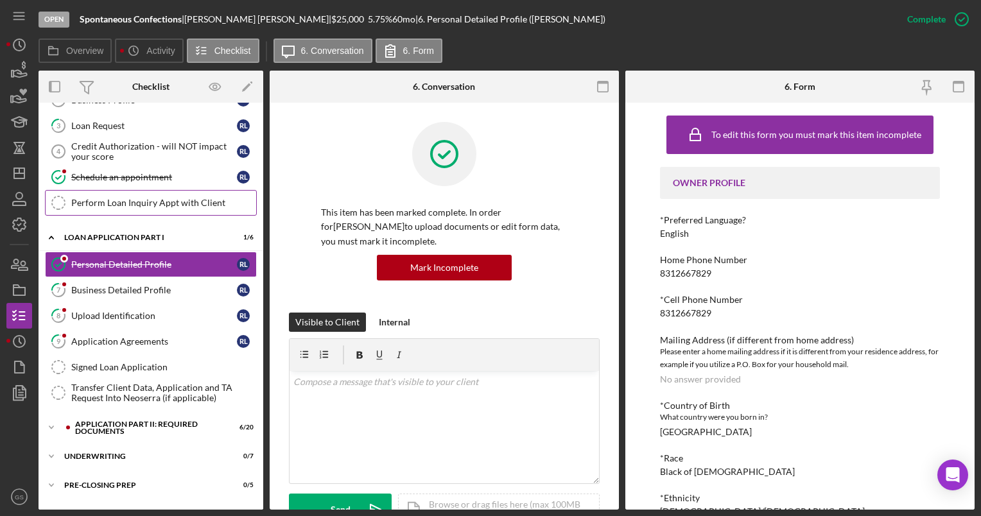
scroll to position [74, 0]
click at [202, 264] on div "Personal Detailed Profile" at bounding box center [154, 264] width 166 height 10
click at [169, 284] on div "Business Detailed Profile" at bounding box center [154, 289] width 166 height 10
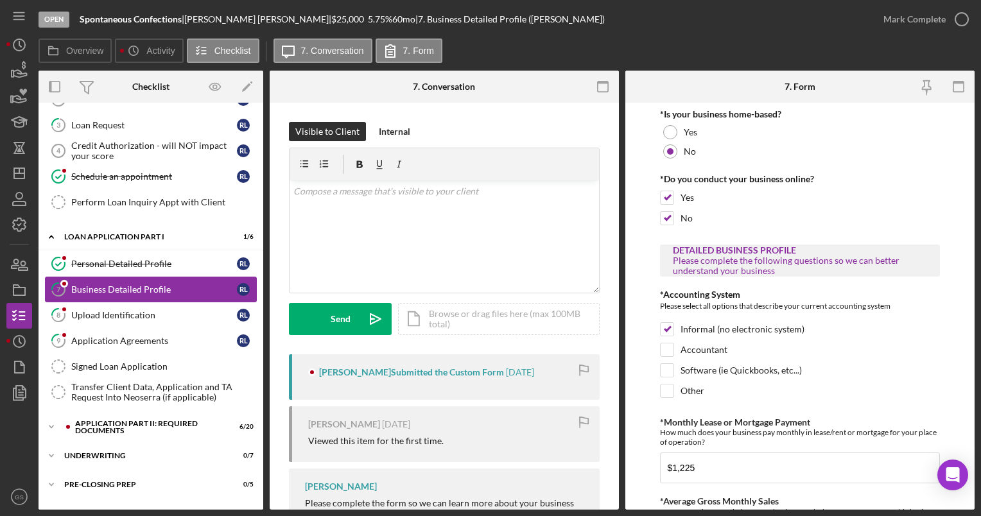
click at [130, 284] on div "Business Detailed Profile" at bounding box center [154, 289] width 166 height 10
